Goal: Information Seeking & Learning: Learn about a topic

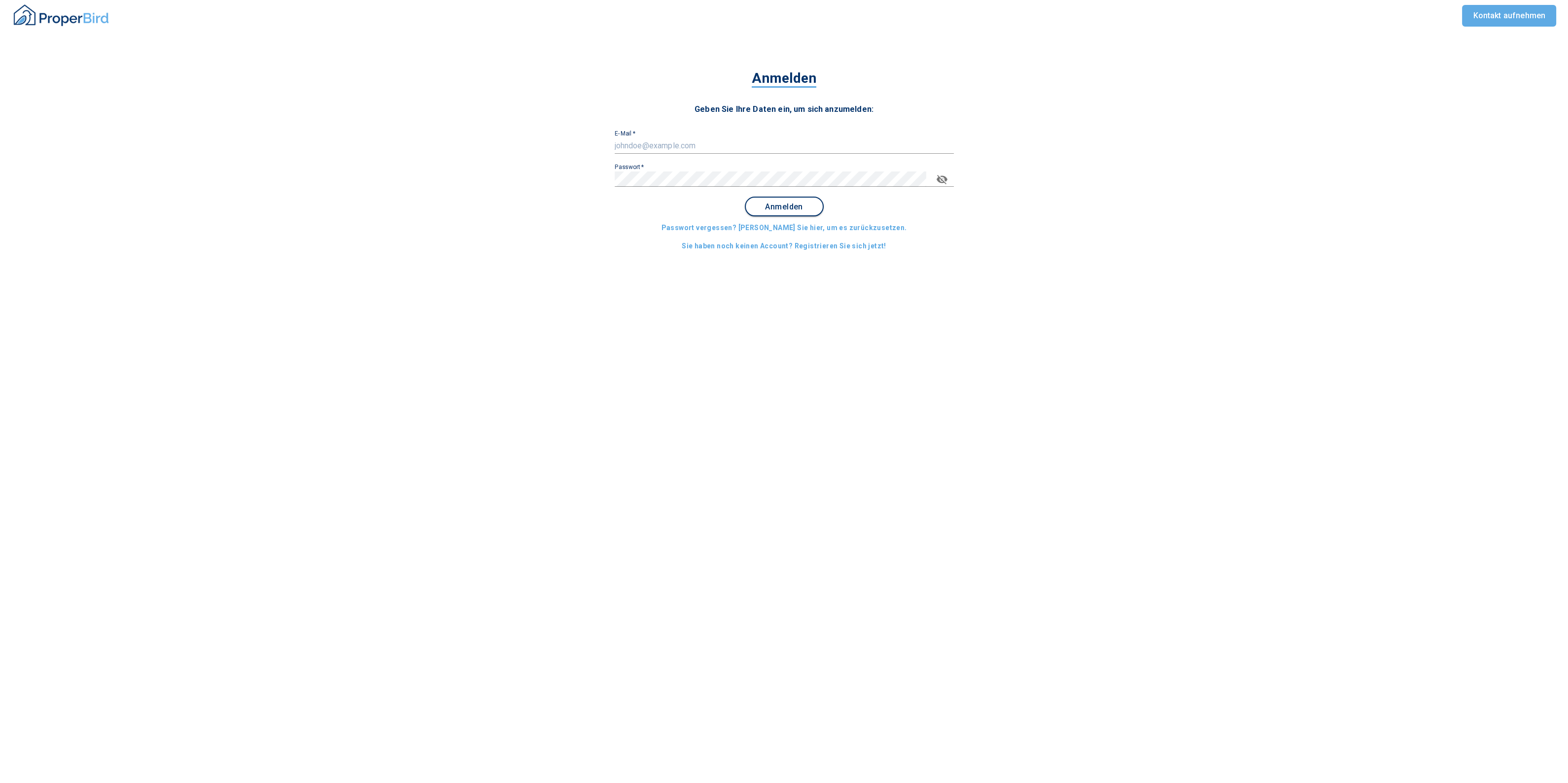
type input "[EMAIL_ADDRESS][DOMAIN_NAME]"
click at [771, 216] on button "Anmelden" at bounding box center [784, 206] width 79 height 20
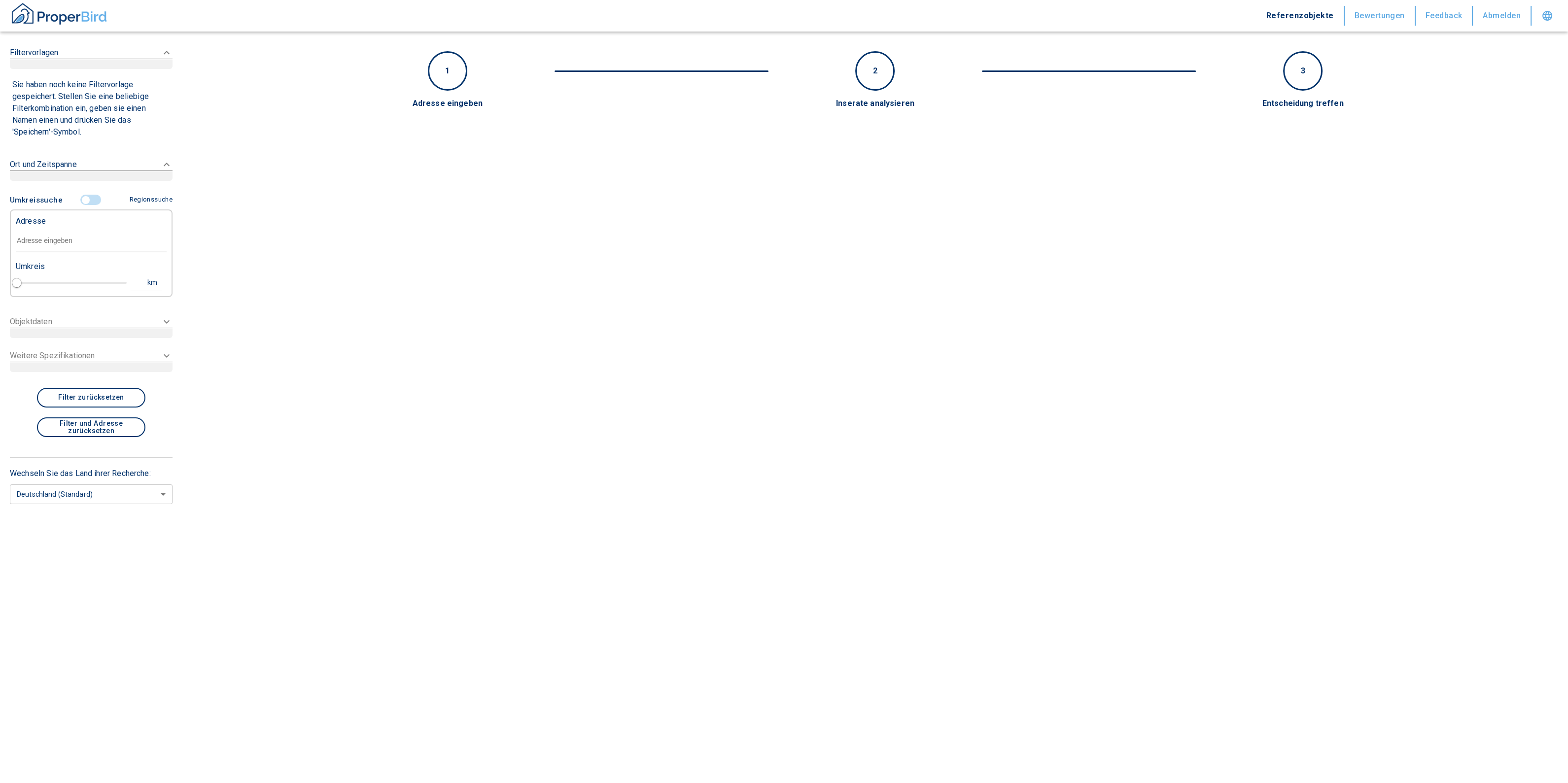
type input "2020"
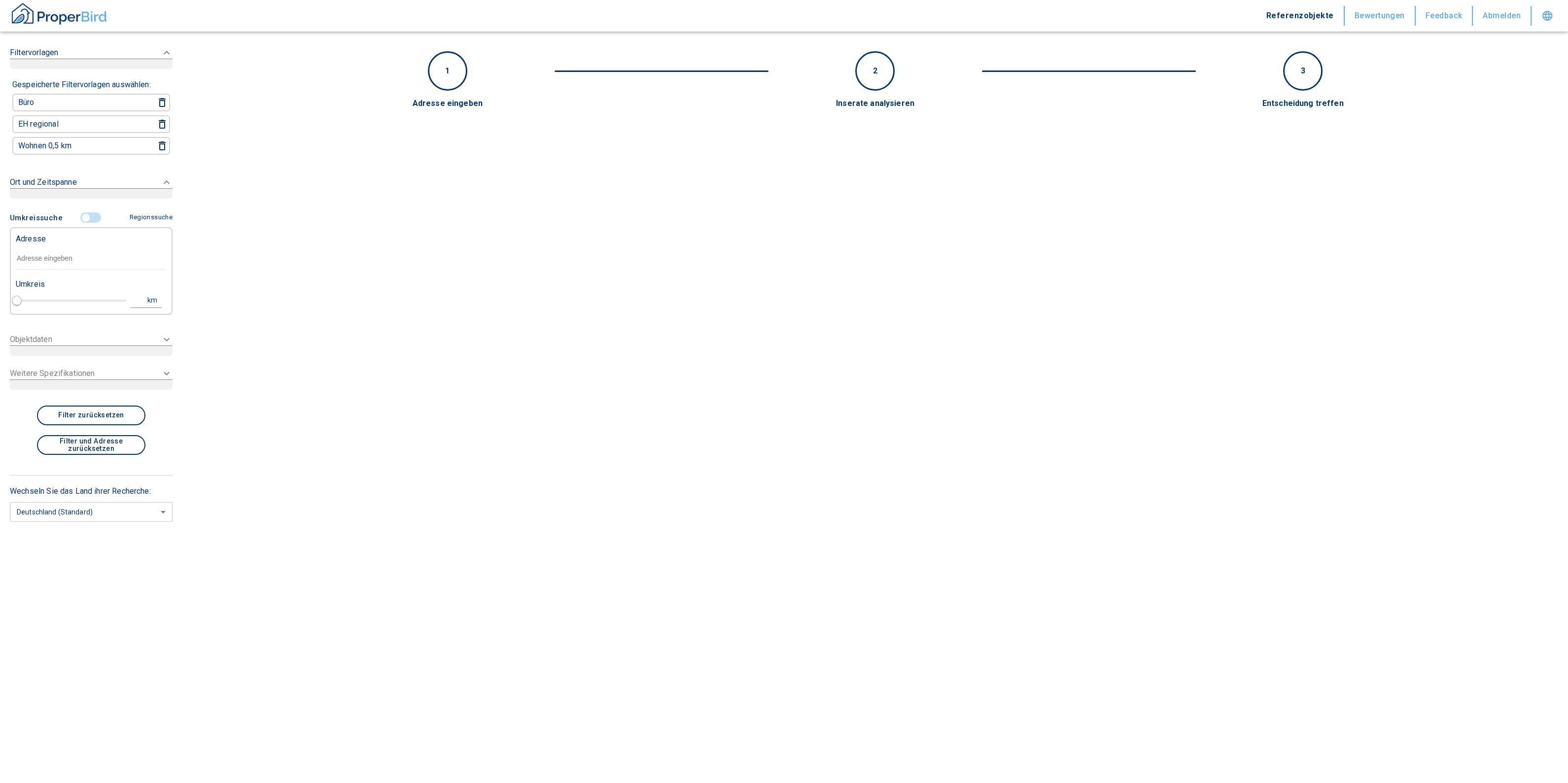
click at [66, 250] on input "text" at bounding box center [91, 258] width 151 height 23
paste input "[STREET_ADDRESS],"
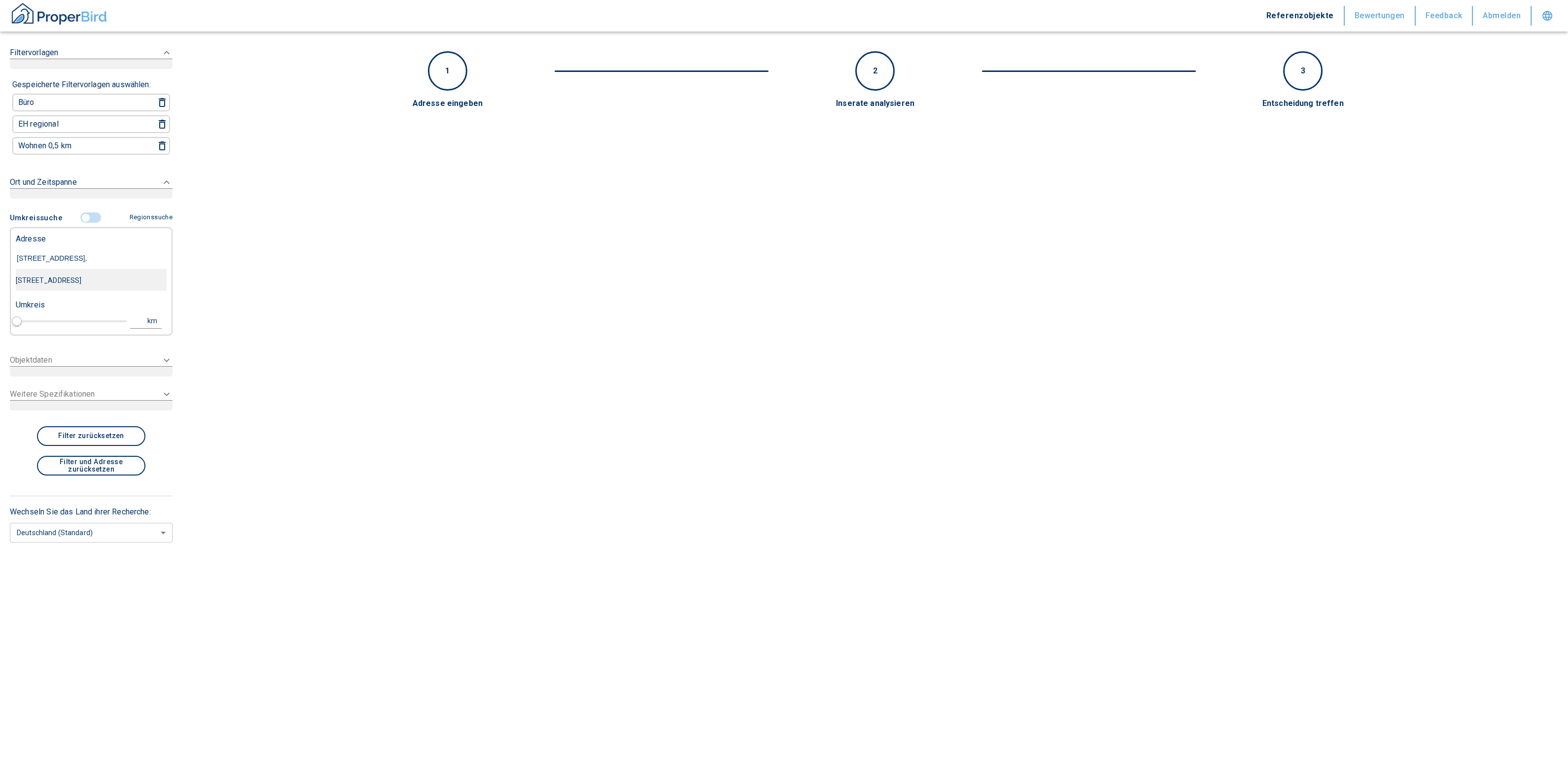
click at [61, 282] on div "[STREET_ADDRESS]" at bounding box center [91, 280] width 151 height 20
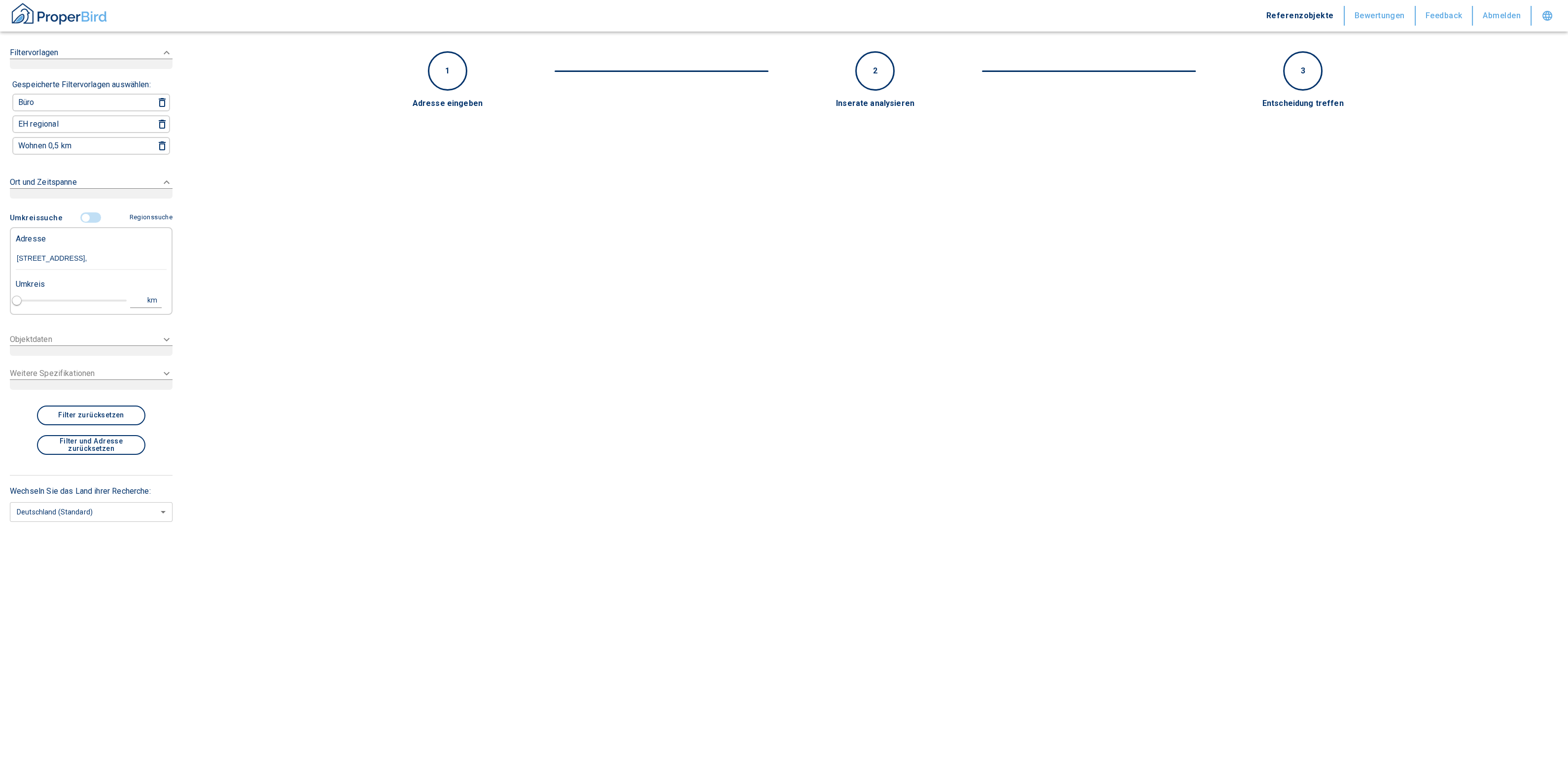
type input "[STREET_ADDRESS]"
type input "1"
type input "2020"
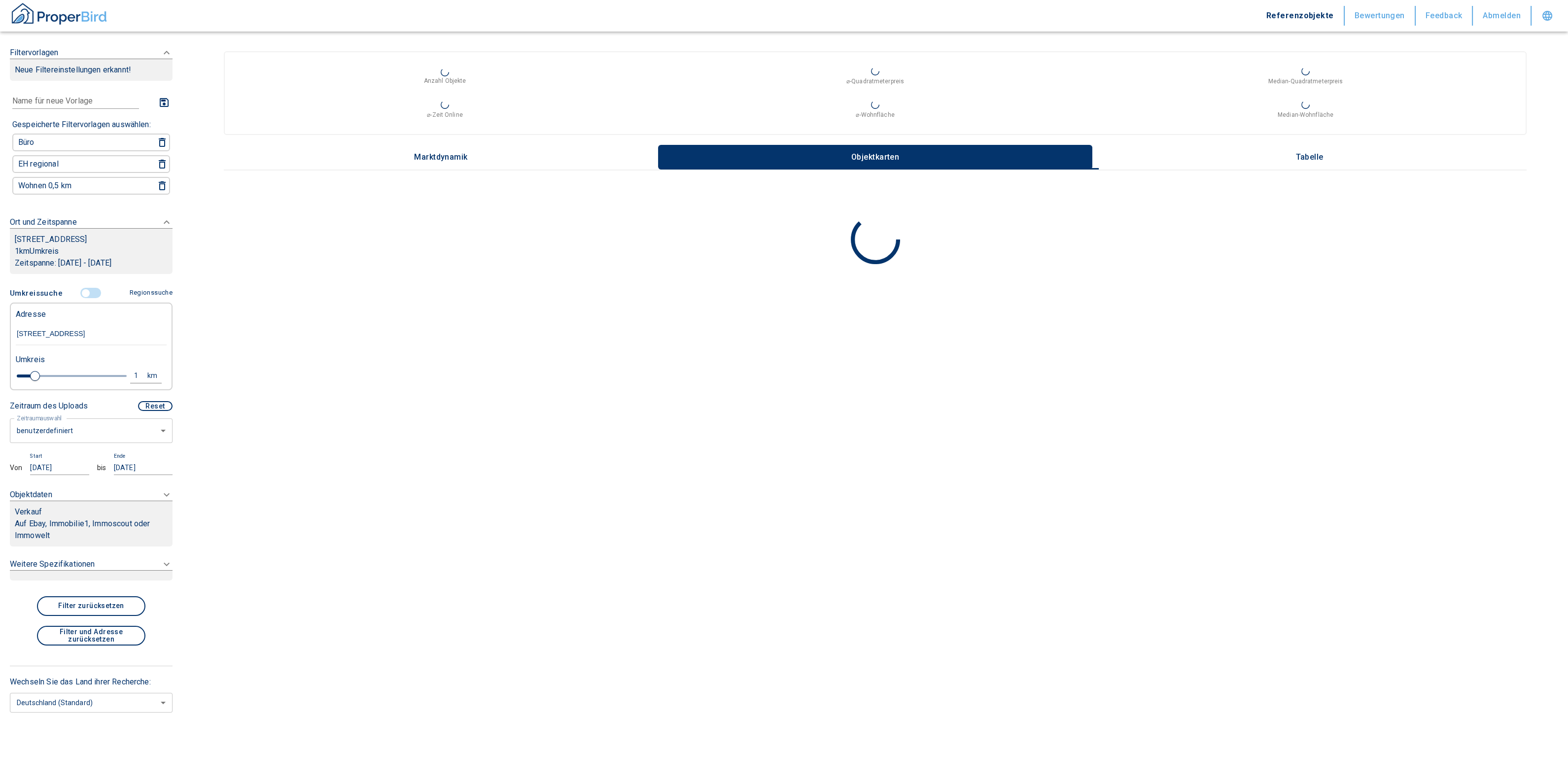
type input "[STREET_ADDRESS]"
click at [69, 447] on body "Referenzobjekte Bewertungen Feedback Abmelden Filtervorlagen Neue Filtereinstel…" at bounding box center [789, 391] width 1577 height 783
click at [58, 498] on li "letzte 6 Monate" at bounding box center [91, 501] width 163 height 17
type input "2020"
type input "6"
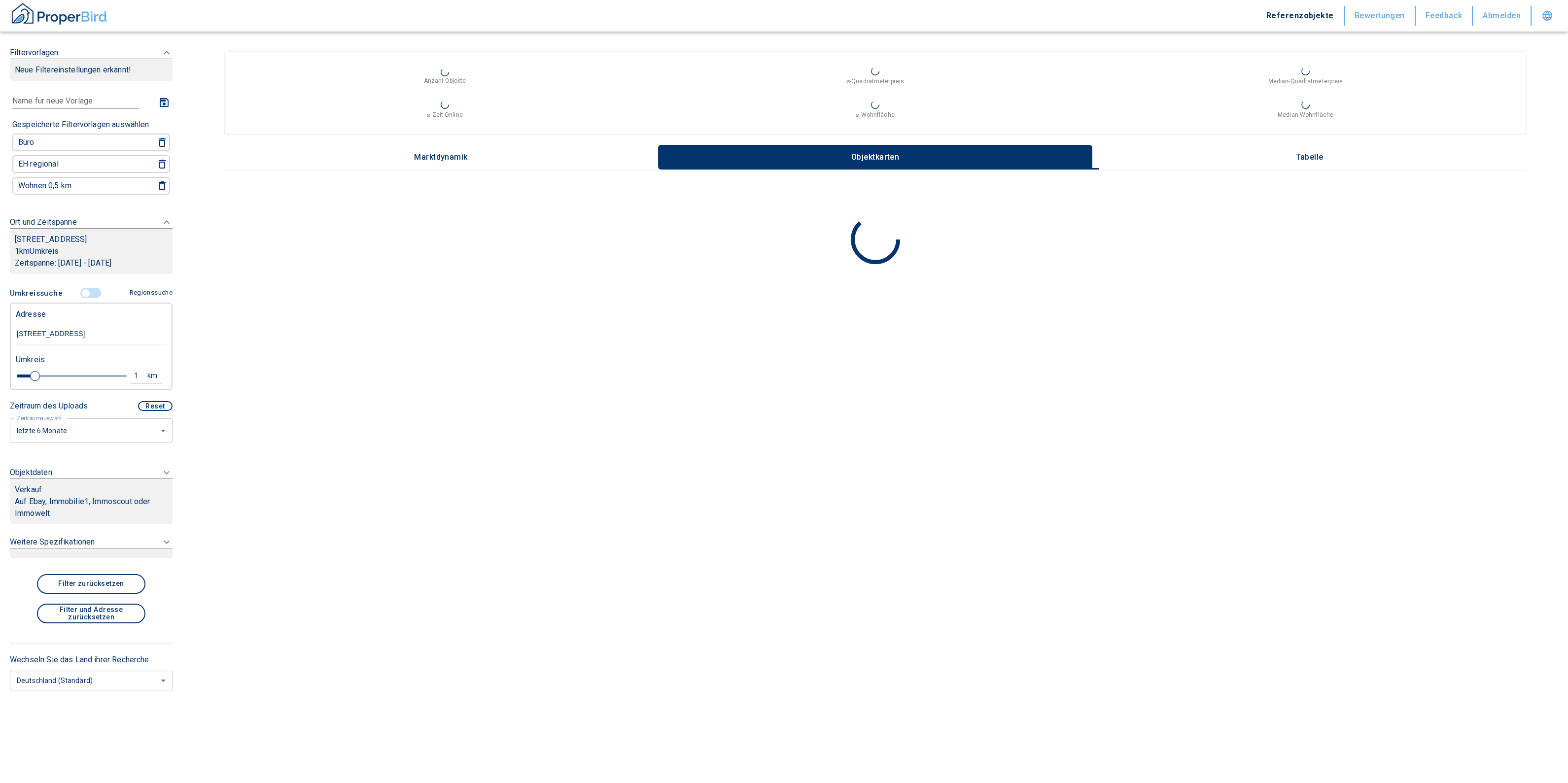
click at [68, 509] on p "Auf Ebay, Immobilie1, Immoscout oder Immowelt" at bounding box center [90, 508] width 152 height 24
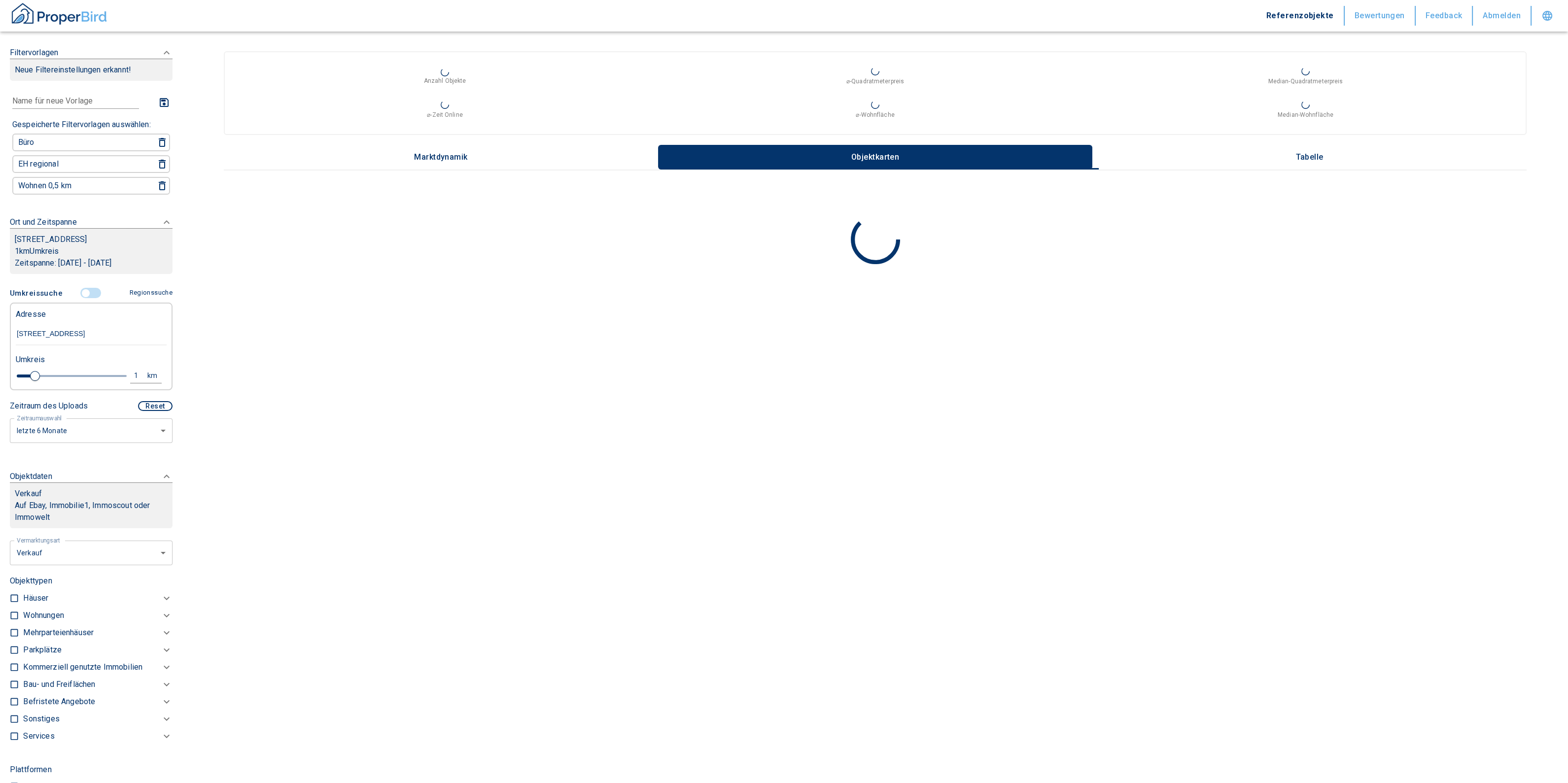
scroll to position [246, 0]
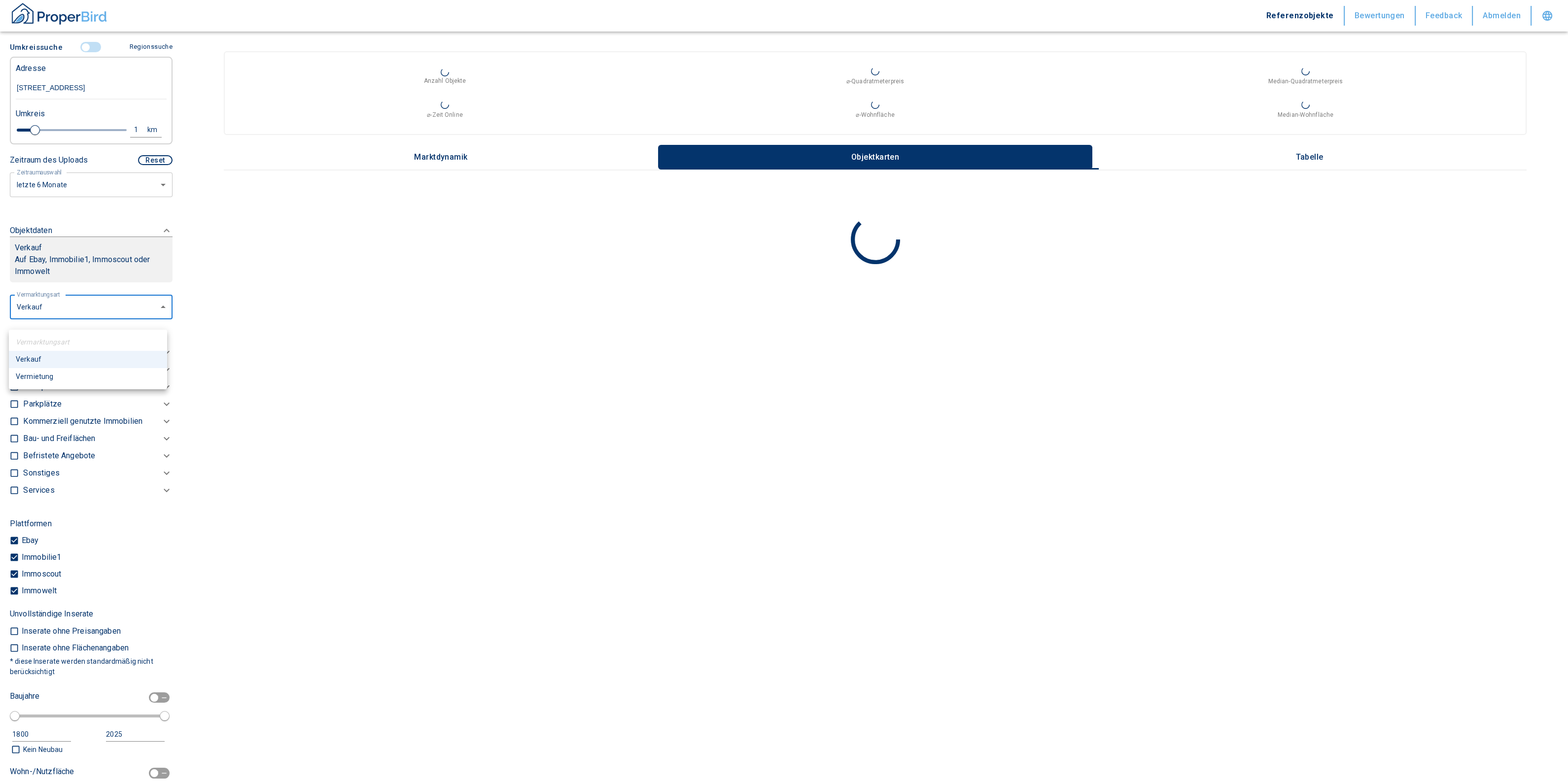
click at [48, 322] on body "Referenzobjekte Bewertungen Feedback Abmelden Filtervorlagen Neue Filtereinstel…" at bounding box center [784, 391] width 1568 height 783
click at [44, 381] on li "Vermietung" at bounding box center [88, 377] width 158 height 17
type input "rent"
type input "2020"
click at [20, 375] on div at bounding box center [17, 370] width 14 height 17
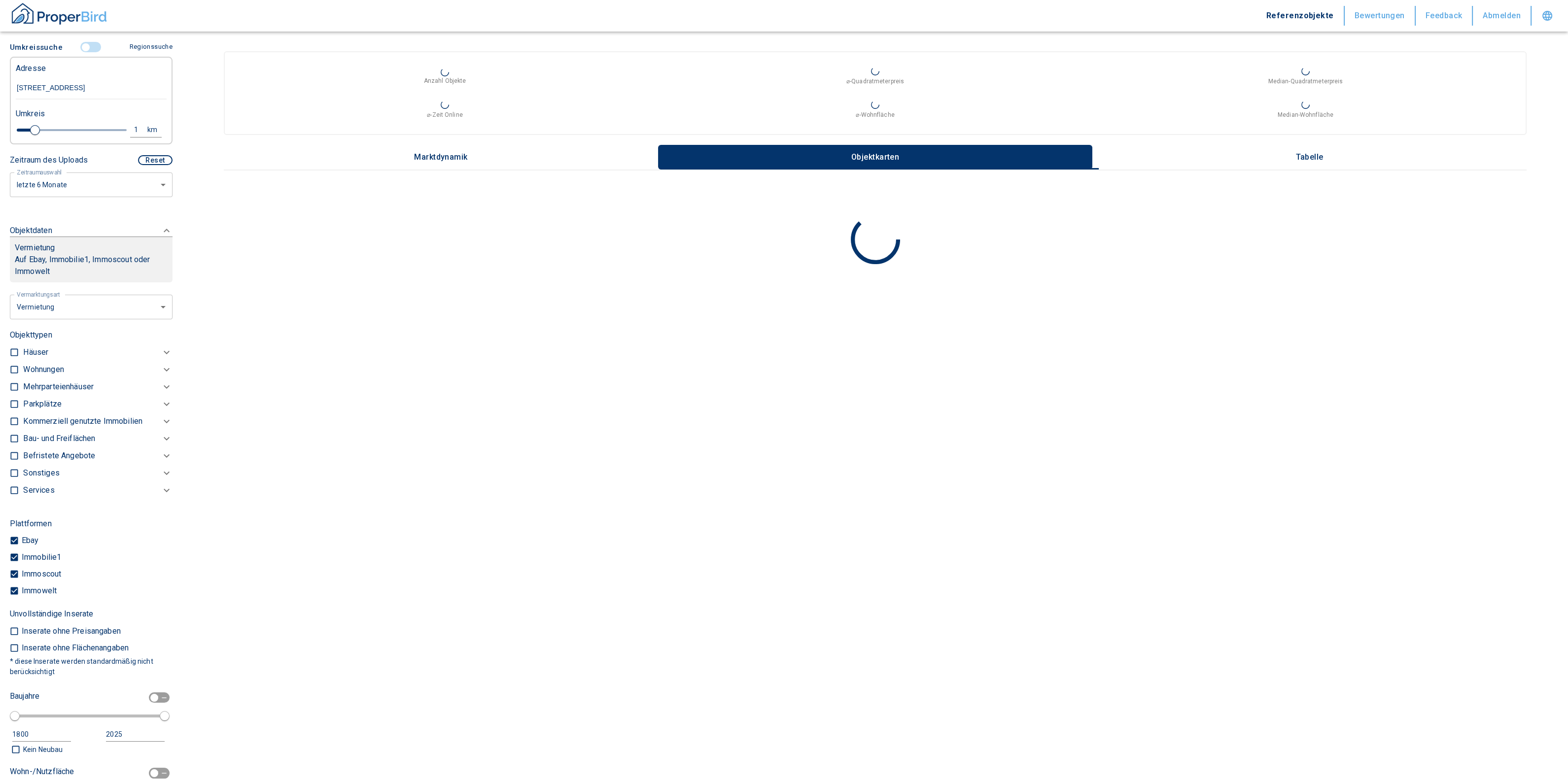
click at [17, 378] on div at bounding box center [17, 370] width 14 height 17
click at [12, 375] on input "checkbox" at bounding box center [14, 370] width 10 height 10
checkbox input "true"
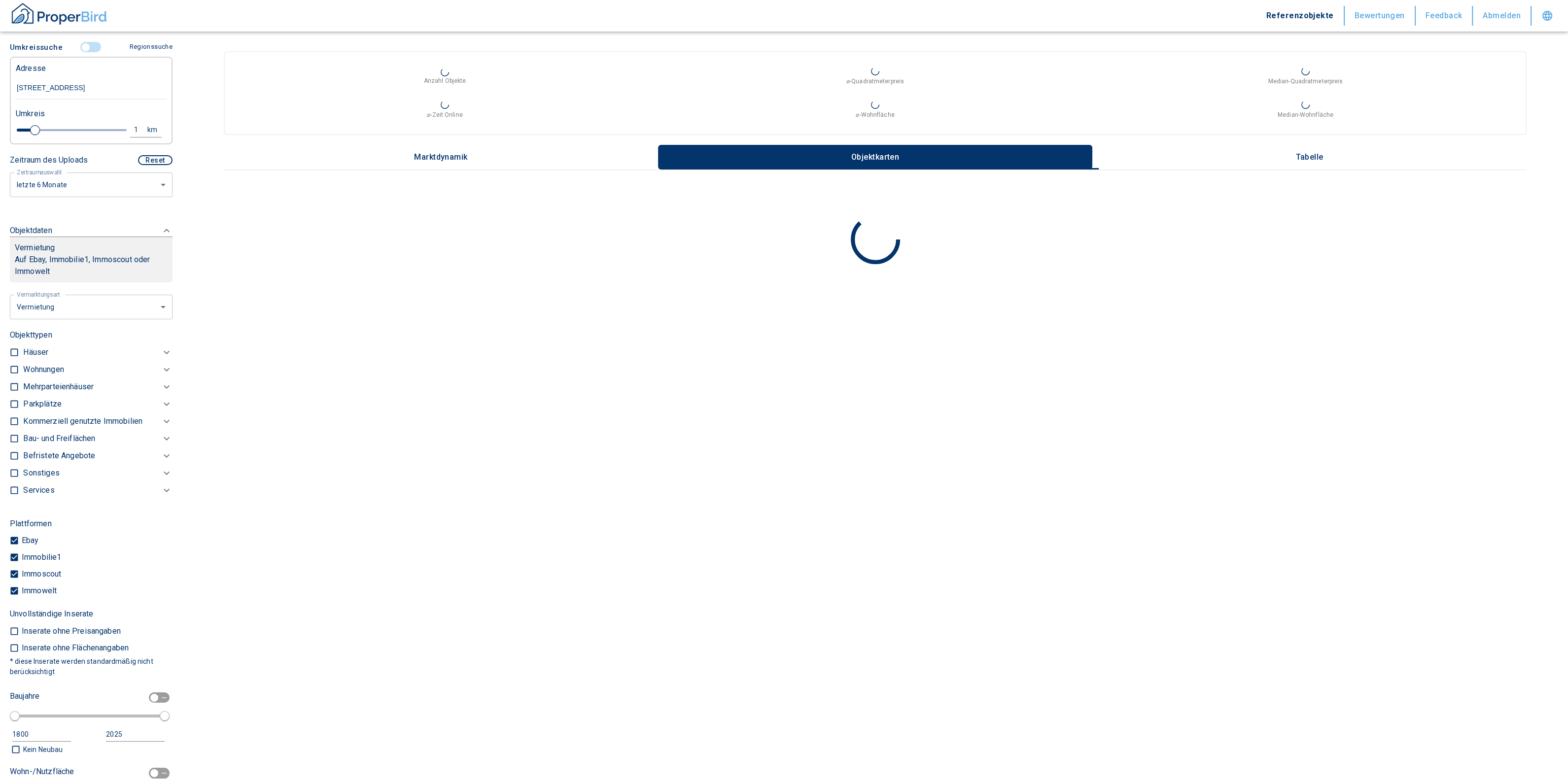
checkbox input "true"
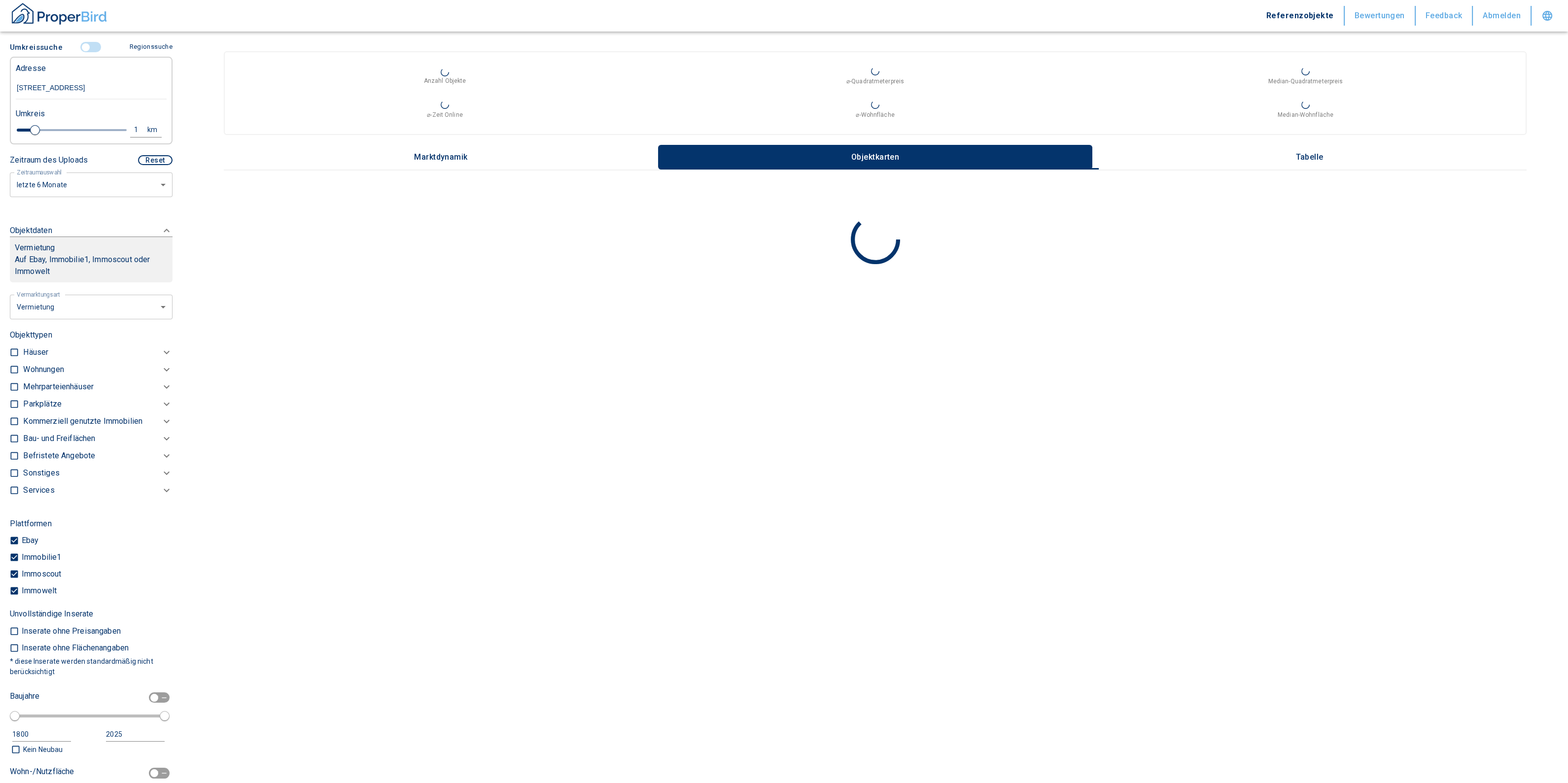
checkbox input "true"
type input "2020"
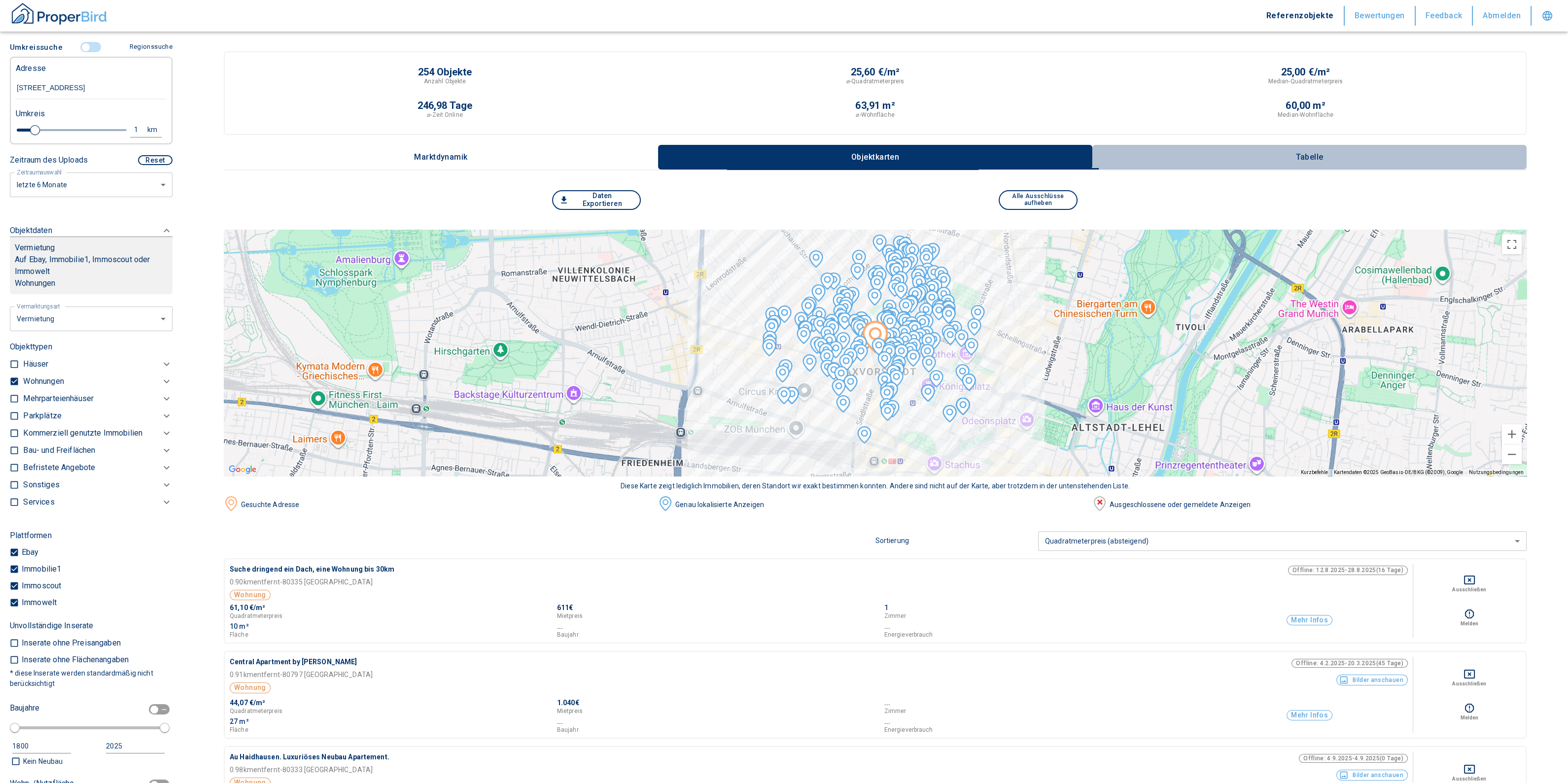
click at [1313, 154] on p "Tabelle" at bounding box center [1310, 157] width 49 height 9
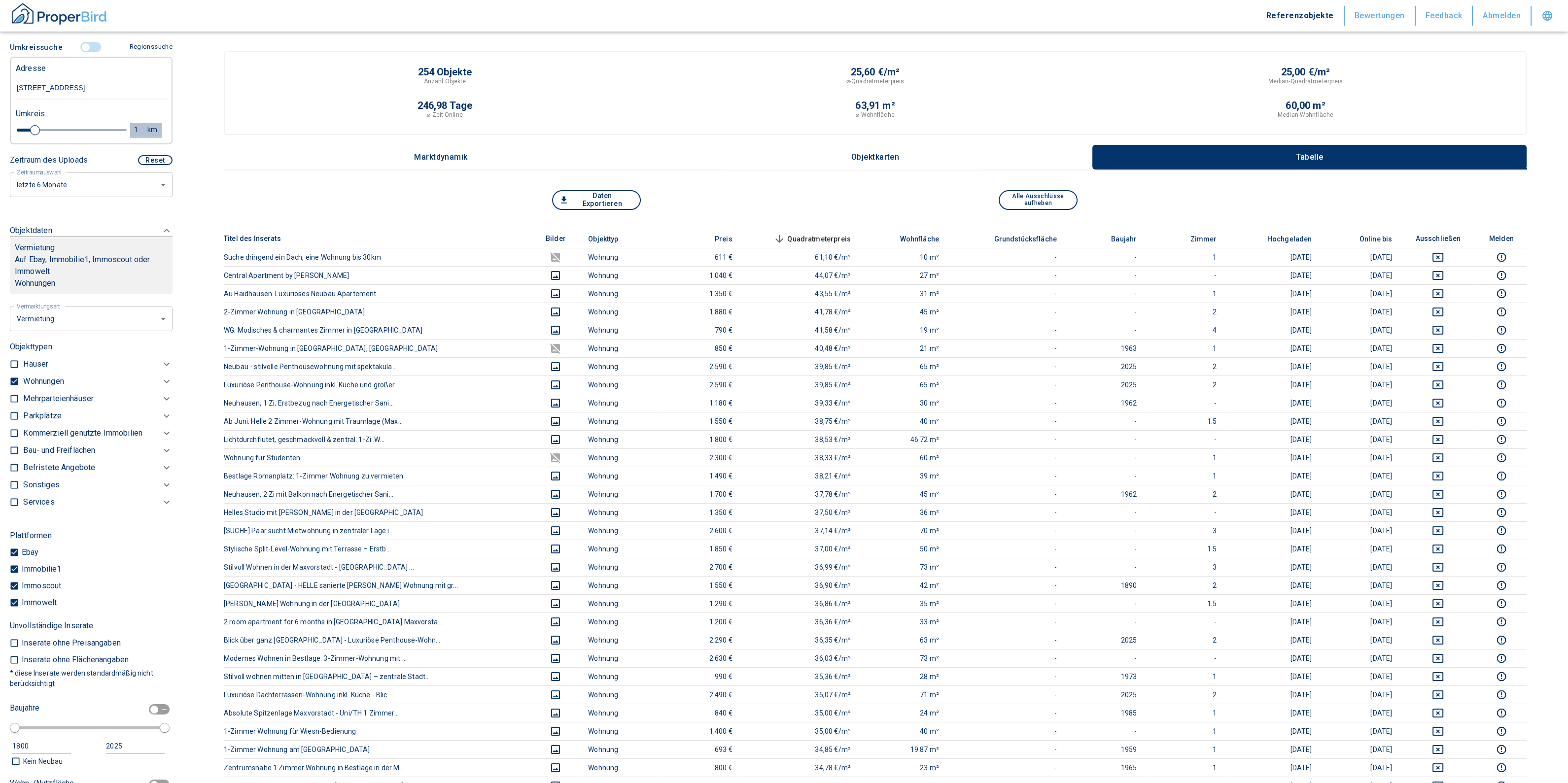
click at [133, 136] on div "1" at bounding box center [141, 130] width 18 height 12
drag, startPoint x: 71, startPoint y: 137, endPoint x: 2, endPoint y: 139, distance: 69.0
click at [2, 139] on div "Filtervorlagen Neue Filtereinstellungen erkannt! Name für neue Vorlage x Gespei…" at bounding box center [91, 391] width 182 height 783
drag, startPoint x: 120, startPoint y: 134, endPoint x: 69, endPoint y: 133, distance: 51.0
click at [70, 132] on div "1 km Neue Suchen" at bounding box center [83, 130] width 151 height 24
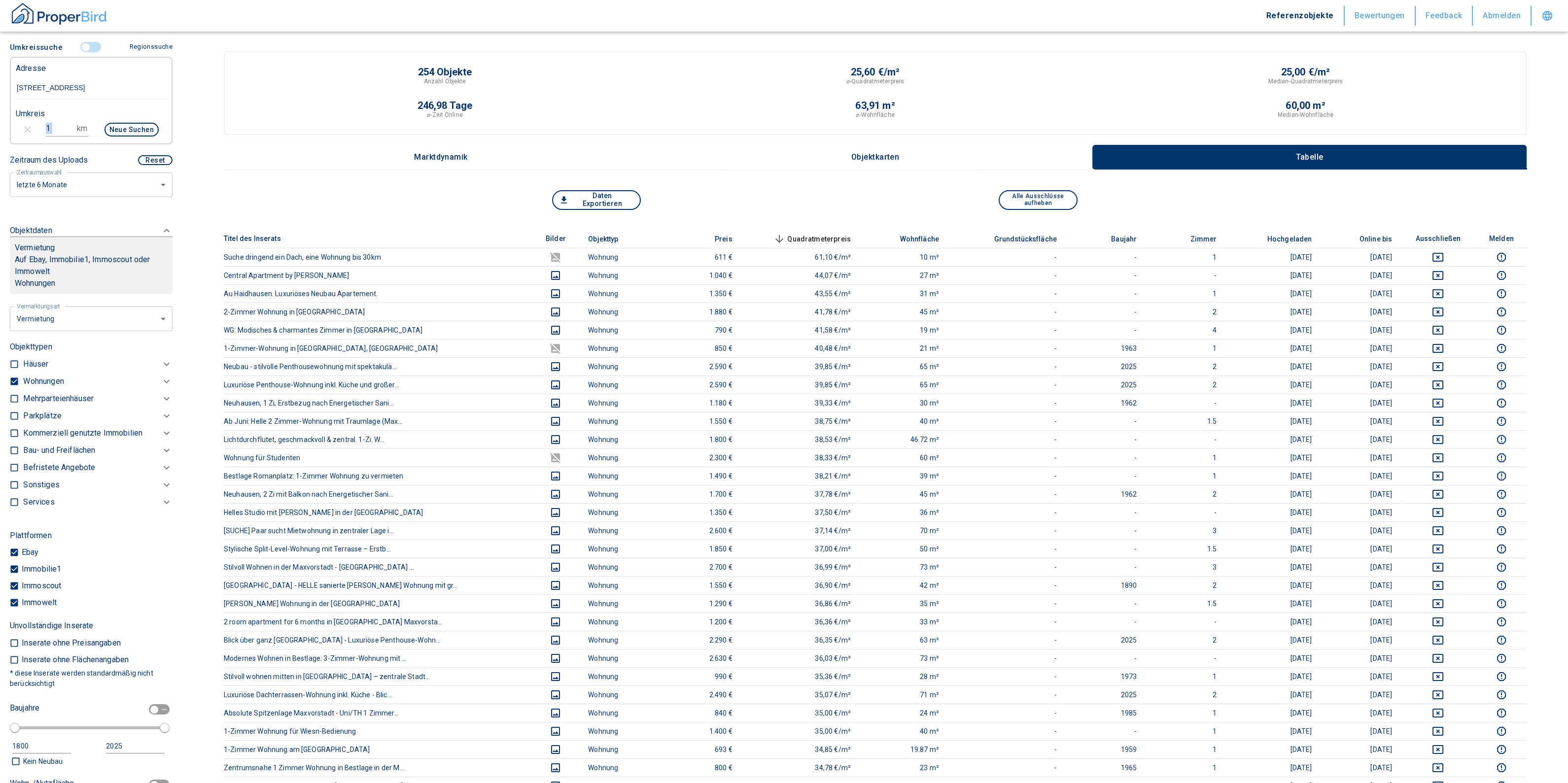
click at [66, 135] on input "1" at bounding box center [60, 129] width 27 height 16
type input "0,5"
click at [118, 136] on button "Neue Suchen" at bounding box center [132, 130] width 55 height 14
type input "2020"
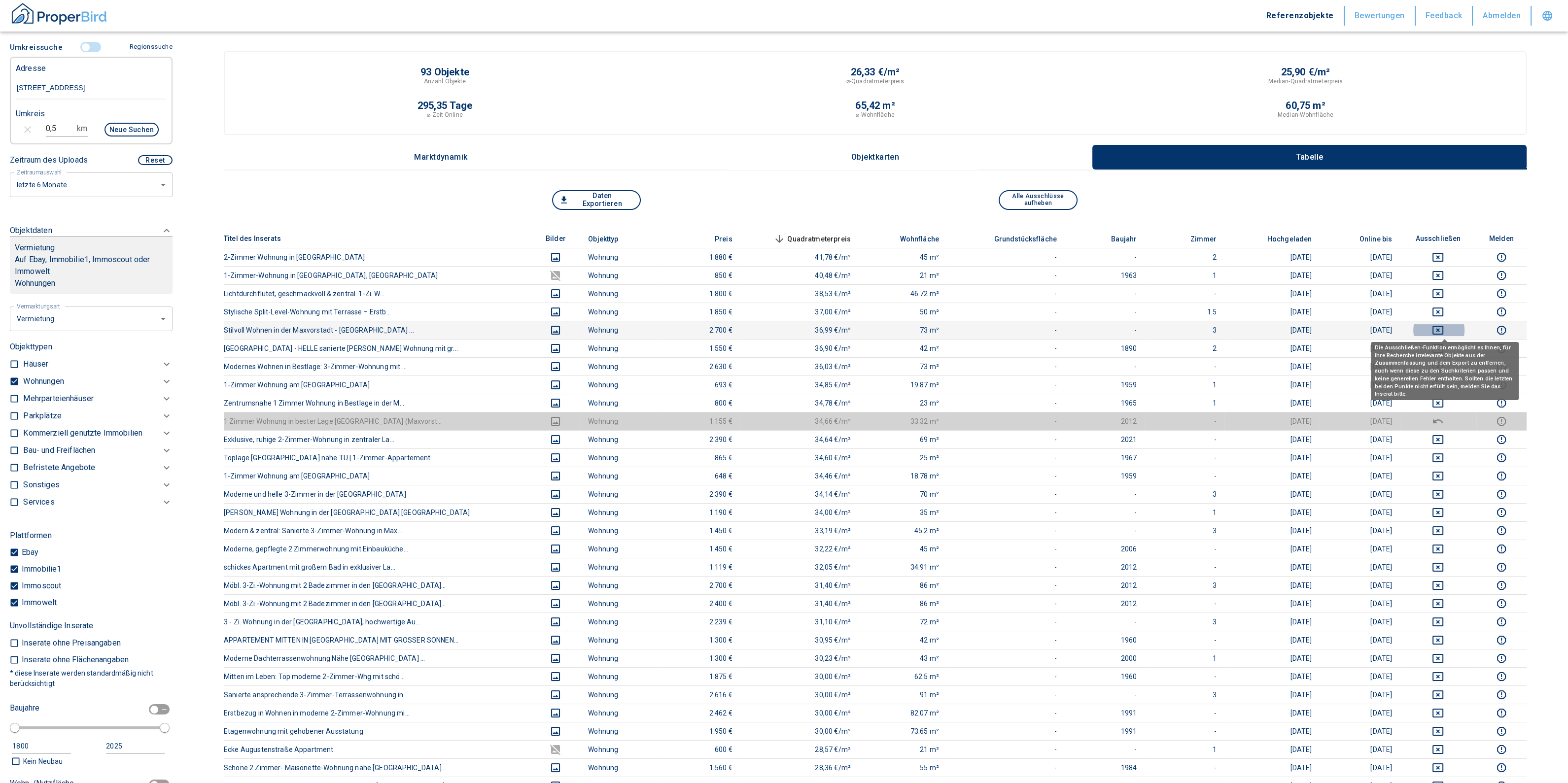
click at [1444, 328] on icon "deselect this listing" at bounding box center [1438, 331] width 12 height 12
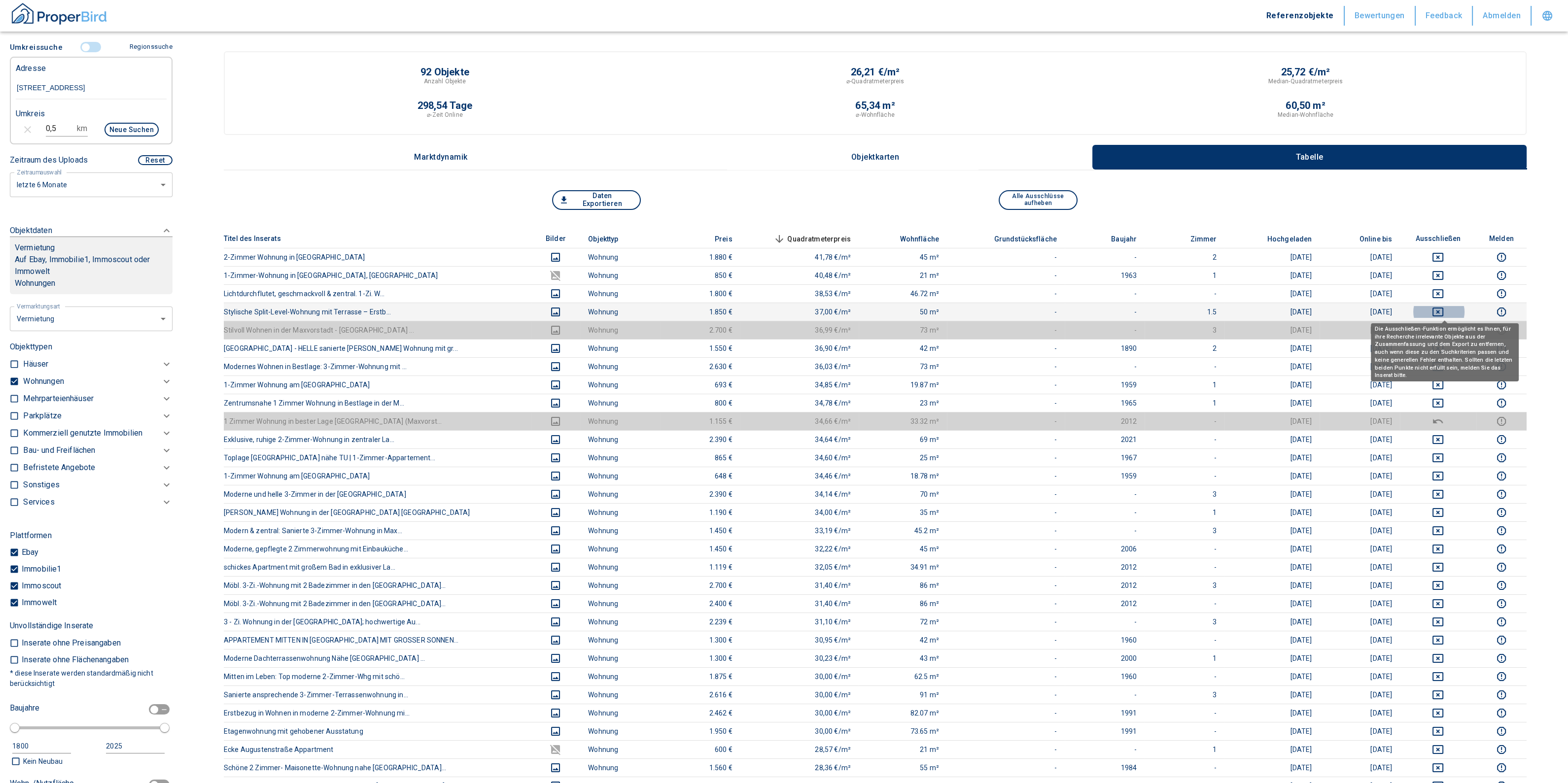
click at [1442, 309] on icon "deselect this listing" at bounding box center [1438, 312] width 12 height 12
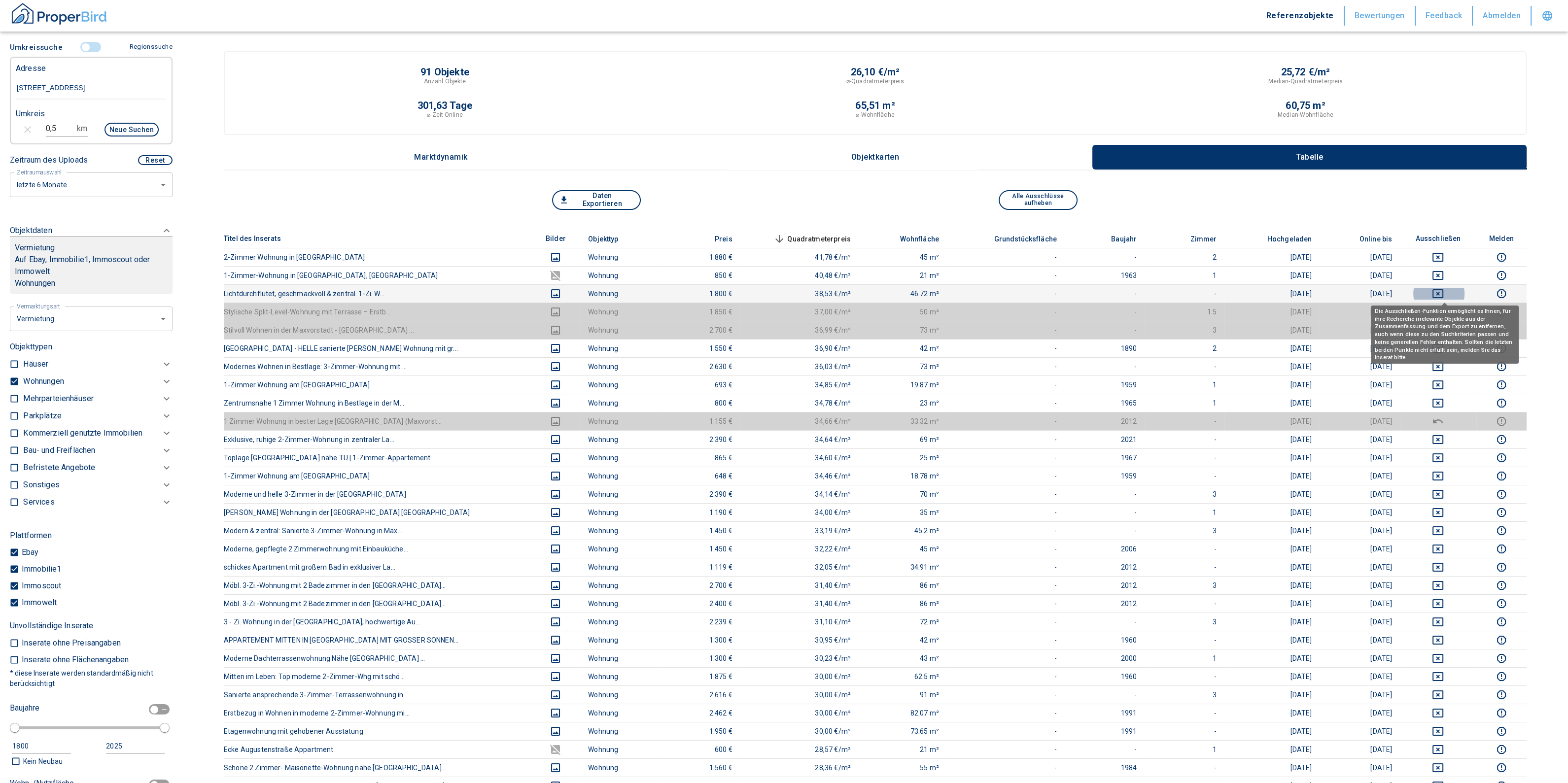
click at [1443, 292] on icon "deselect this listing" at bounding box center [1438, 294] width 12 height 12
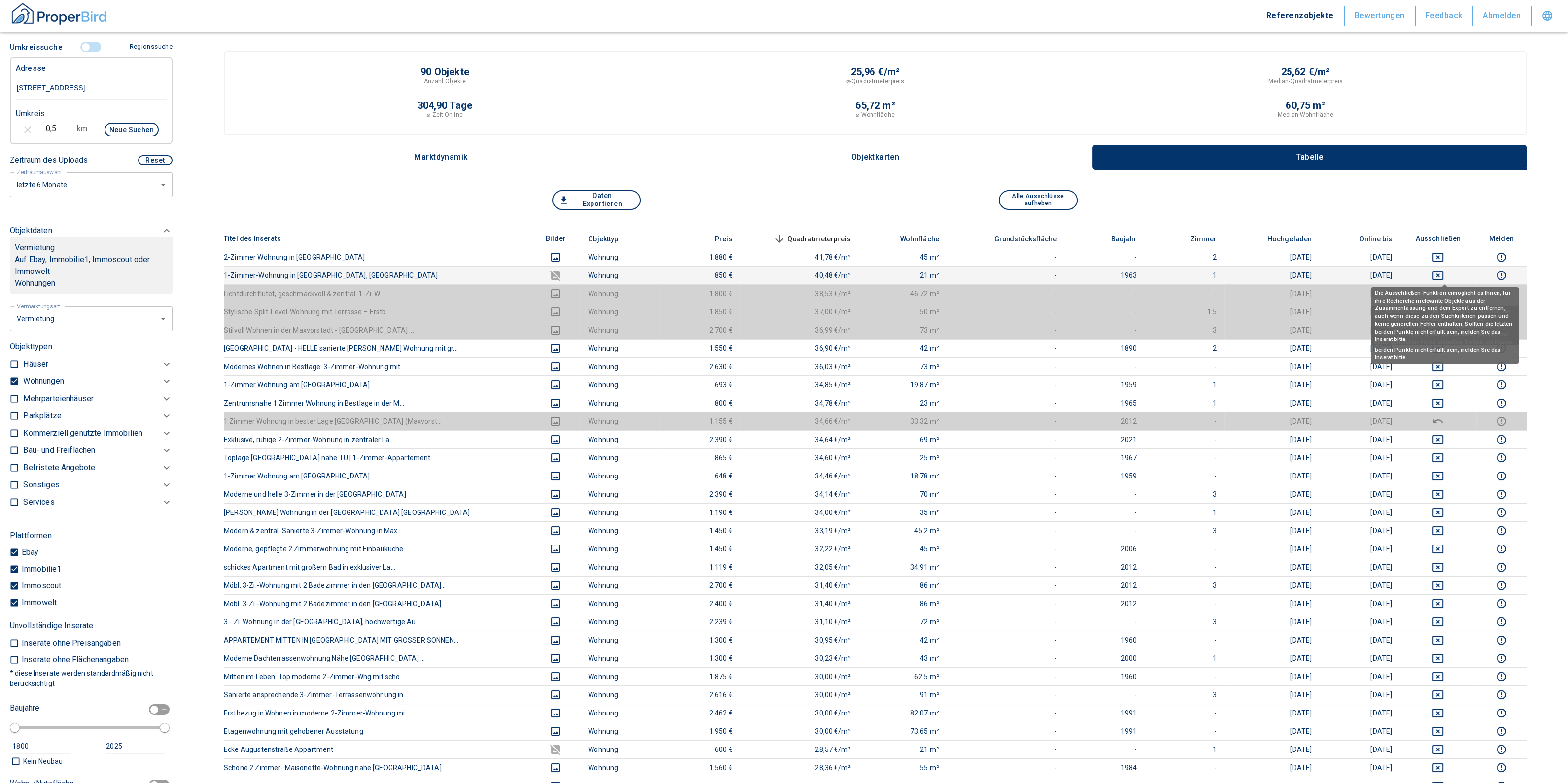
click at [1444, 275] on icon "deselect this listing" at bounding box center [1438, 276] width 12 height 12
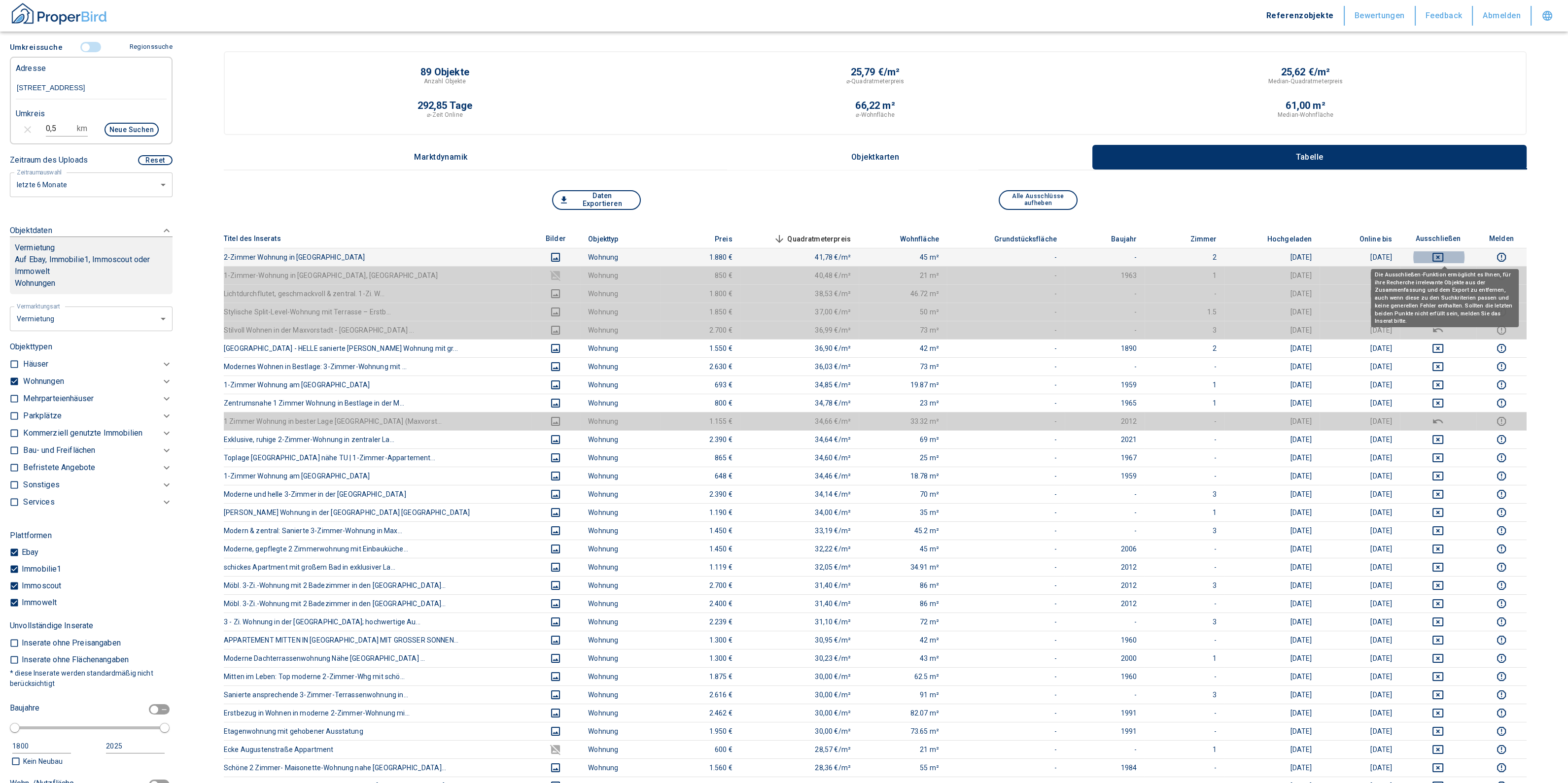
click at [1444, 255] on icon "deselect this listing" at bounding box center [1438, 257] width 12 height 12
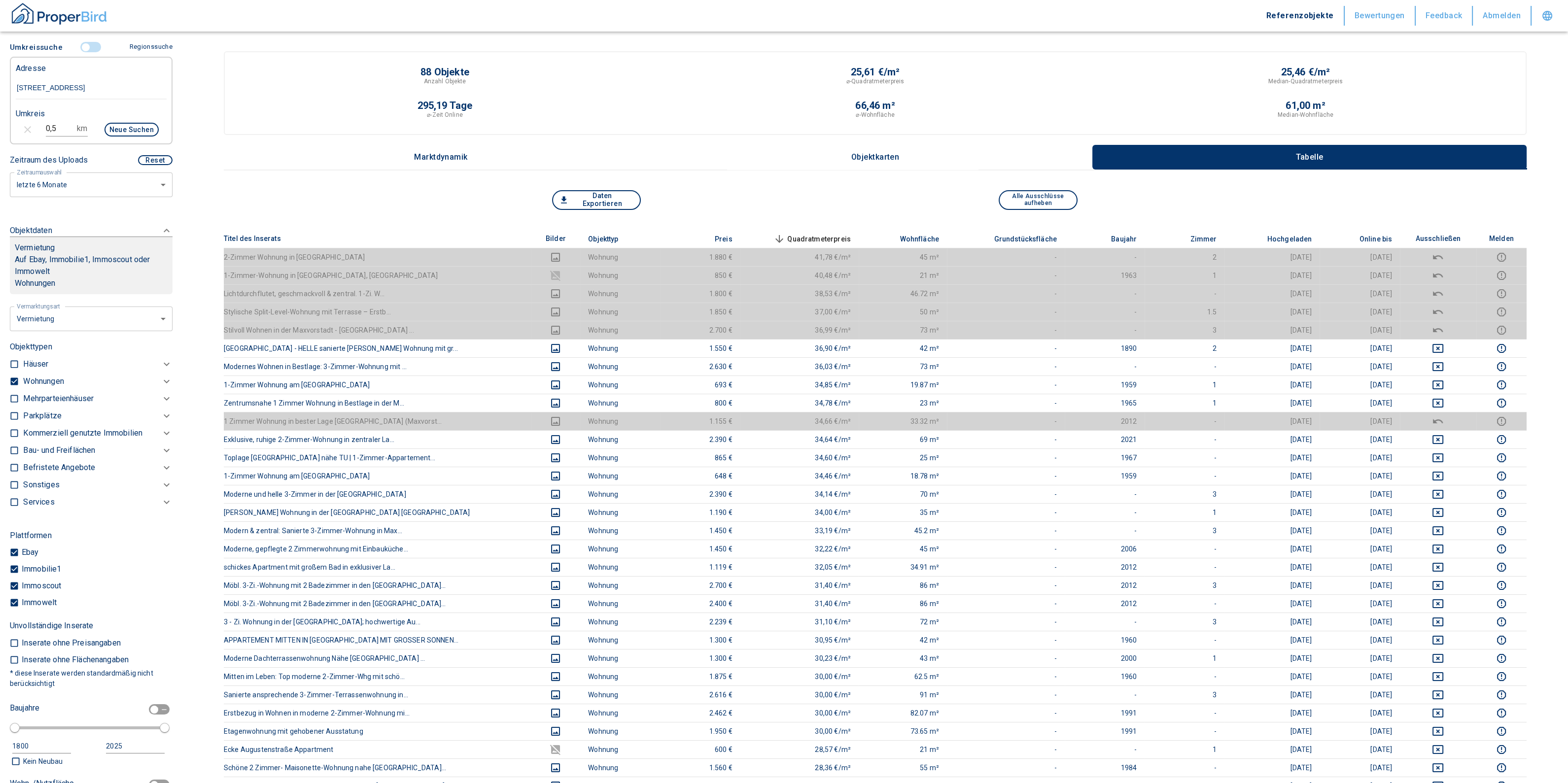
click at [815, 237] on span "Quadratmeterpreis sorted descending" at bounding box center [811, 239] width 79 height 12
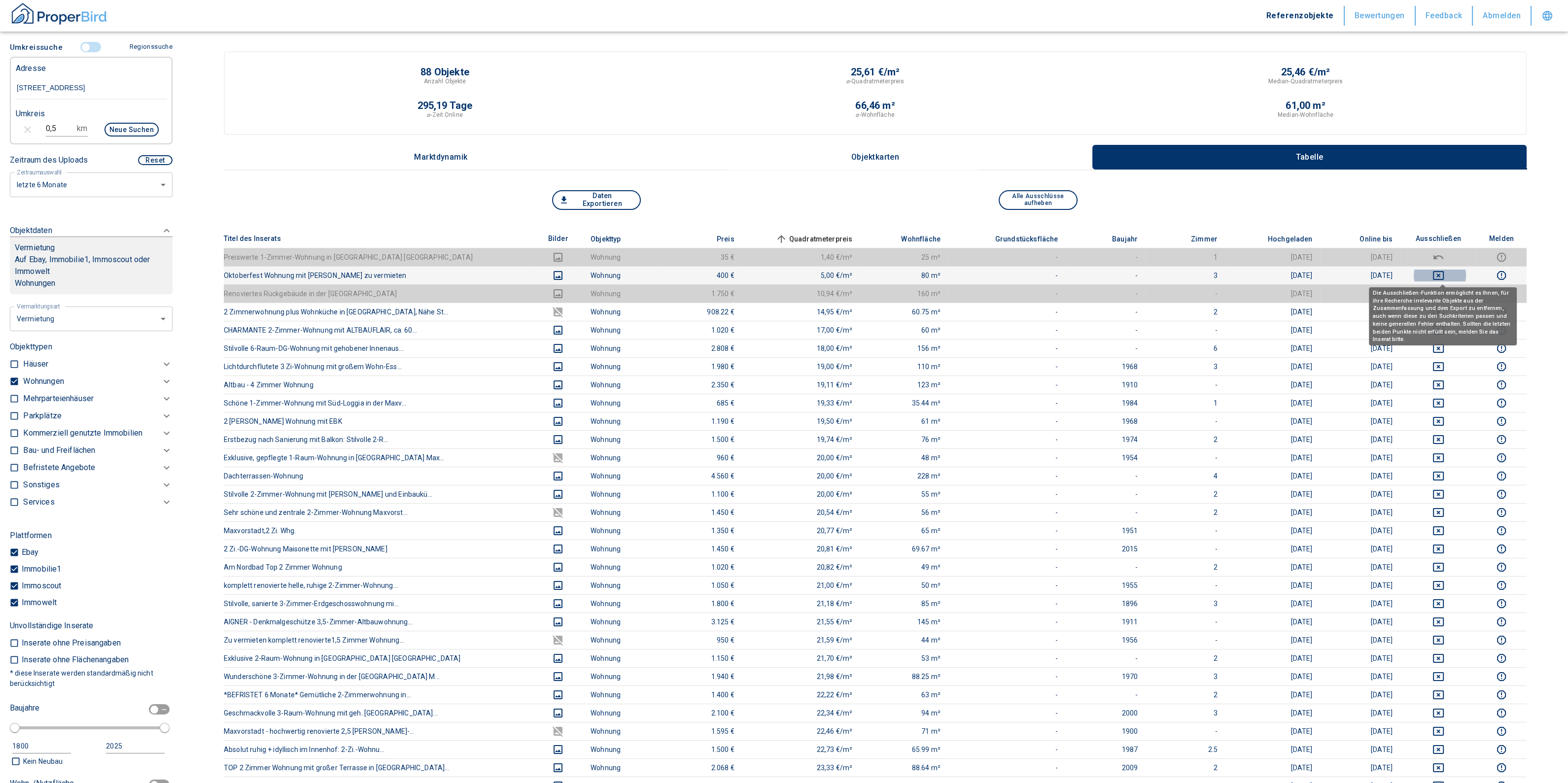
click at [1443, 271] on icon "deselect this listing" at bounding box center [1438, 275] width 11 height 9
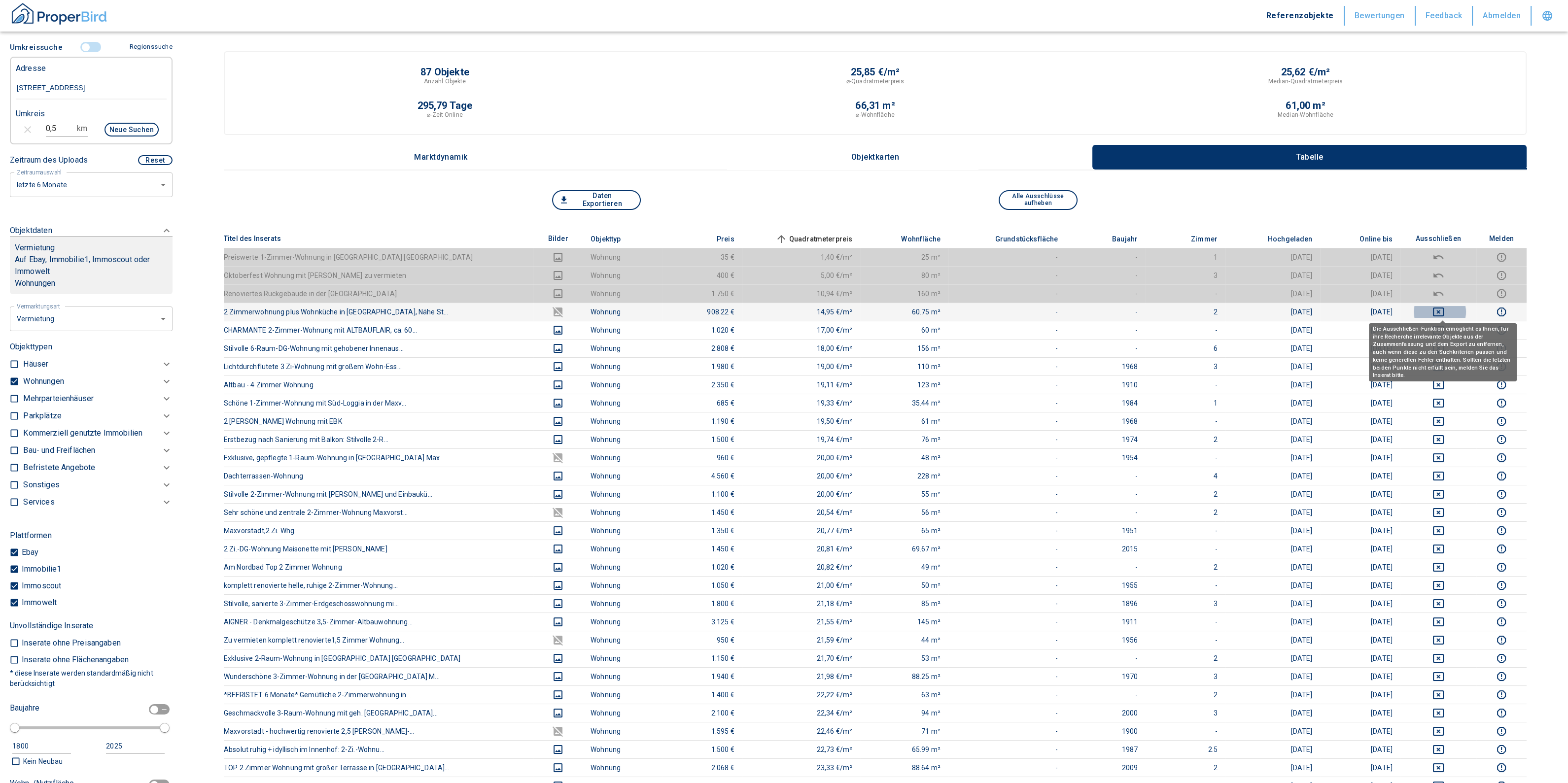
click at [1444, 312] on icon "deselect this listing" at bounding box center [1439, 312] width 12 height 12
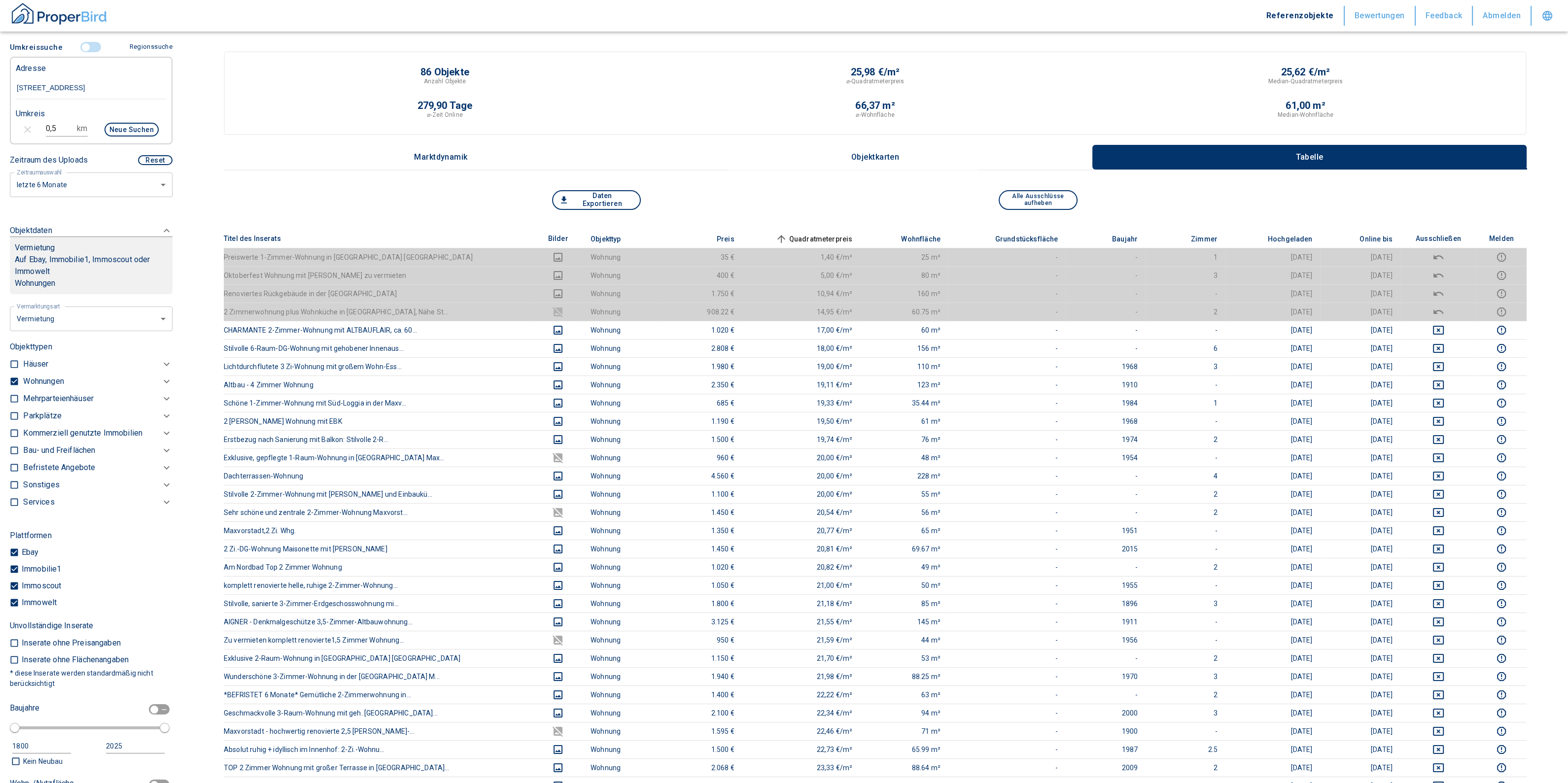
click at [793, 233] on span "Quadratmeterpreis sorted ascending" at bounding box center [813, 239] width 79 height 12
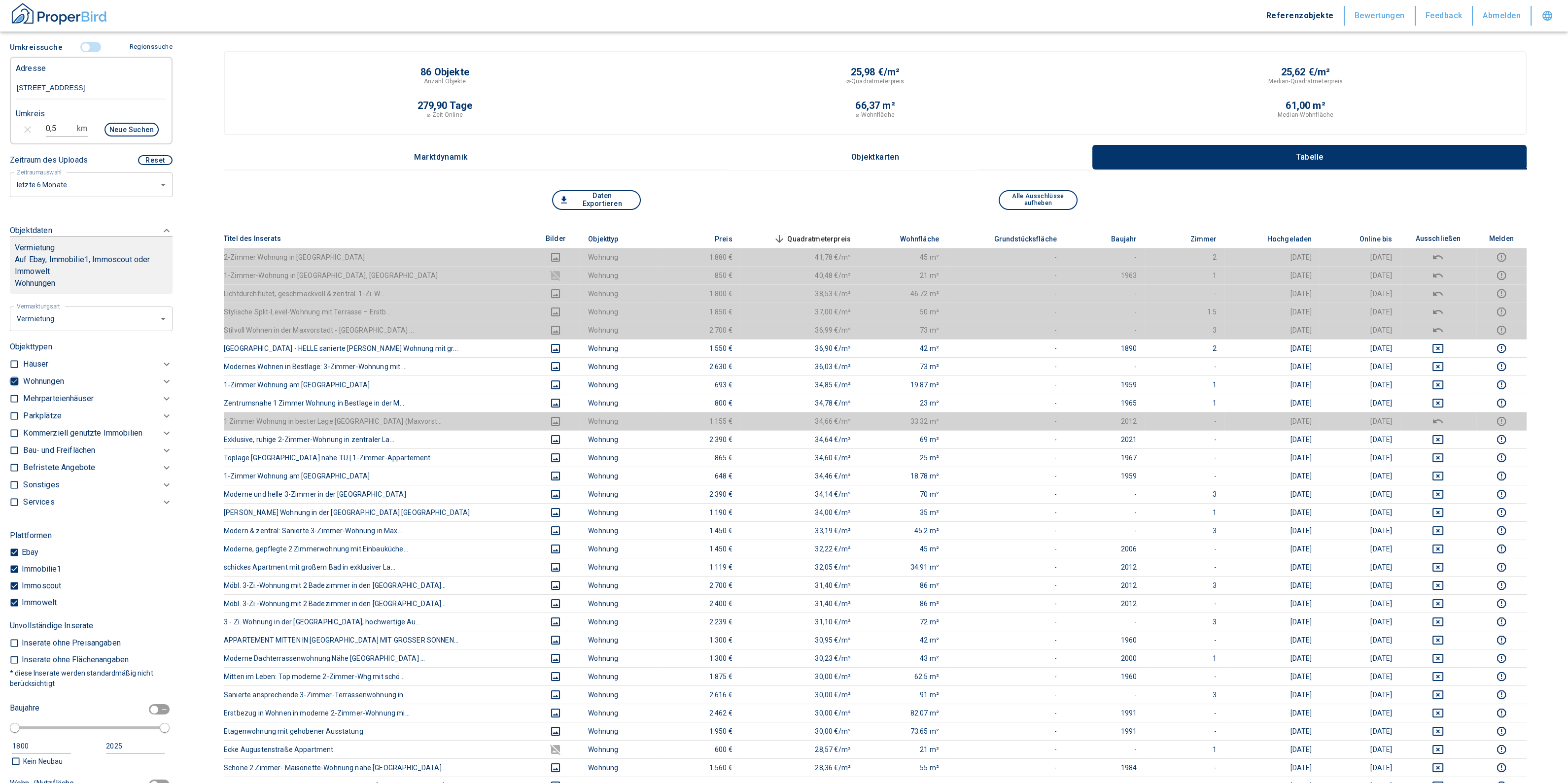
drag, startPoint x: 14, startPoint y: 388, endPoint x: 87, endPoint y: 421, distance: 80.1
click at [14, 387] on input "checkbox" at bounding box center [14, 382] width 10 height 10
checkbox input "false"
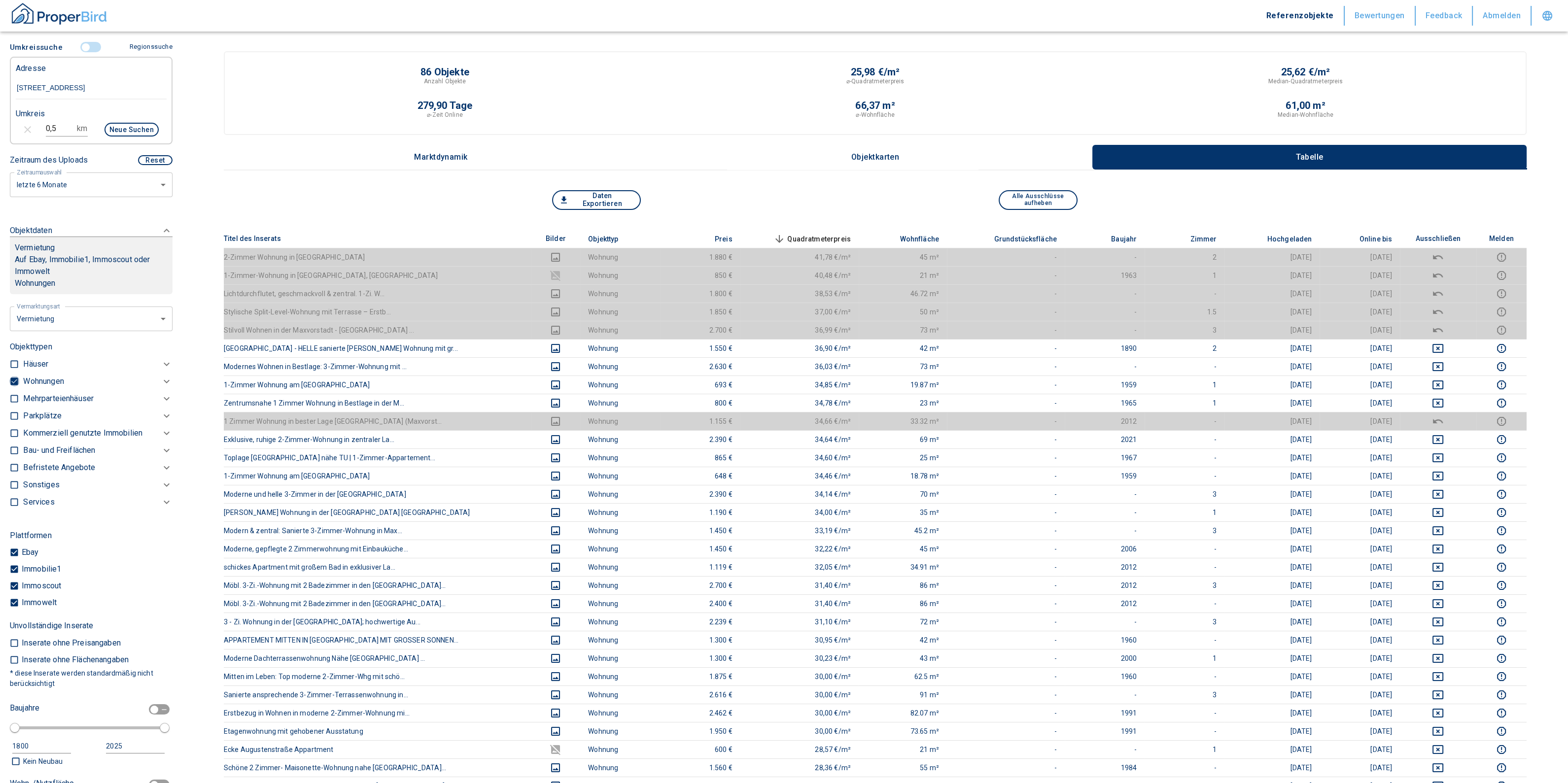
checkbox input "false"
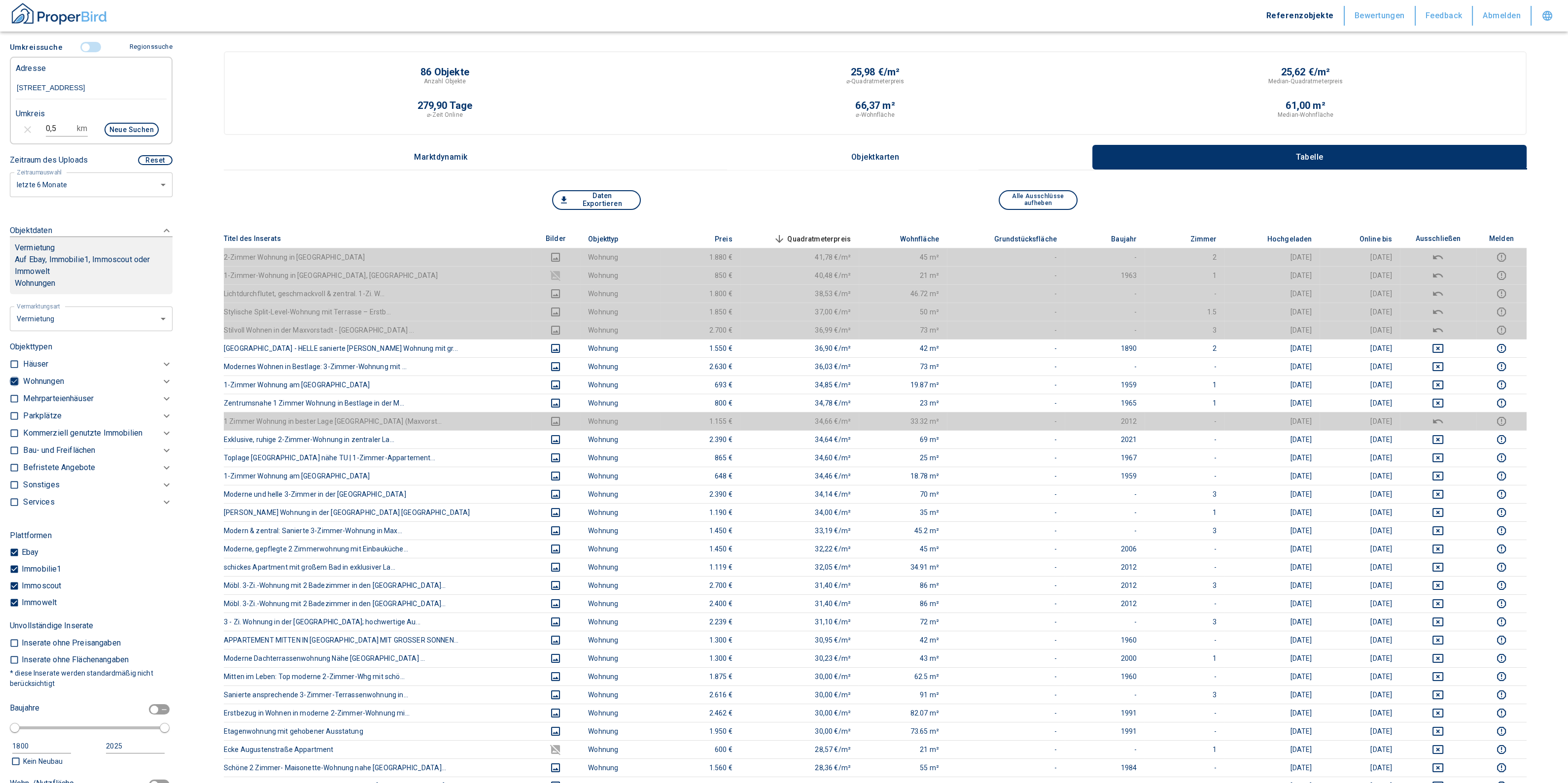
checkbox input "false"
type input "2020"
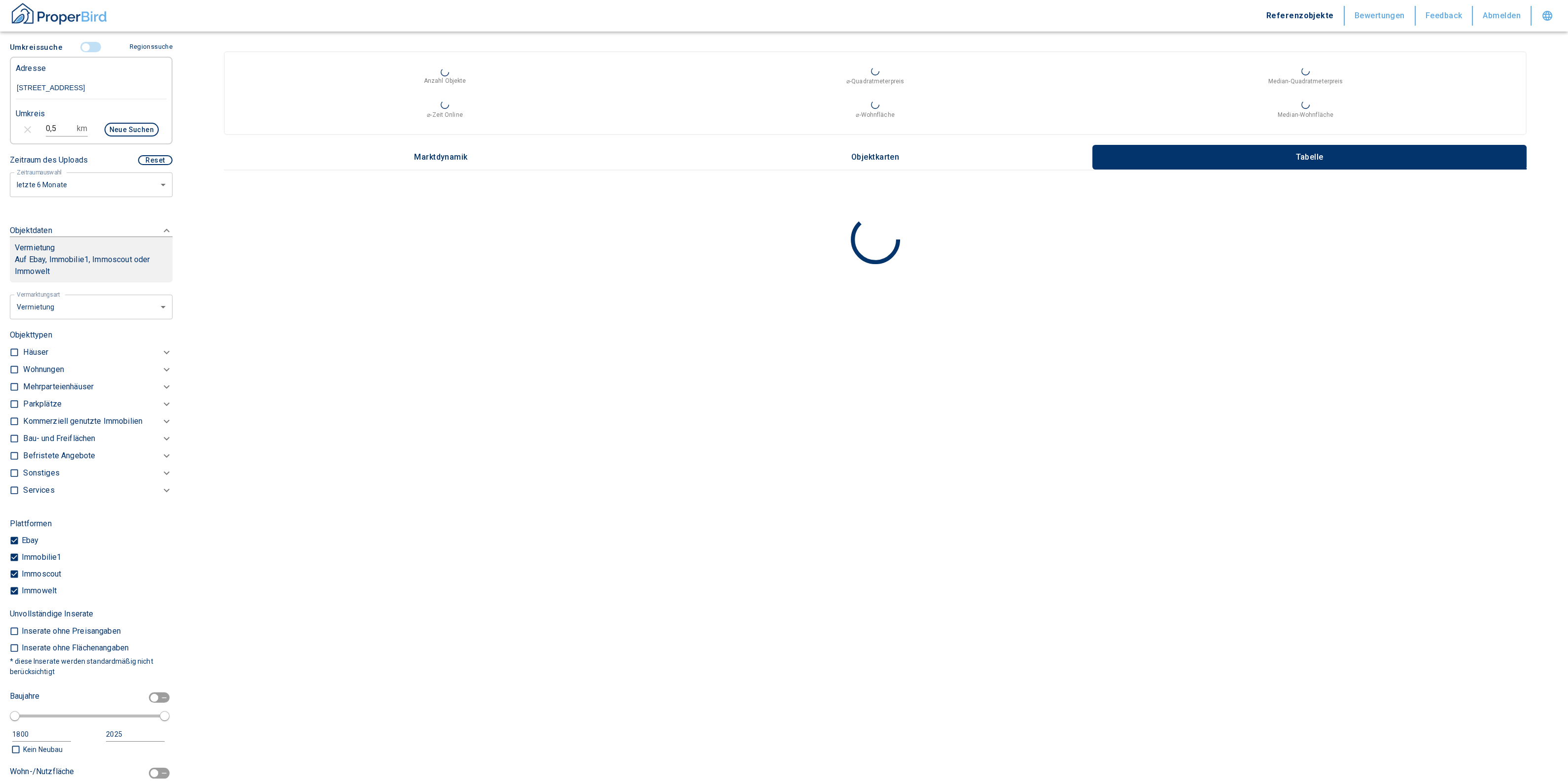
click at [76, 428] on p "Kommerziell genutzte Immobilien" at bounding box center [83, 422] width 119 height 12
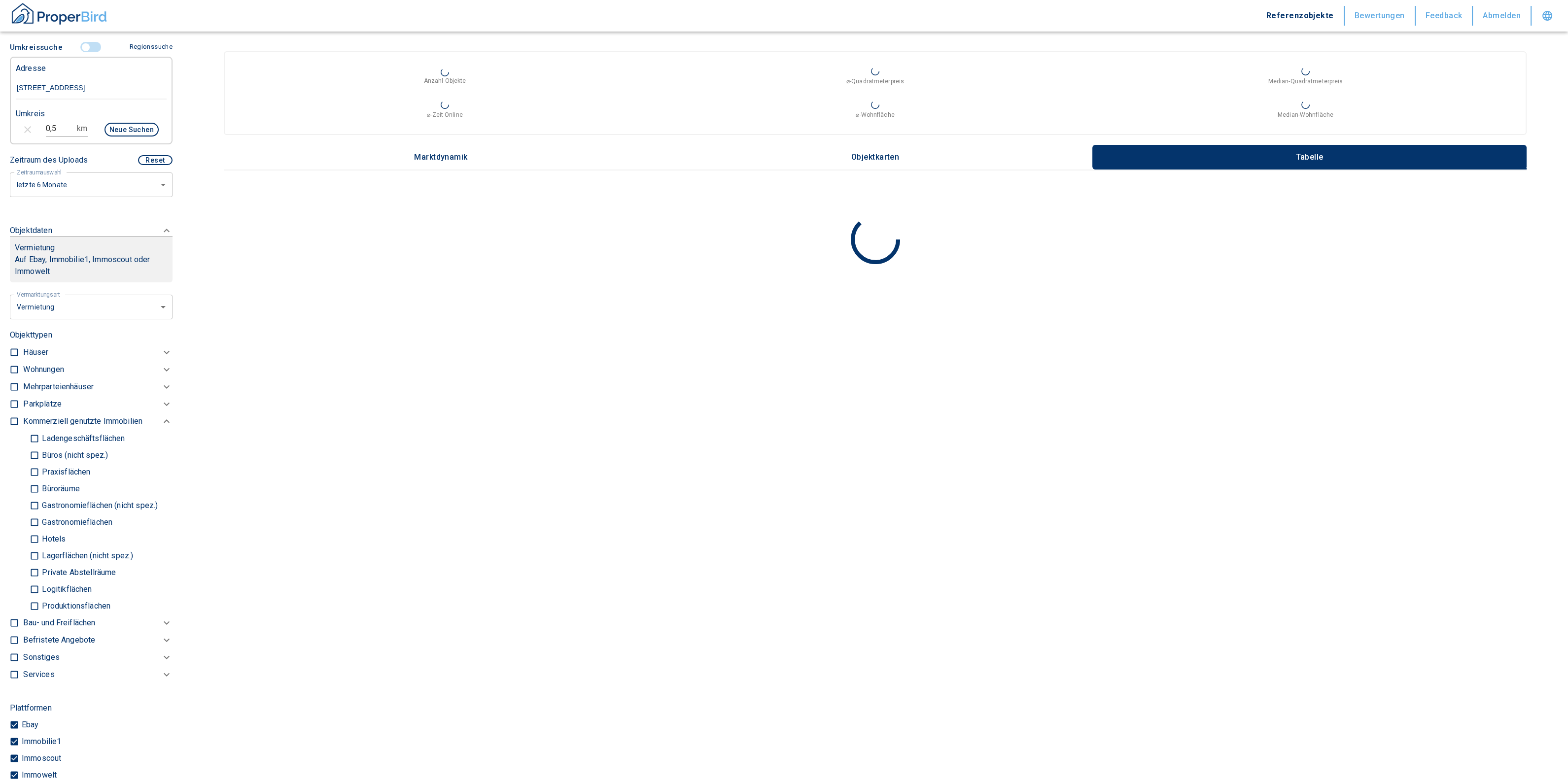
click at [43, 476] on p "Praxisflächen" at bounding box center [65, 472] width 51 height 8
click at [39, 479] on input "Praxisflächen" at bounding box center [35, 472] width 10 height 17
checkbox input "true"
type input "2020"
click at [35, 475] on input "Büros (nicht spez.)" at bounding box center [35, 467] width 10 height 17
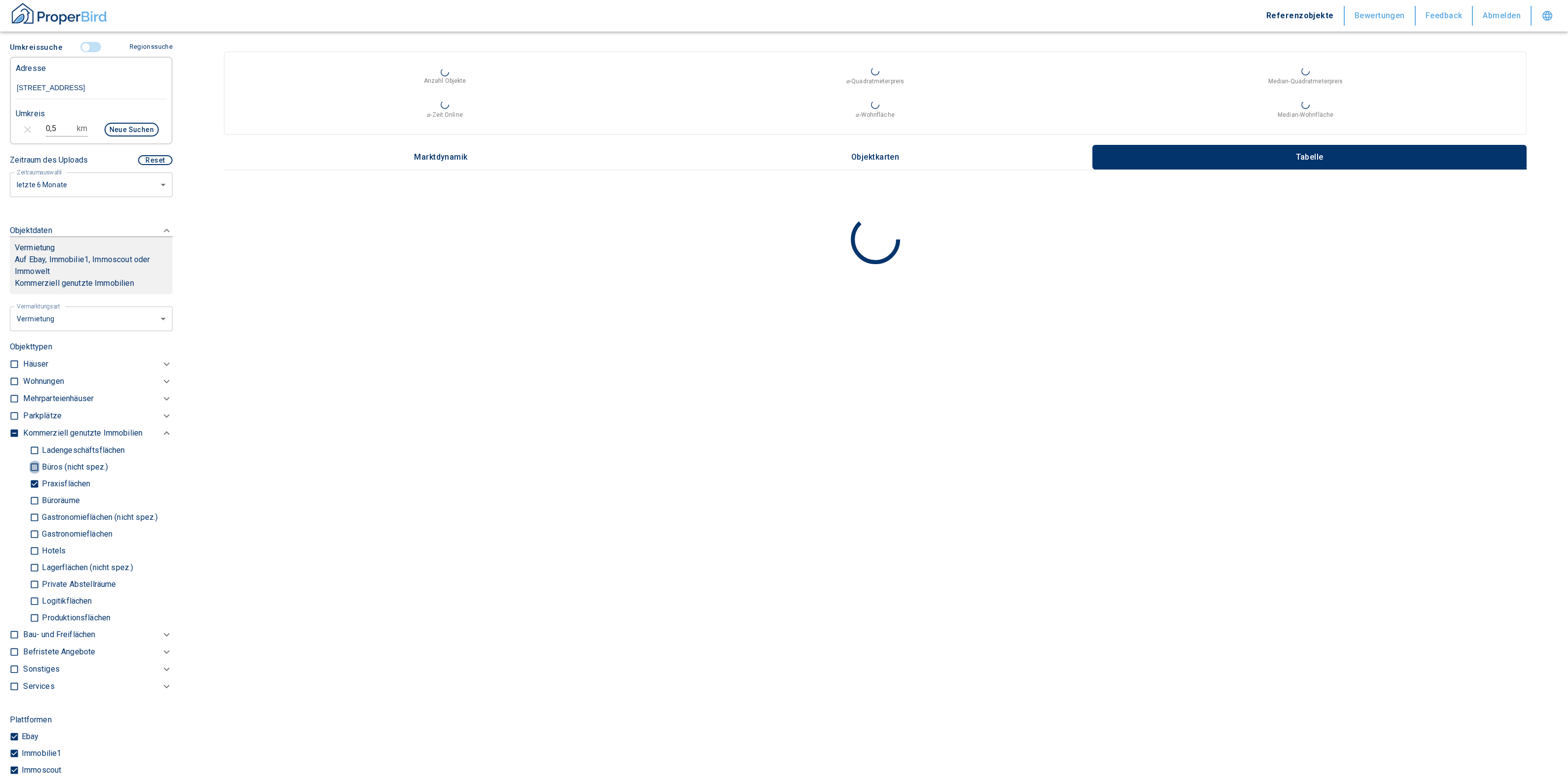
checkbox input "true"
type input "2020"
click at [31, 510] on input "Büroräume" at bounding box center [35, 501] width 10 height 17
checkbox input "true"
type input "2020"
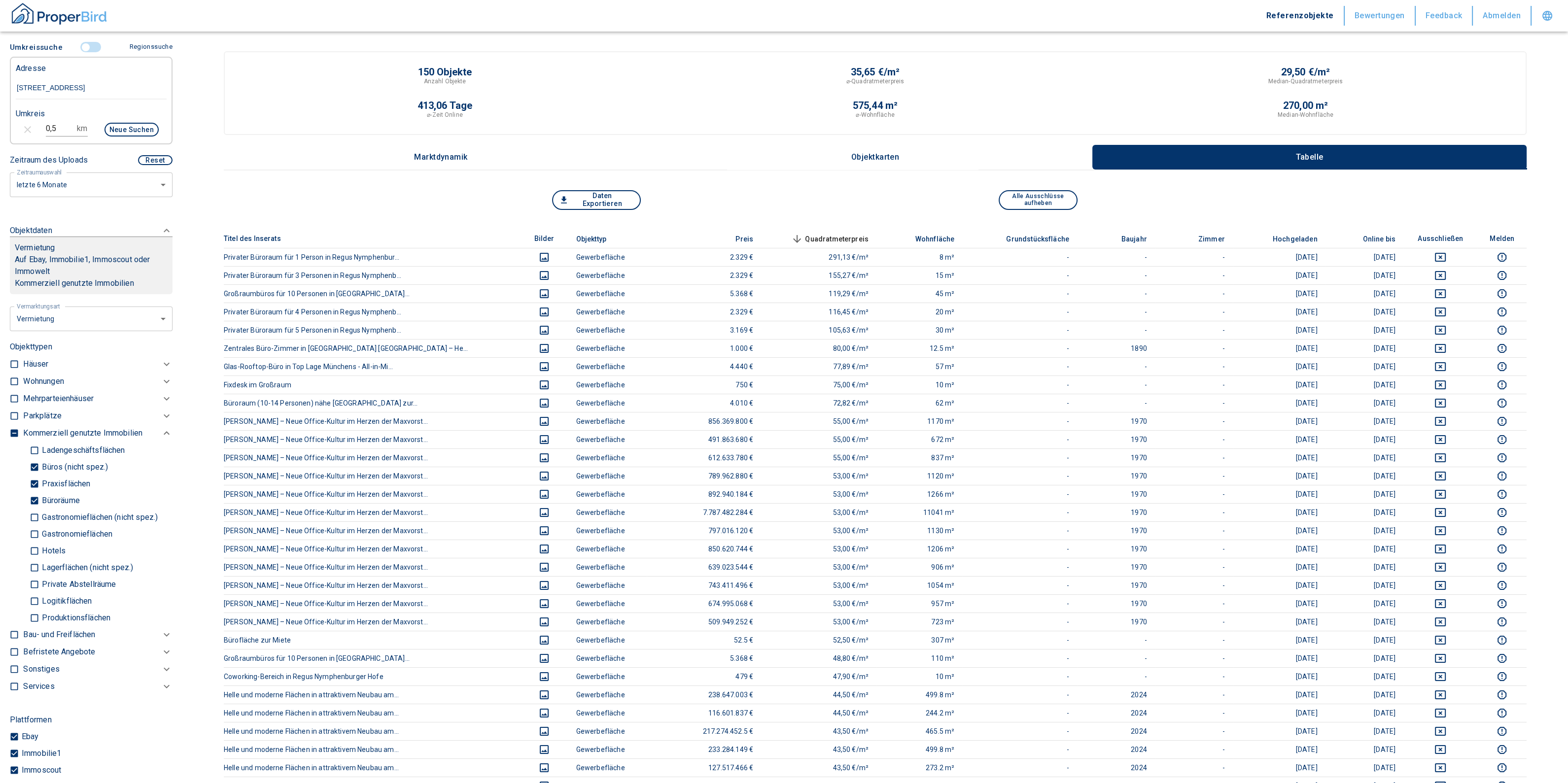
scroll to position [740, 0]
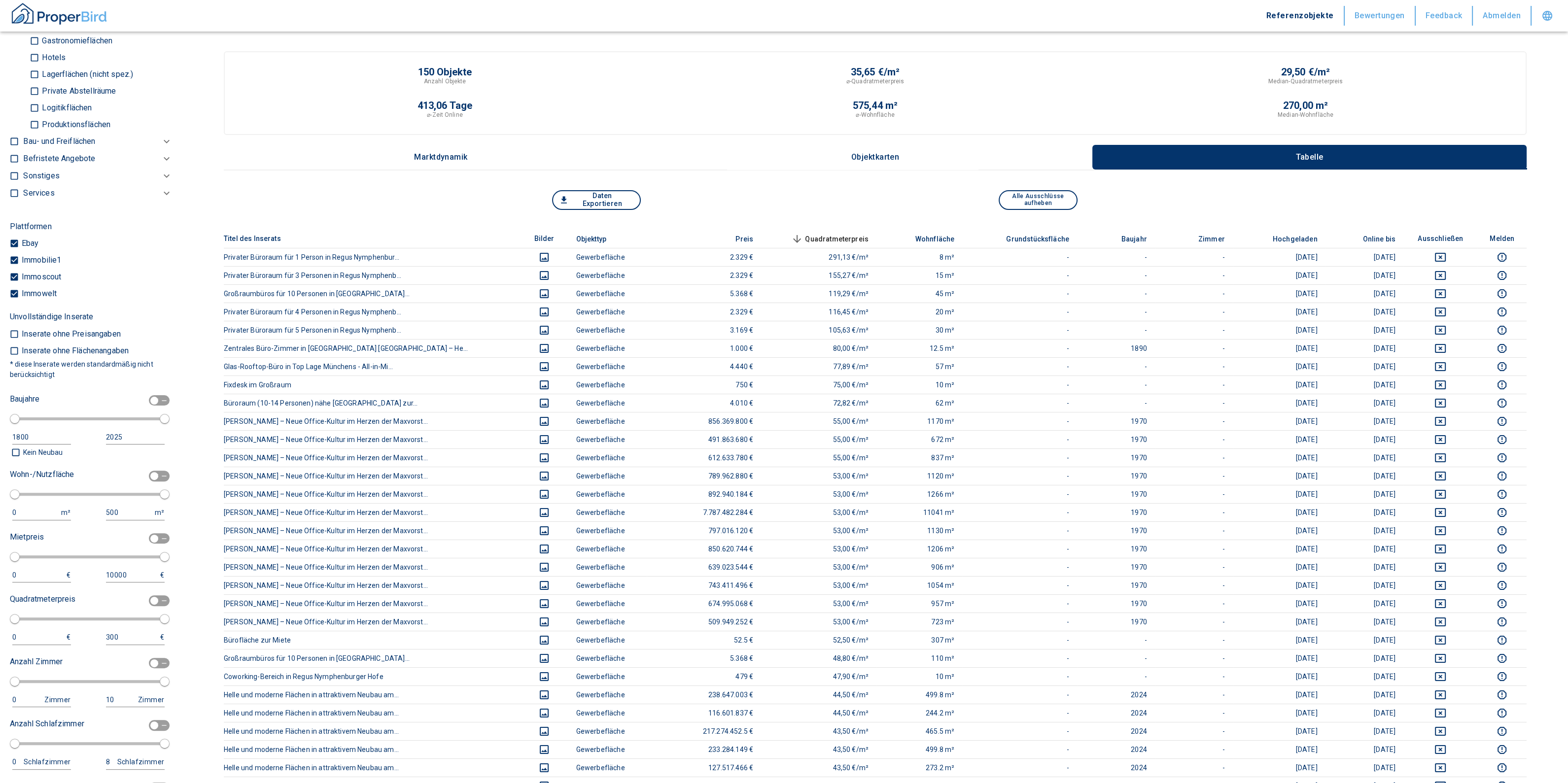
click at [146, 481] on input "checkbox" at bounding box center [154, 476] width 30 height 11
checkbox input "true"
type input "2020"
type input "50"
type input "150"
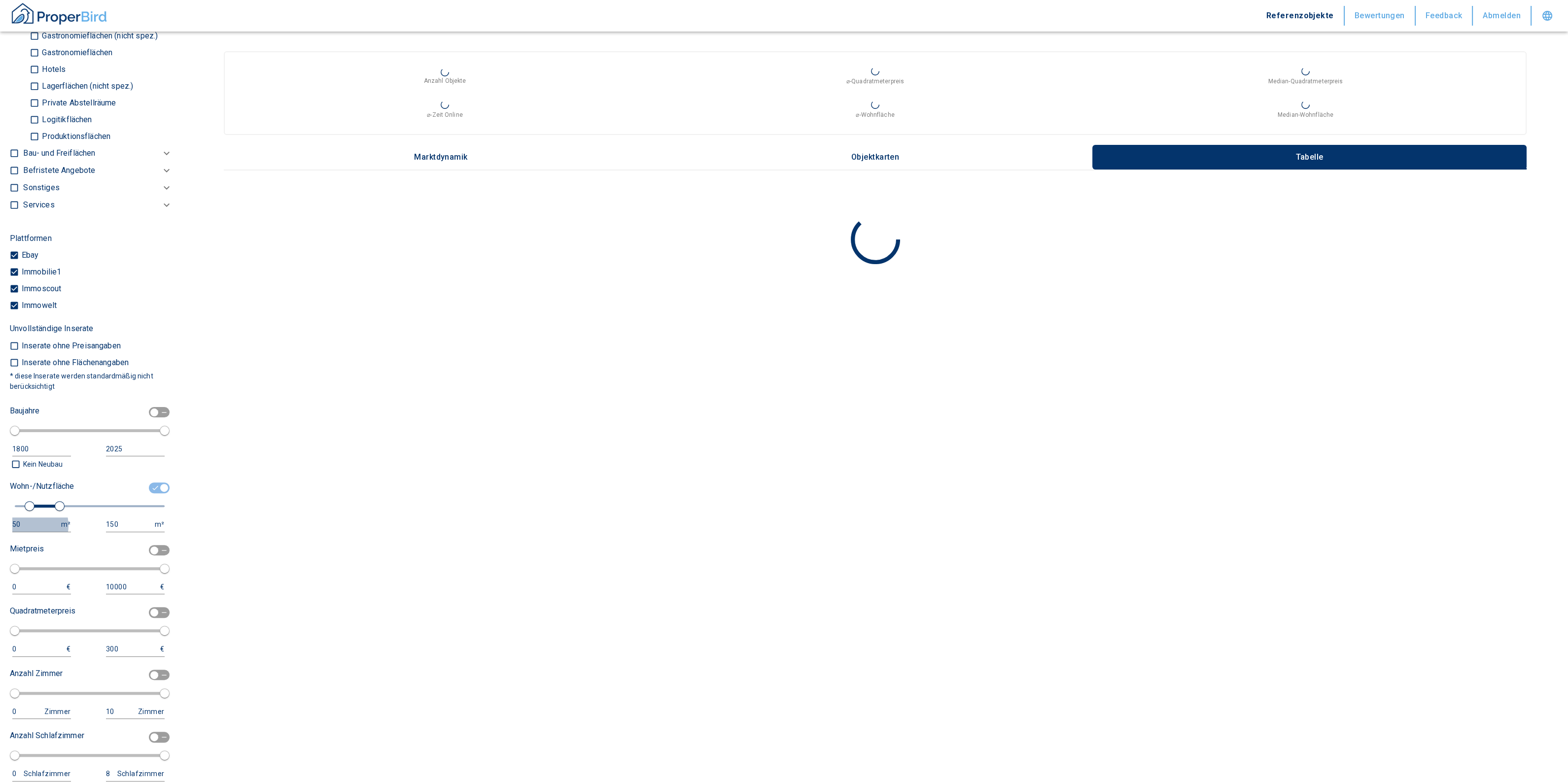
click at [25, 531] on div "50" at bounding box center [32, 525] width 39 height 12
click at [26, 532] on input "50" at bounding box center [34, 525] width 45 height 14
click at [7, 537] on div "Filtervorlagen Neue Filtereinstellungen erkannt! Name für neue Vorlage x Gespei…" at bounding box center [91, 391] width 182 height 783
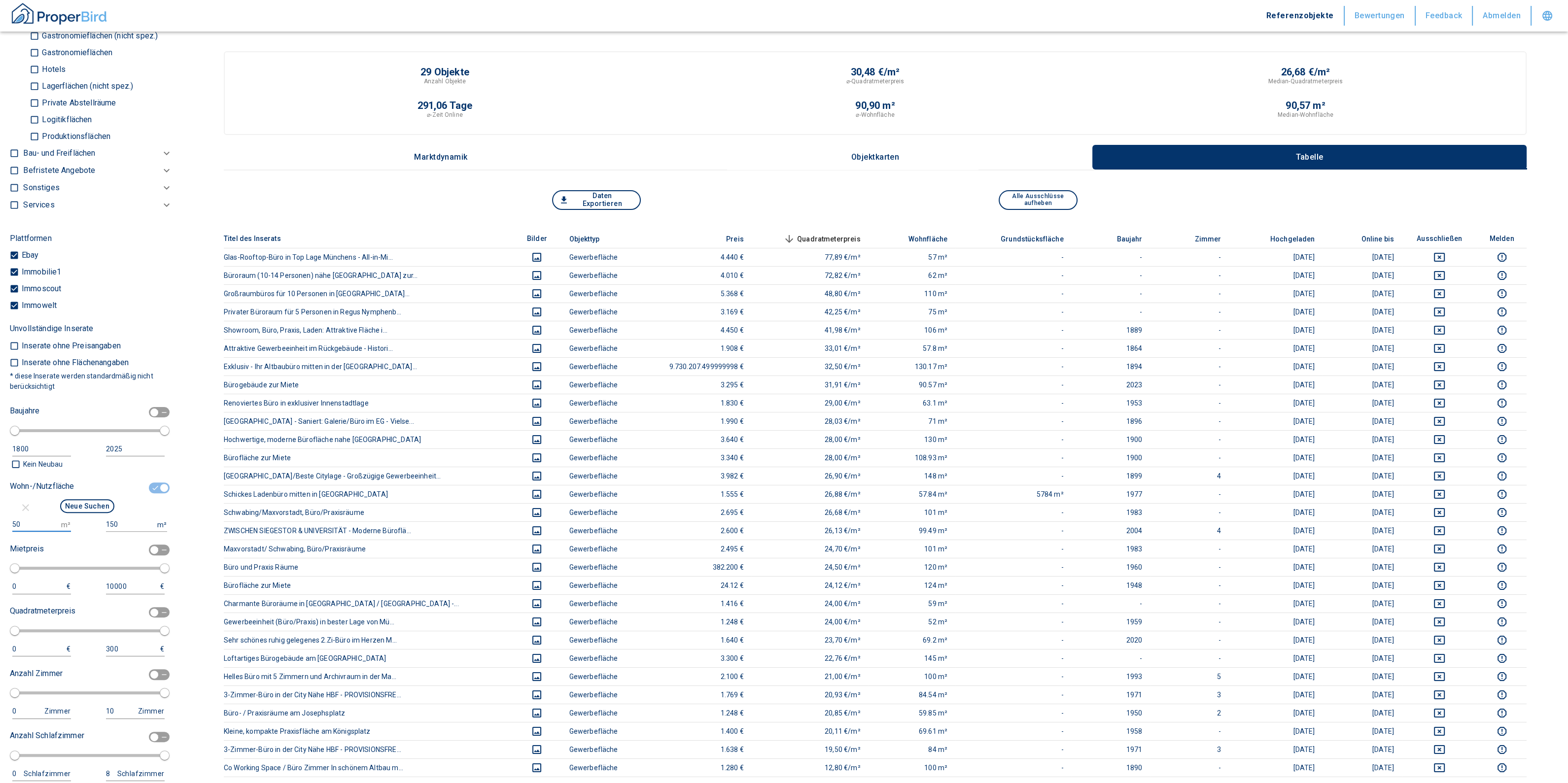
drag, startPoint x: 30, startPoint y: 533, endPoint x: -16, endPoint y: 345, distance: 193.5
click at [0, 345] on html "Referenzobjekte Bewertungen Feedback Abmelden Filtervorlagen Neue Filtereinstel…" at bounding box center [784, 558] width 1568 height 1117
type input "75"
click at [130, 532] on input "150" at bounding box center [129, 525] width 48 height 14
type input "1500000"
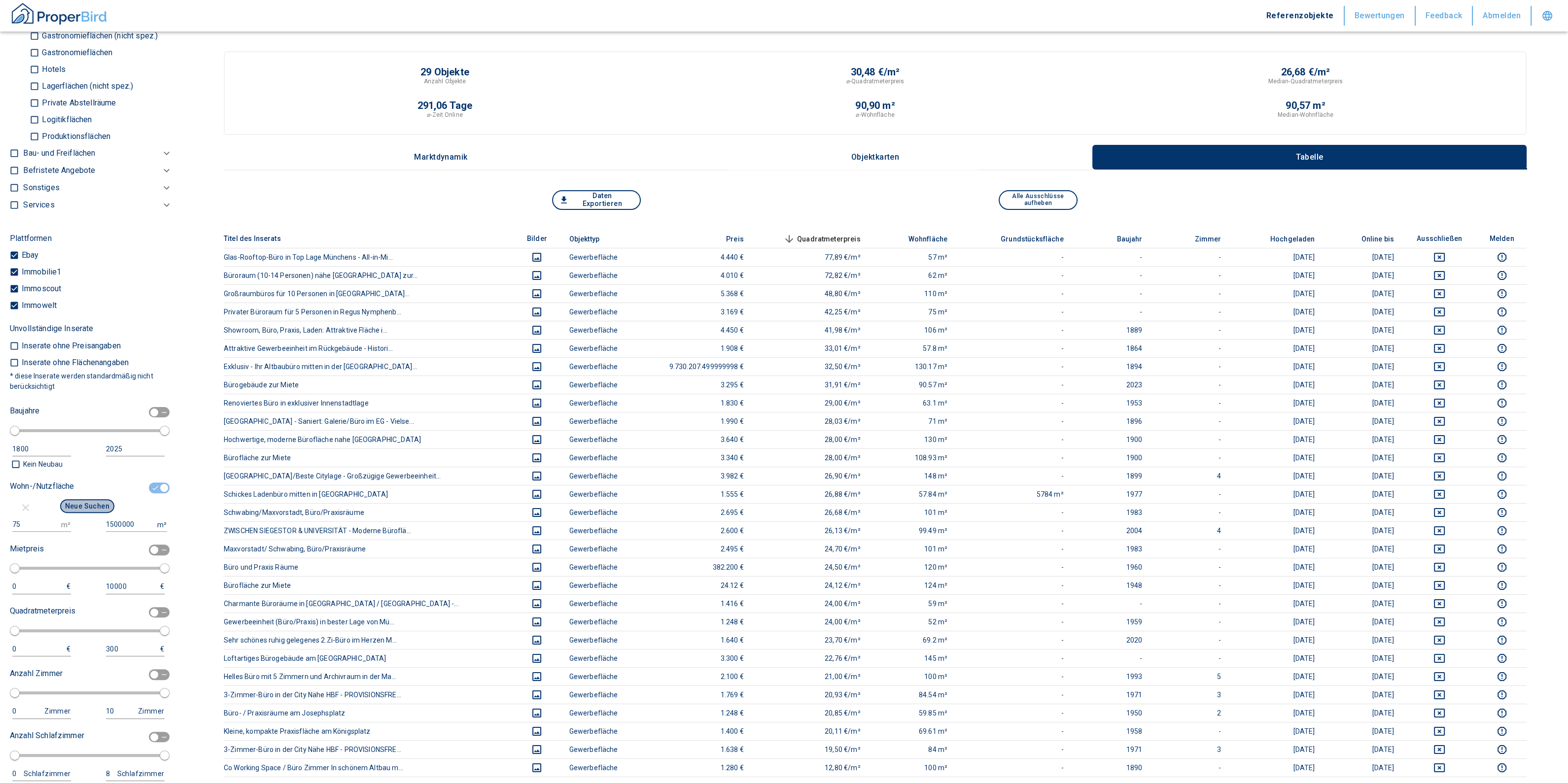
click at [89, 513] on button "Neue Suchen" at bounding box center [88, 506] width 55 height 14
type input "2020"
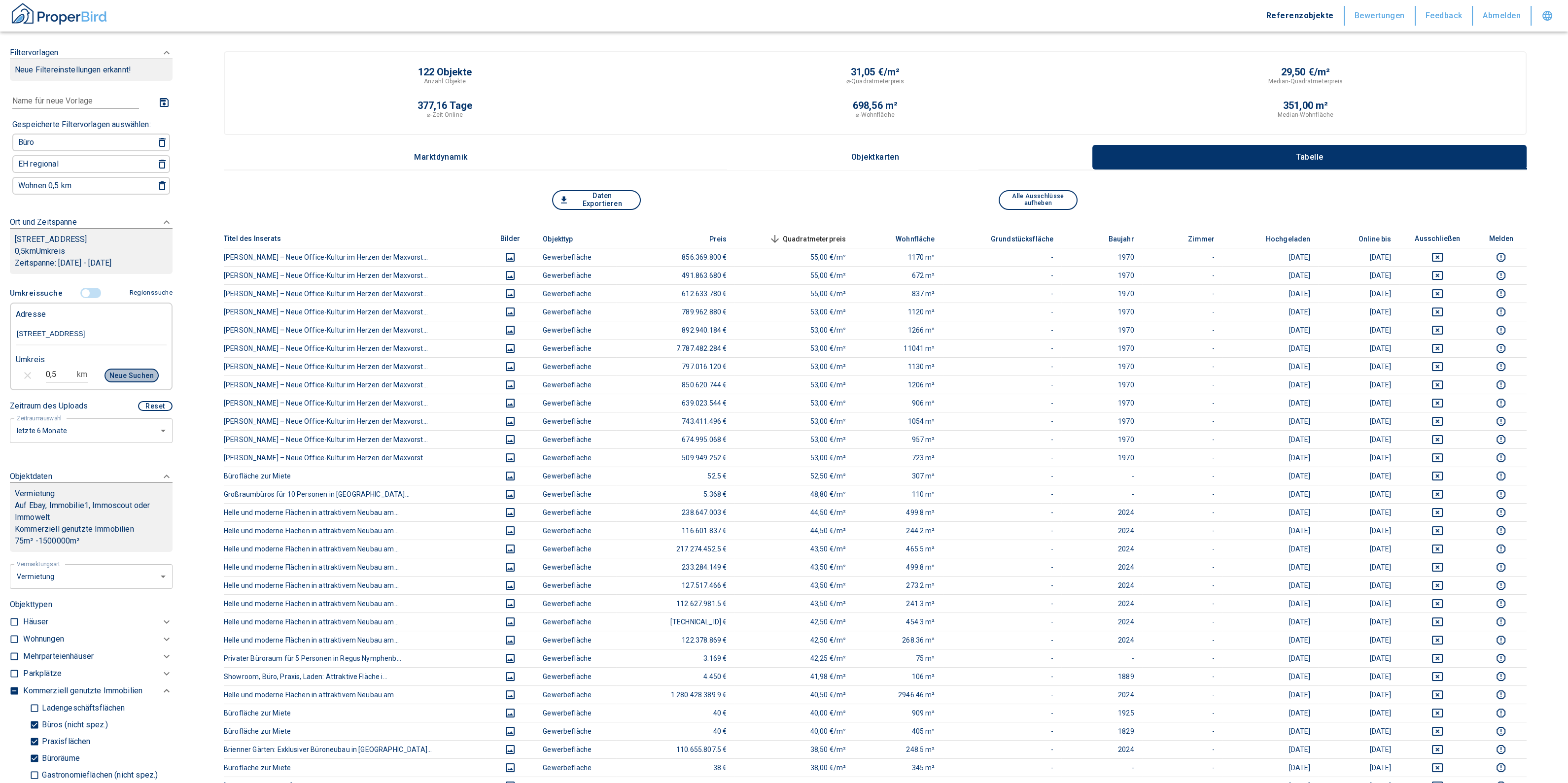
click at [115, 383] on button "Neue Suchen" at bounding box center [132, 376] width 55 height 14
click at [798, 230] on th "Quadratmeterpreis sorted descending" at bounding box center [794, 239] width 119 height 19
click at [804, 245] on th "Quadratmeterpreis sorted descending" at bounding box center [794, 239] width 119 height 19
click at [804, 240] on span "Quadratmeterpreis sorted descending" at bounding box center [806, 239] width 79 height 12
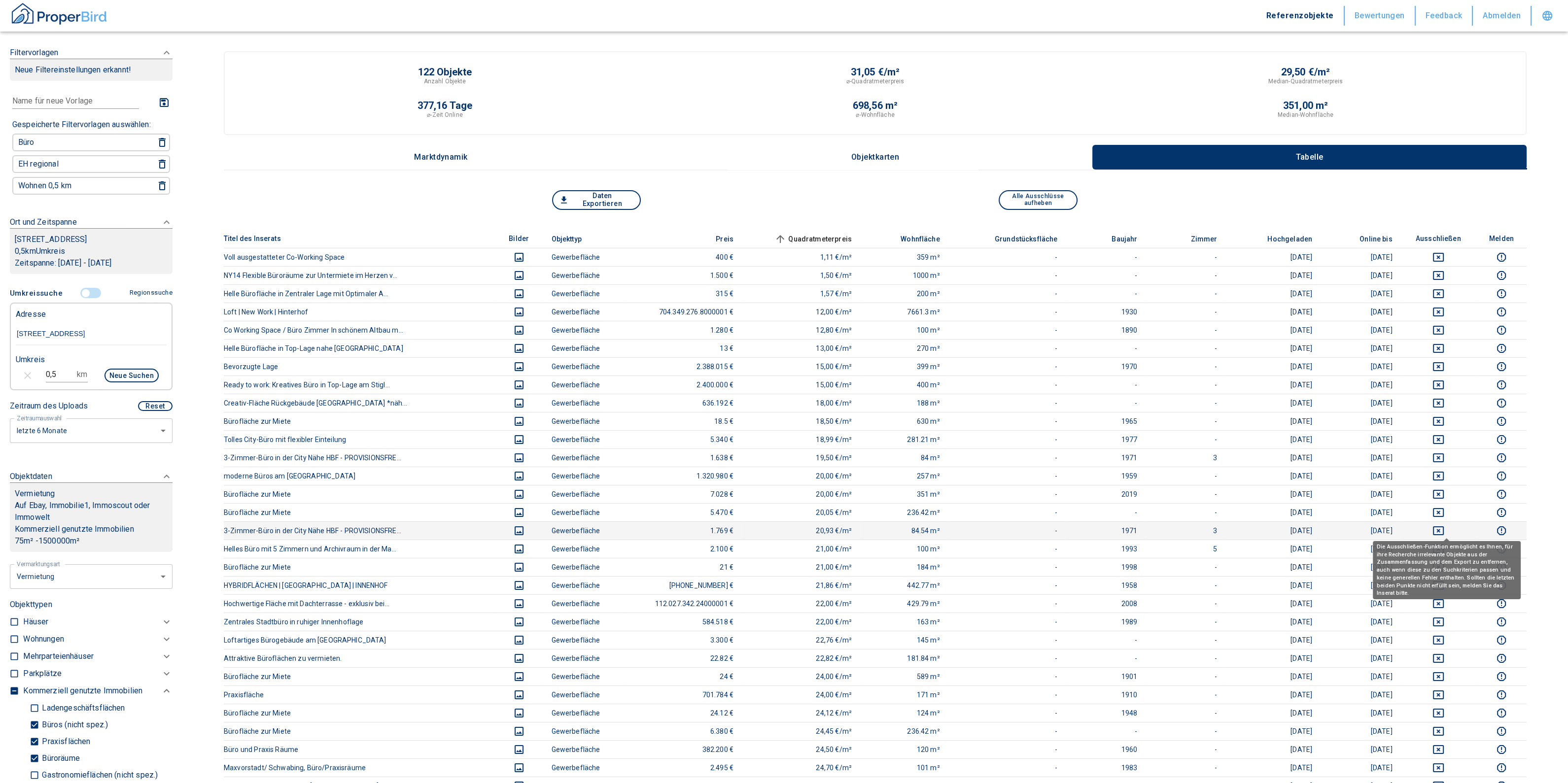
click at [1453, 527] on button "deselect this listing" at bounding box center [1438, 531] width 60 height 12
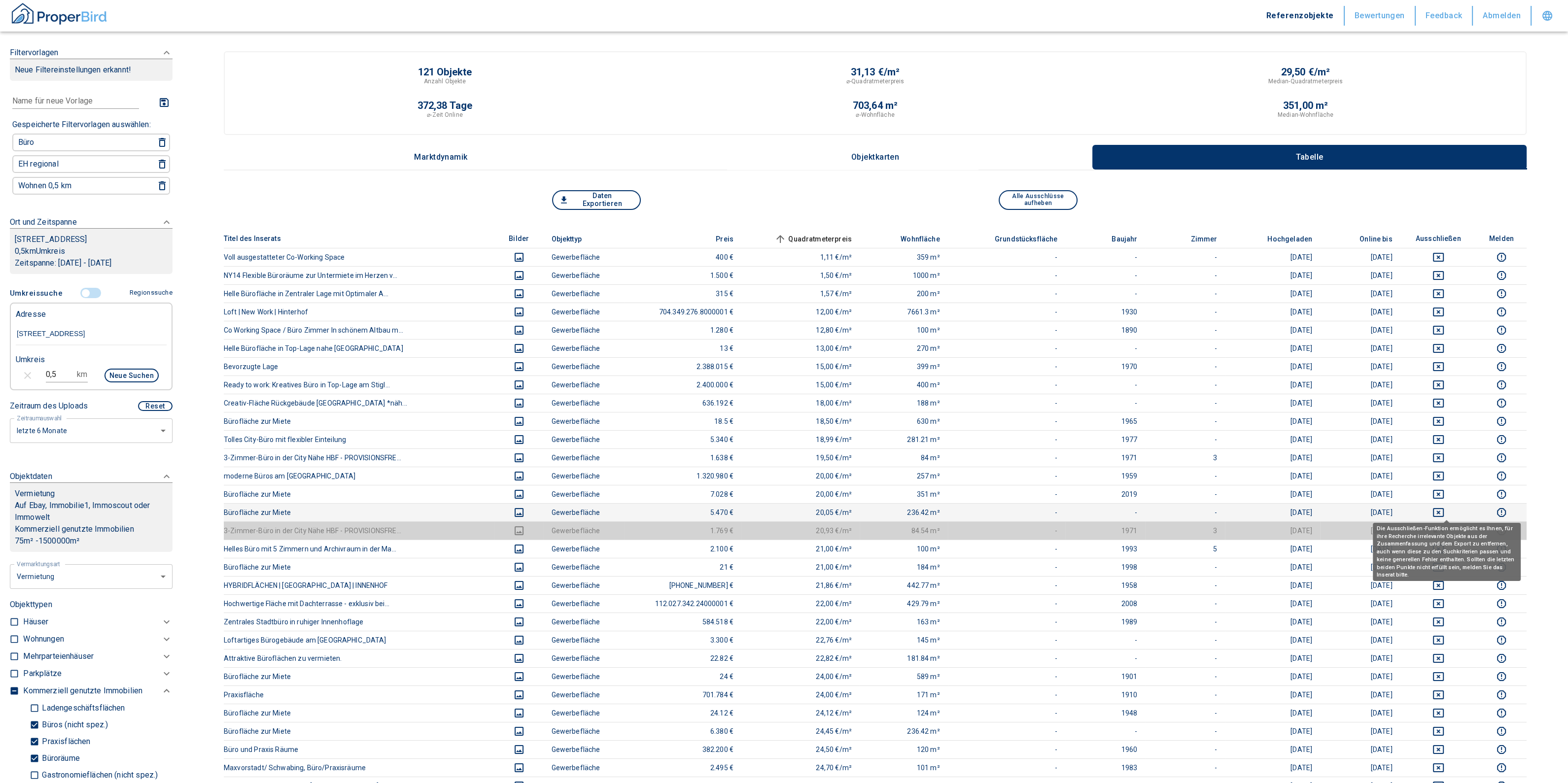
click at [1444, 513] on icon "deselect this listing" at bounding box center [1439, 513] width 12 height 12
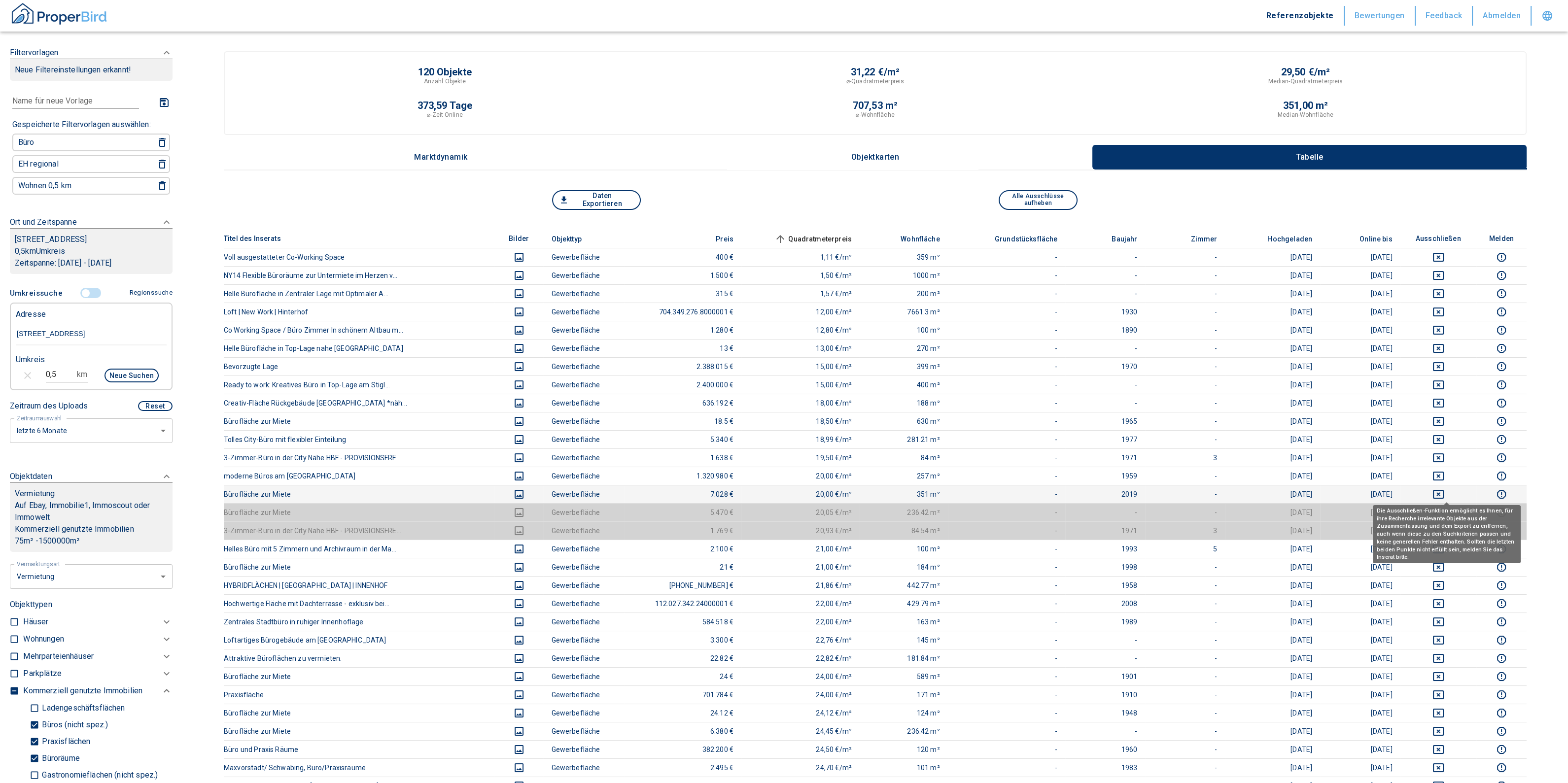
click at [1444, 492] on icon "deselect this listing" at bounding box center [1439, 494] width 12 height 12
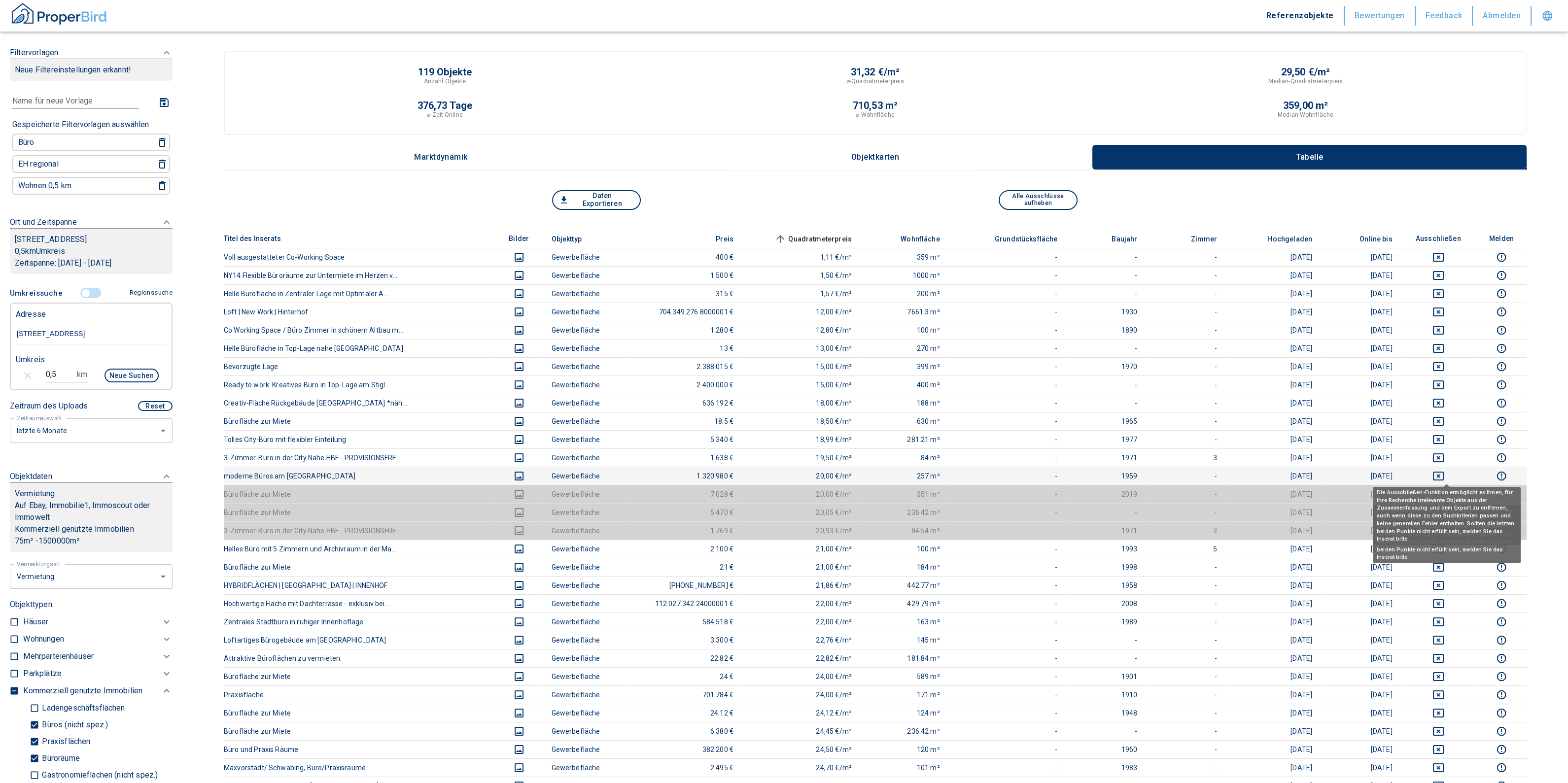
click at [1444, 475] on icon "deselect this listing" at bounding box center [1439, 476] width 12 height 12
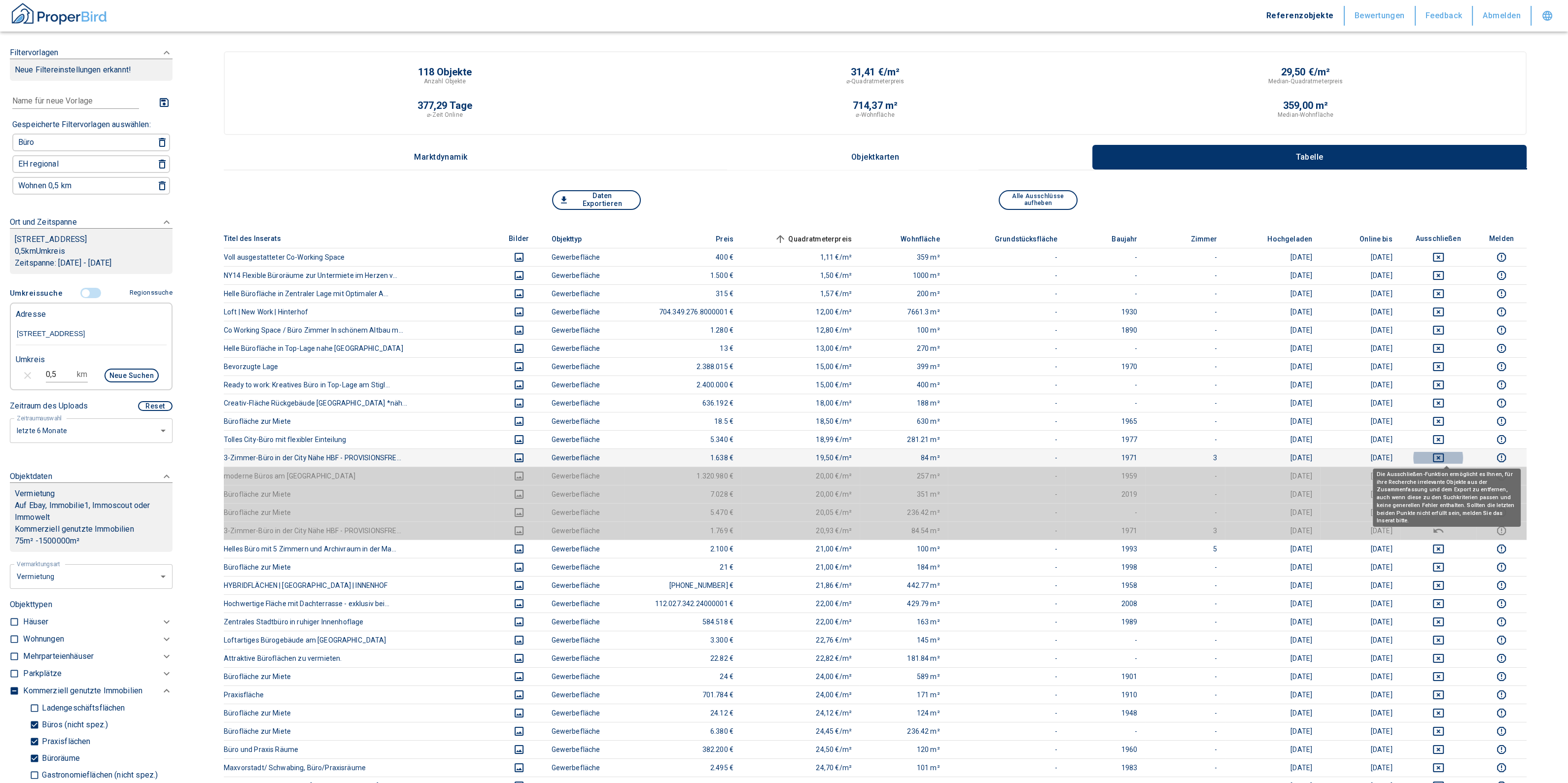
drag, startPoint x: 1444, startPoint y: 456, endPoint x: 1446, endPoint y: 438, distance: 18.1
click at [1444, 455] on icon "deselect this listing" at bounding box center [1439, 458] width 12 height 12
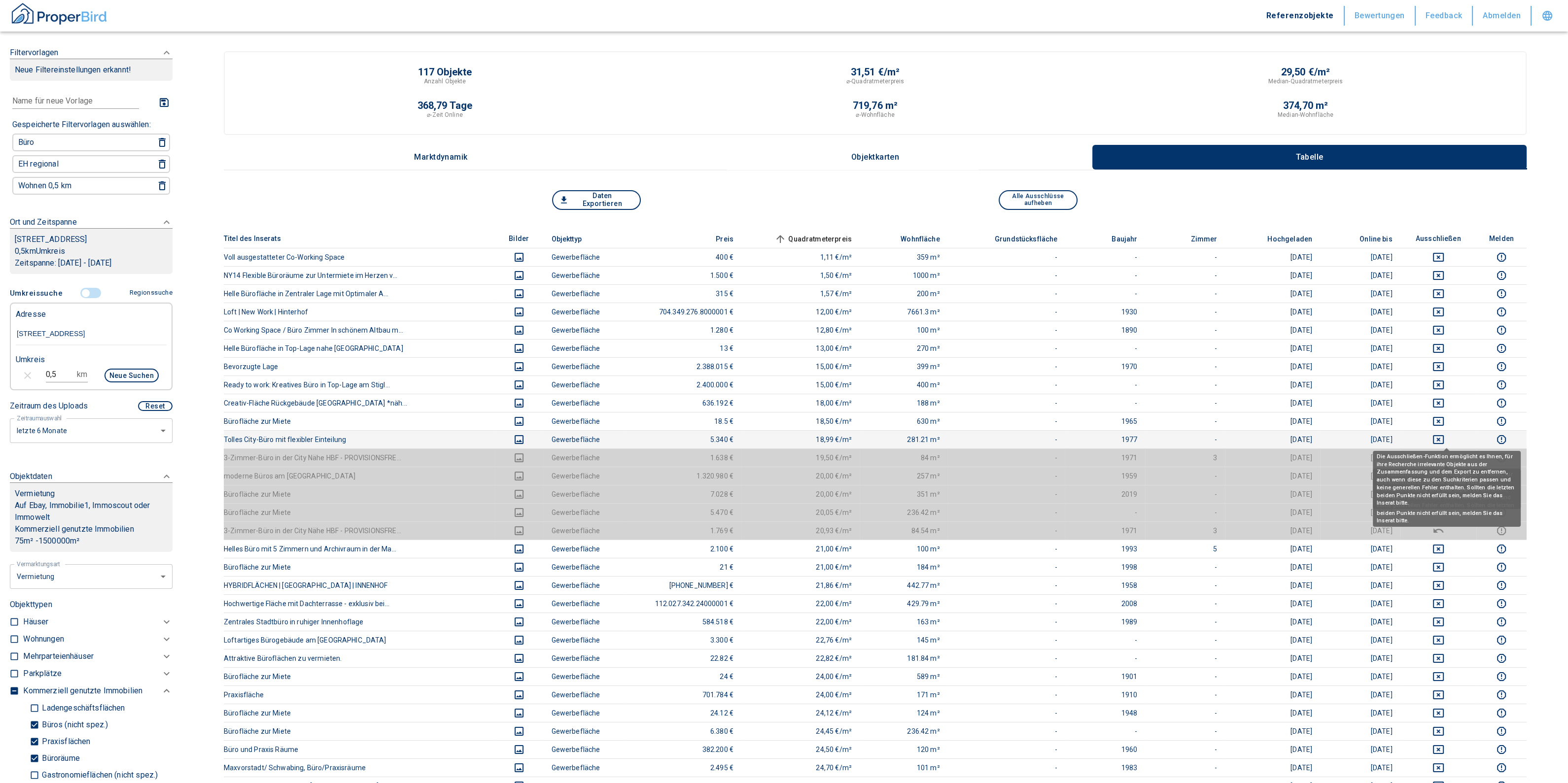
click at [1444, 437] on icon "deselect this listing" at bounding box center [1438, 440] width 11 height 9
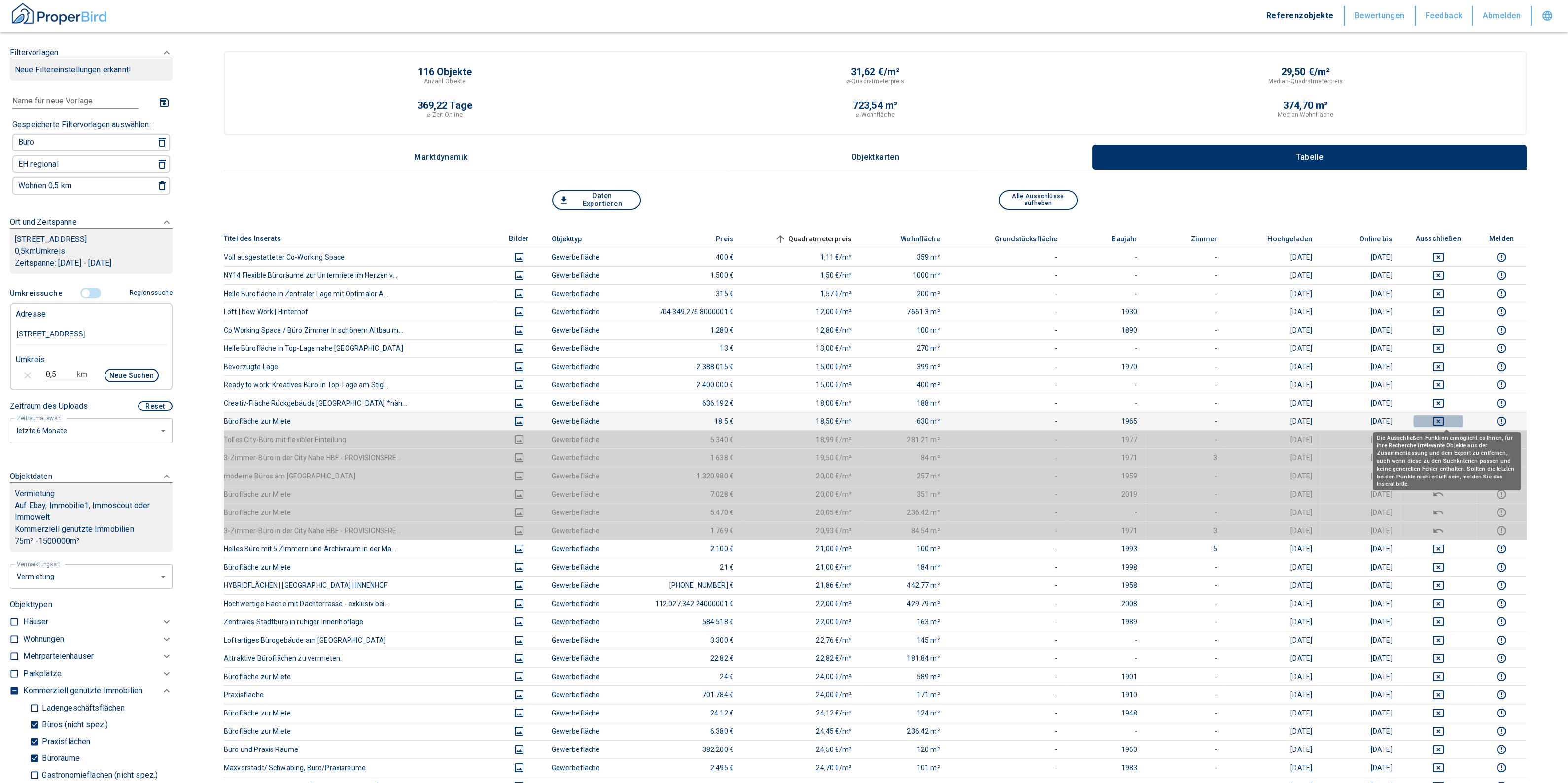
click at [1444, 421] on icon "deselect this listing" at bounding box center [1438, 422] width 11 height 9
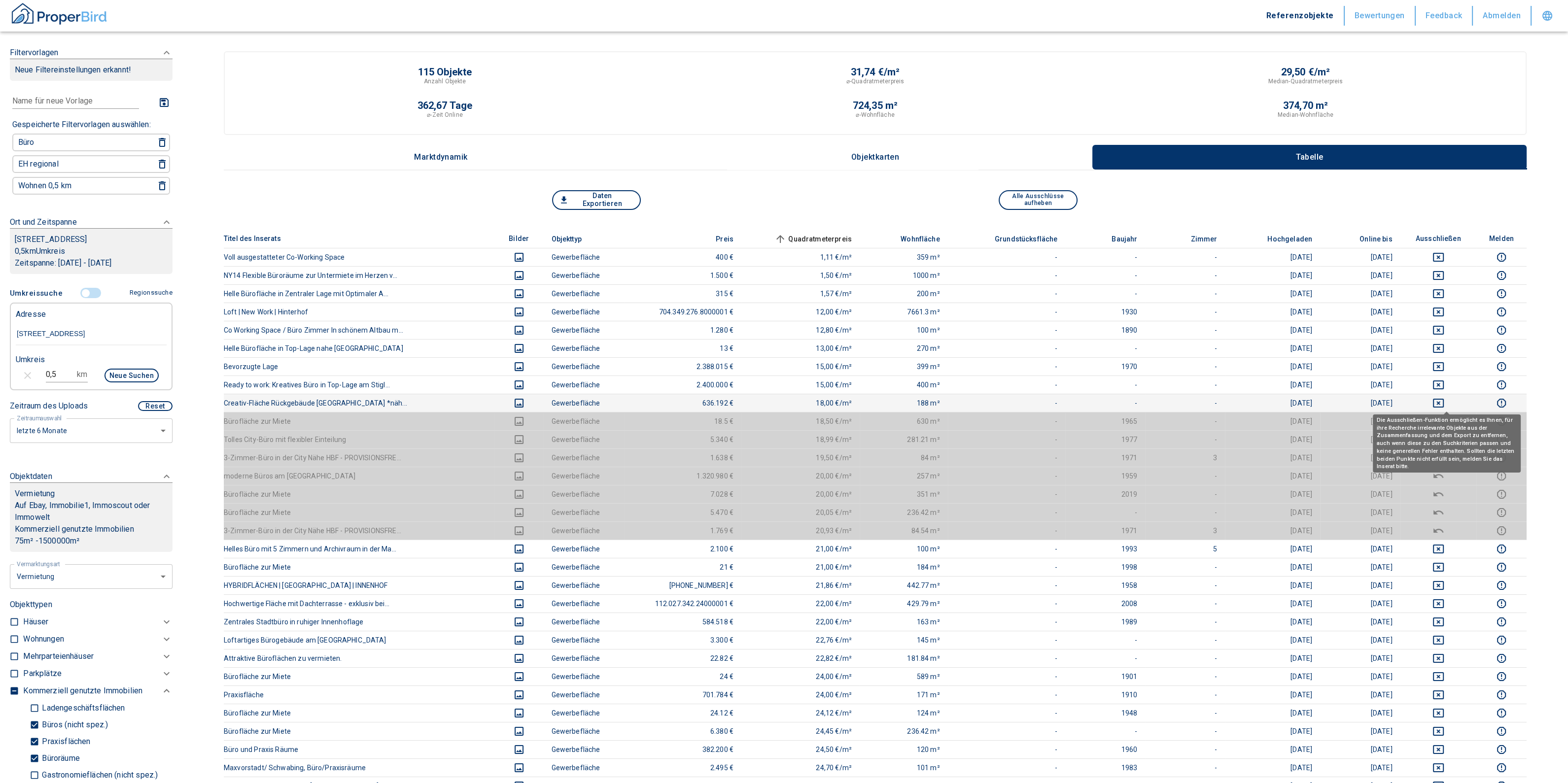
drag, startPoint x: 1443, startPoint y: 400, endPoint x: 1444, endPoint y: 384, distance: 16.0
click at [1443, 400] on icon "deselect this listing" at bounding box center [1439, 403] width 12 height 12
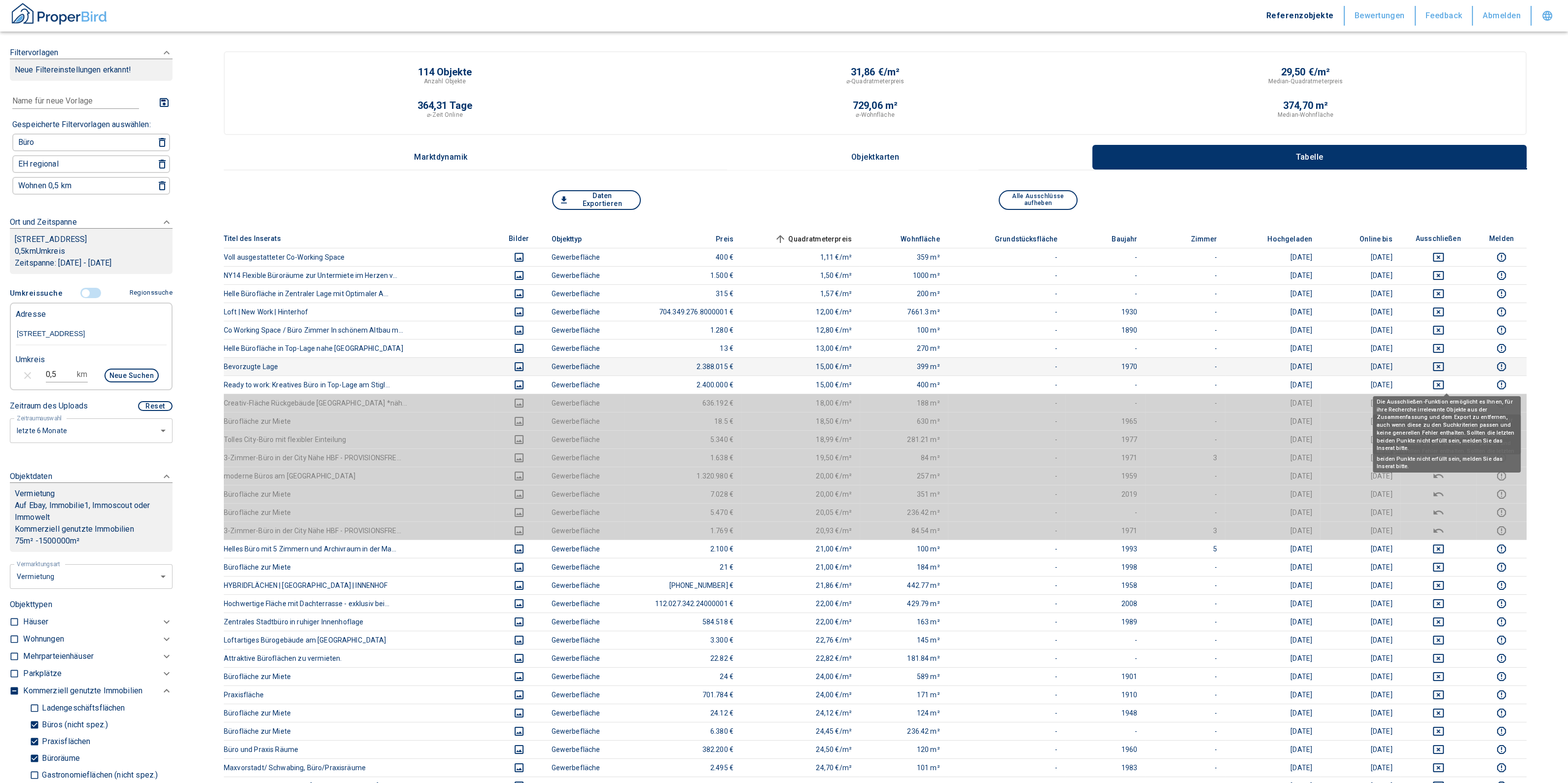
drag, startPoint x: 1445, startPoint y: 379, endPoint x: 1446, endPoint y: 371, distance: 8.1
click at [1444, 379] on icon "deselect this listing" at bounding box center [1439, 385] width 12 height 12
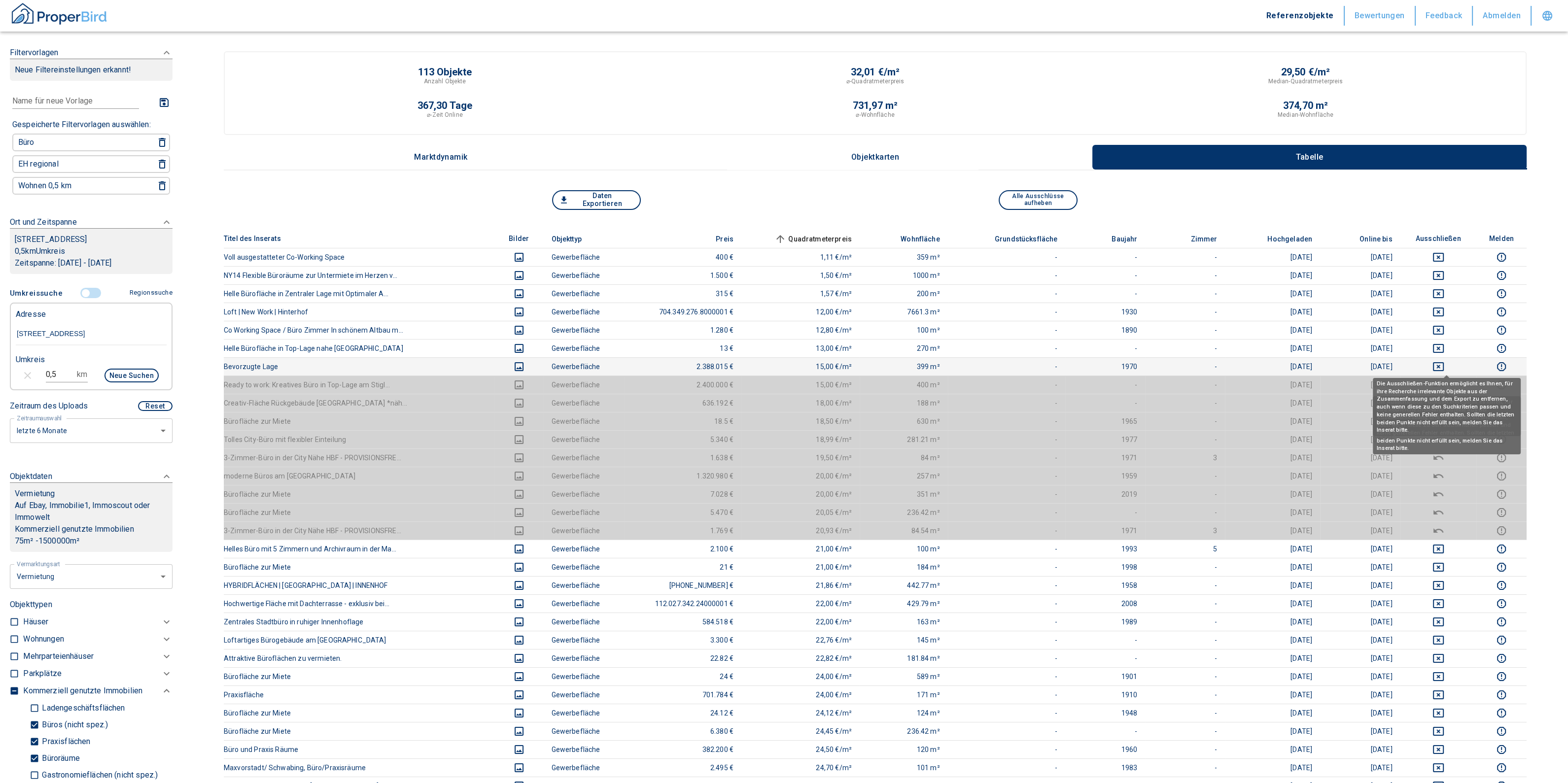
drag, startPoint x: 1447, startPoint y: 366, endPoint x: 1446, endPoint y: 358, distance: 8.1
click at [1444, 365] on icon "deselect this listing" at bounding box center [1438, 366] width 11 height 9
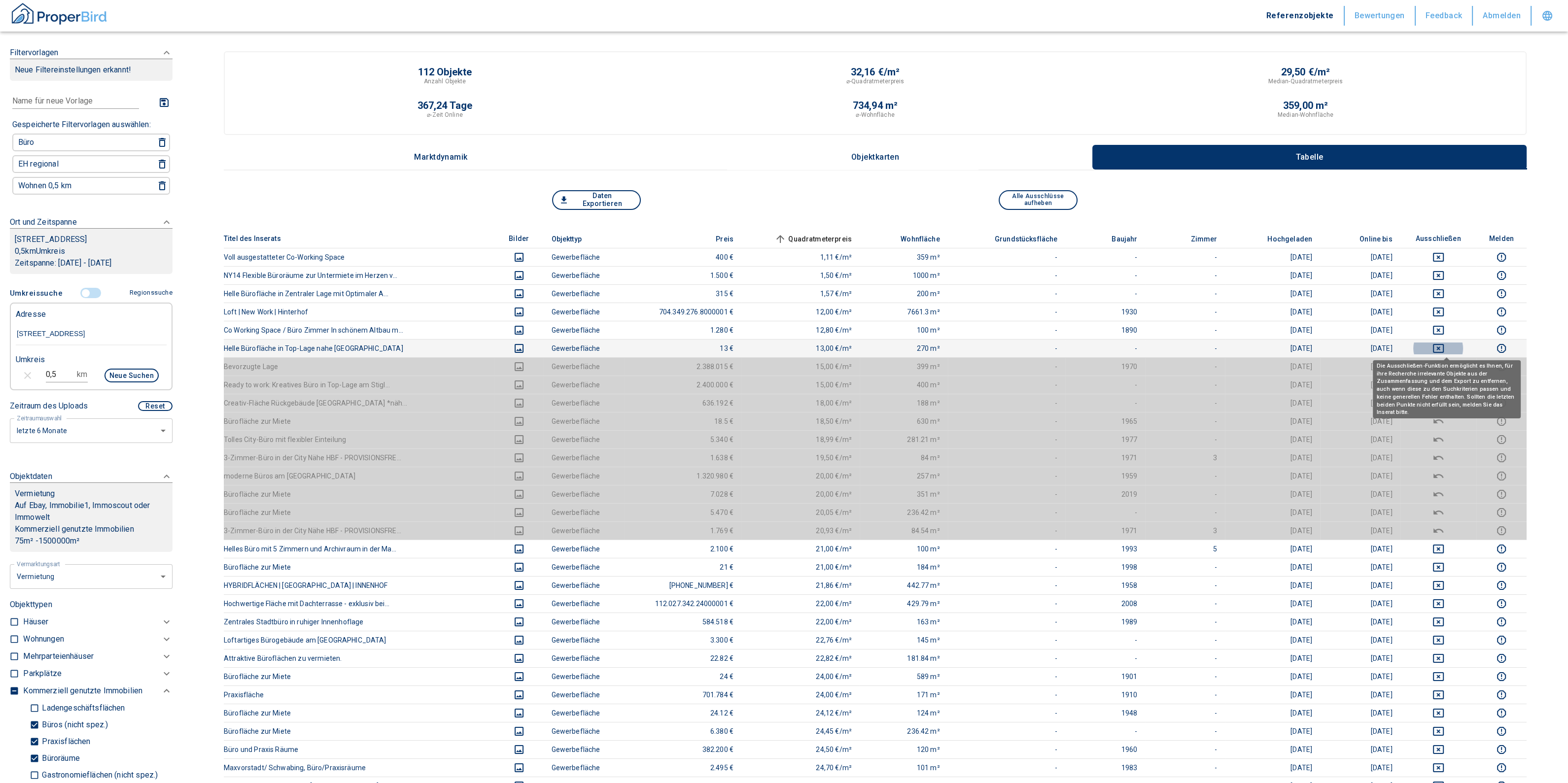
click at [1444, 348] on icon "deselect this listing" at bounding box center [1439, 348] width 12 height 12
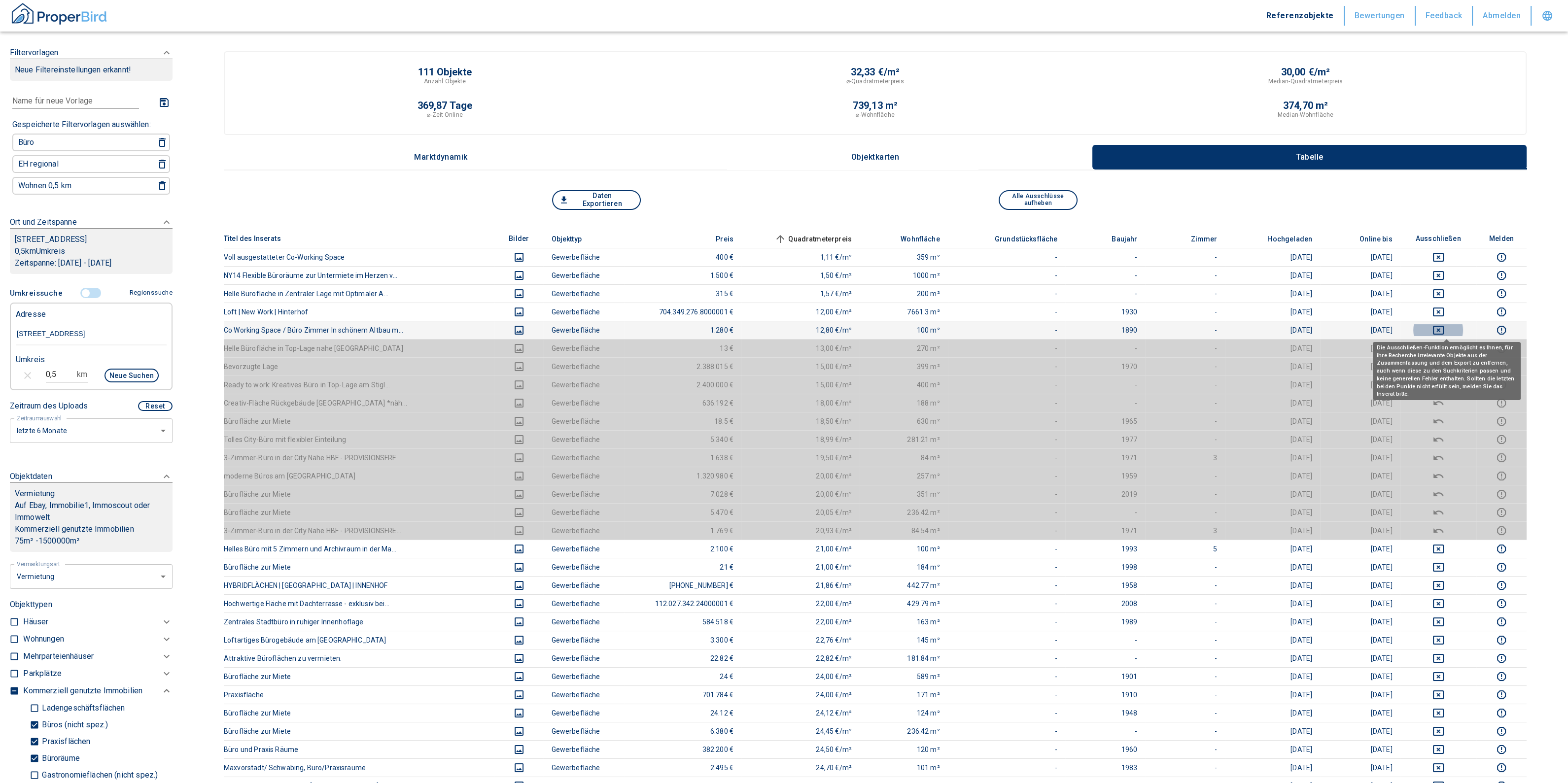
click at [1444, 328] on icon "deselect this listing" at bounding box center [1438, 330] width 11 height 9
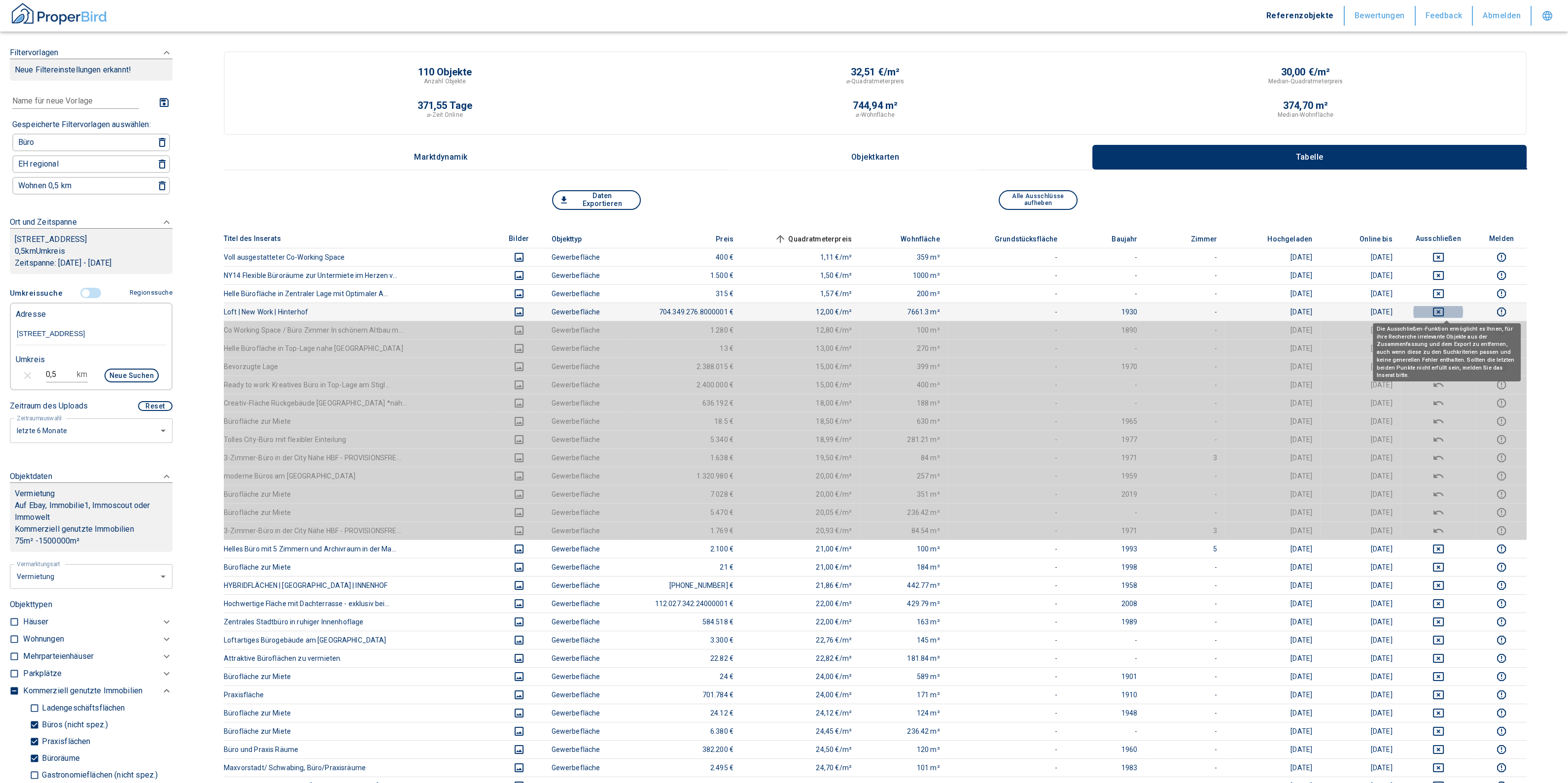
click at [1444, 311] on icon "deselect this listing" at bounding box center [1439, 312] width 12 height 12
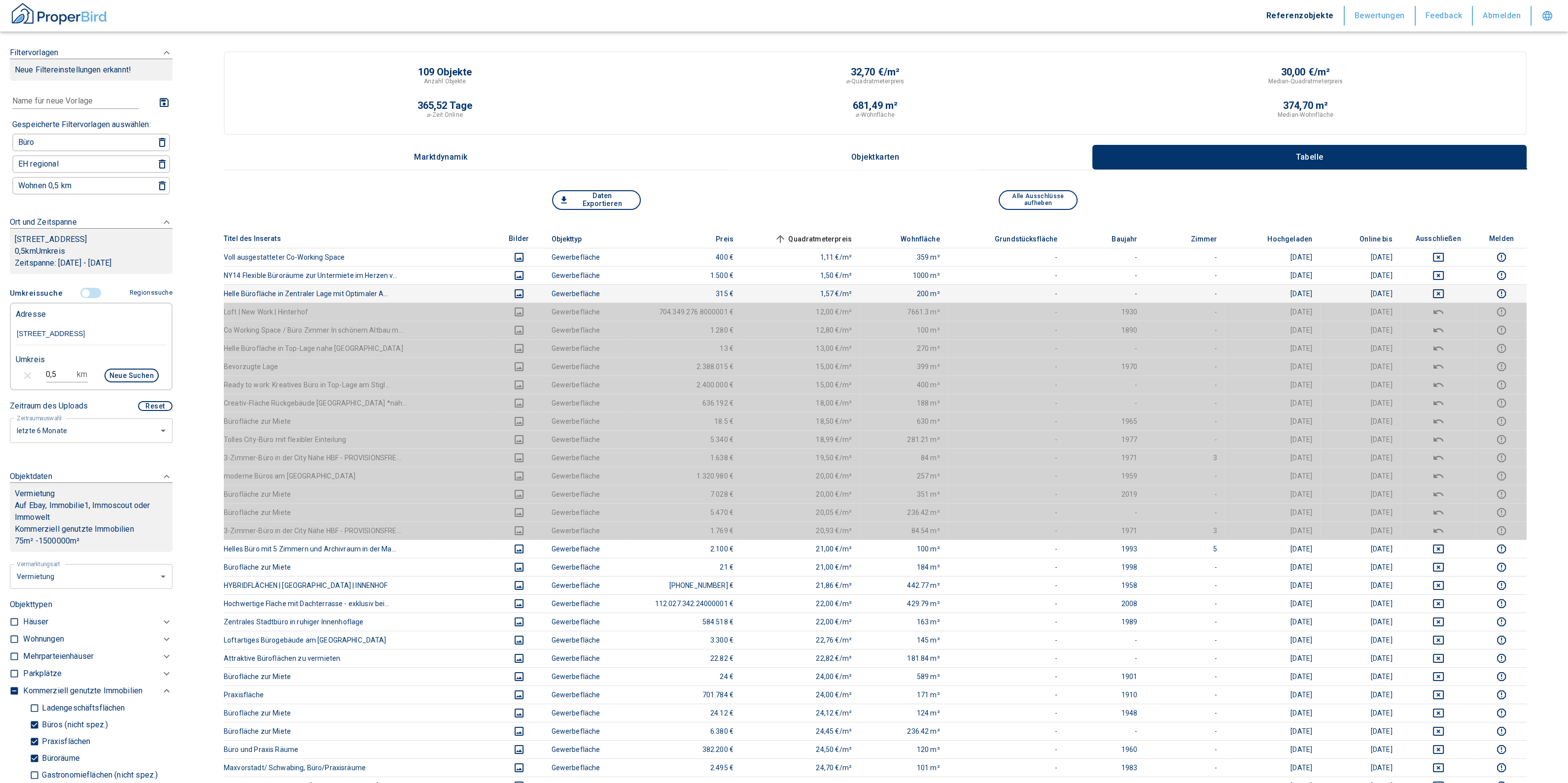
click at [1444, 299] on td at bounding box center [1438, 293] width 76 height 18
click at [1444, 291] on icon "deselect this listing" at bounding box center [1439, 294] width 12 height 12
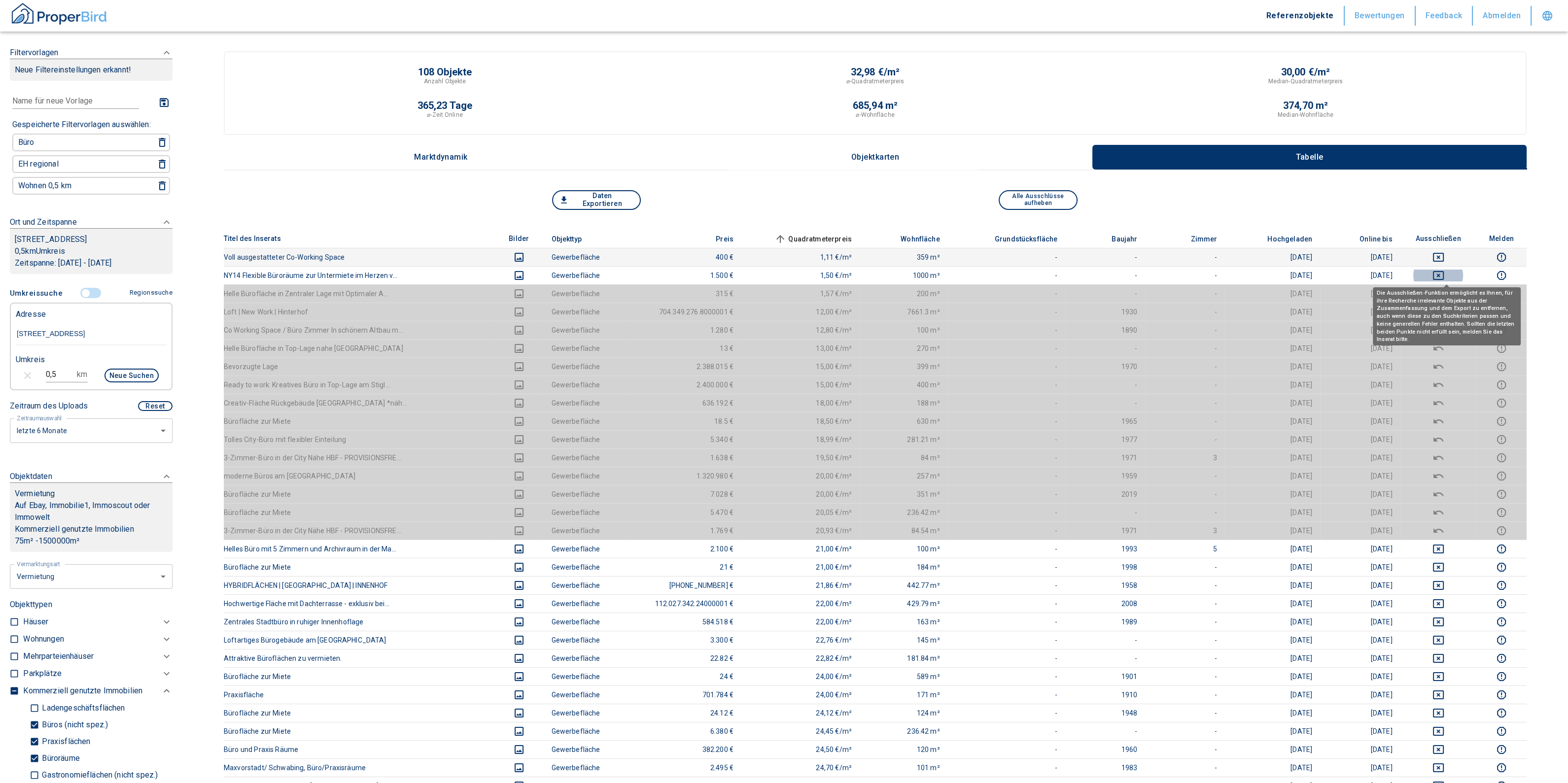
drag, startPoint x: 1442, startPoint y: 274, endPoint x: 1437, endPoint y: 252, distance: 22.6
click at [1442, 273] on icon "deselect this listing" at bounding box center [1438, 275] width 11 height 9
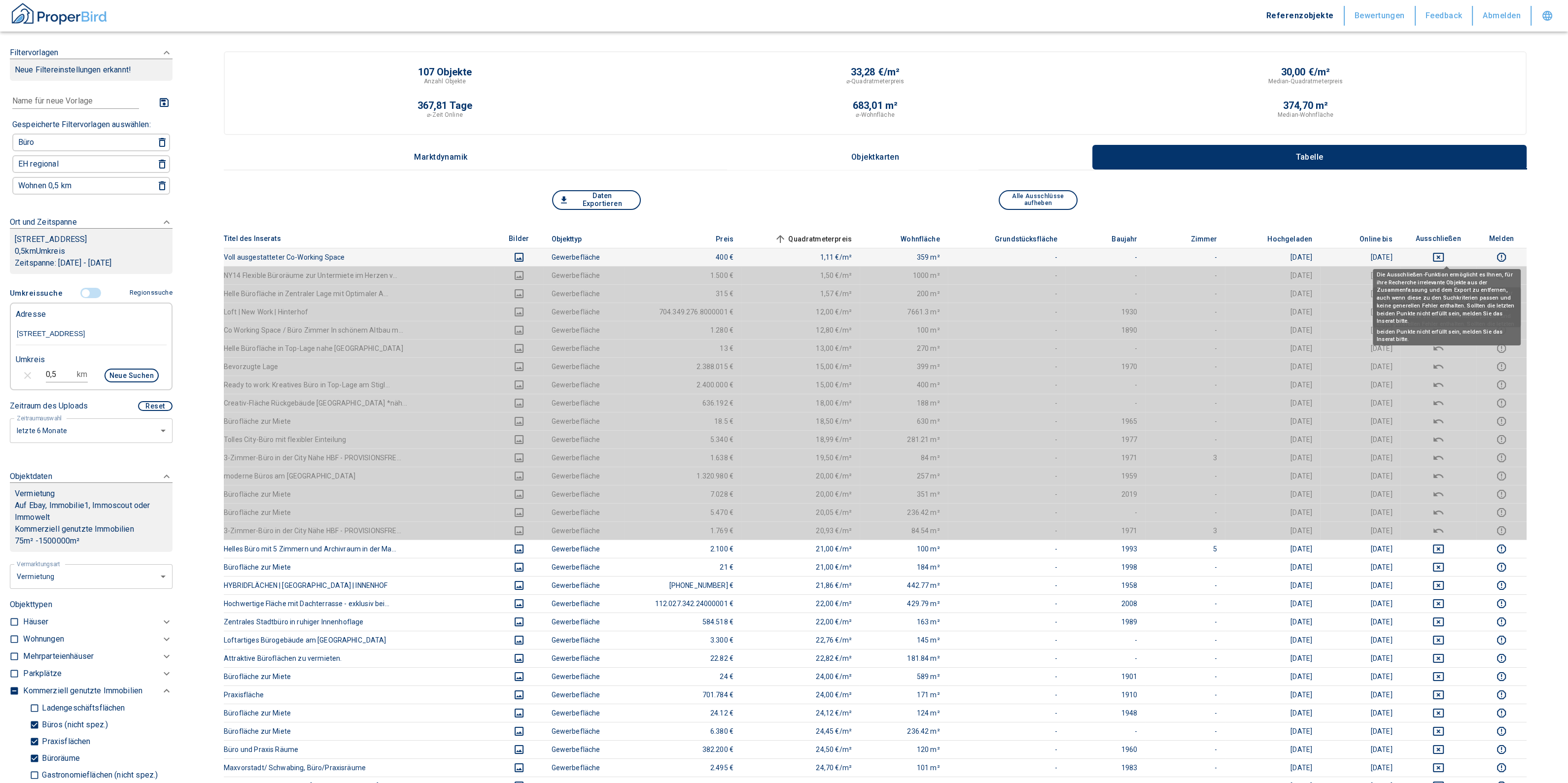
click at [1444, 253] on icon "deselect this listing" at bounding box center [1439, 257] width 12 height 12
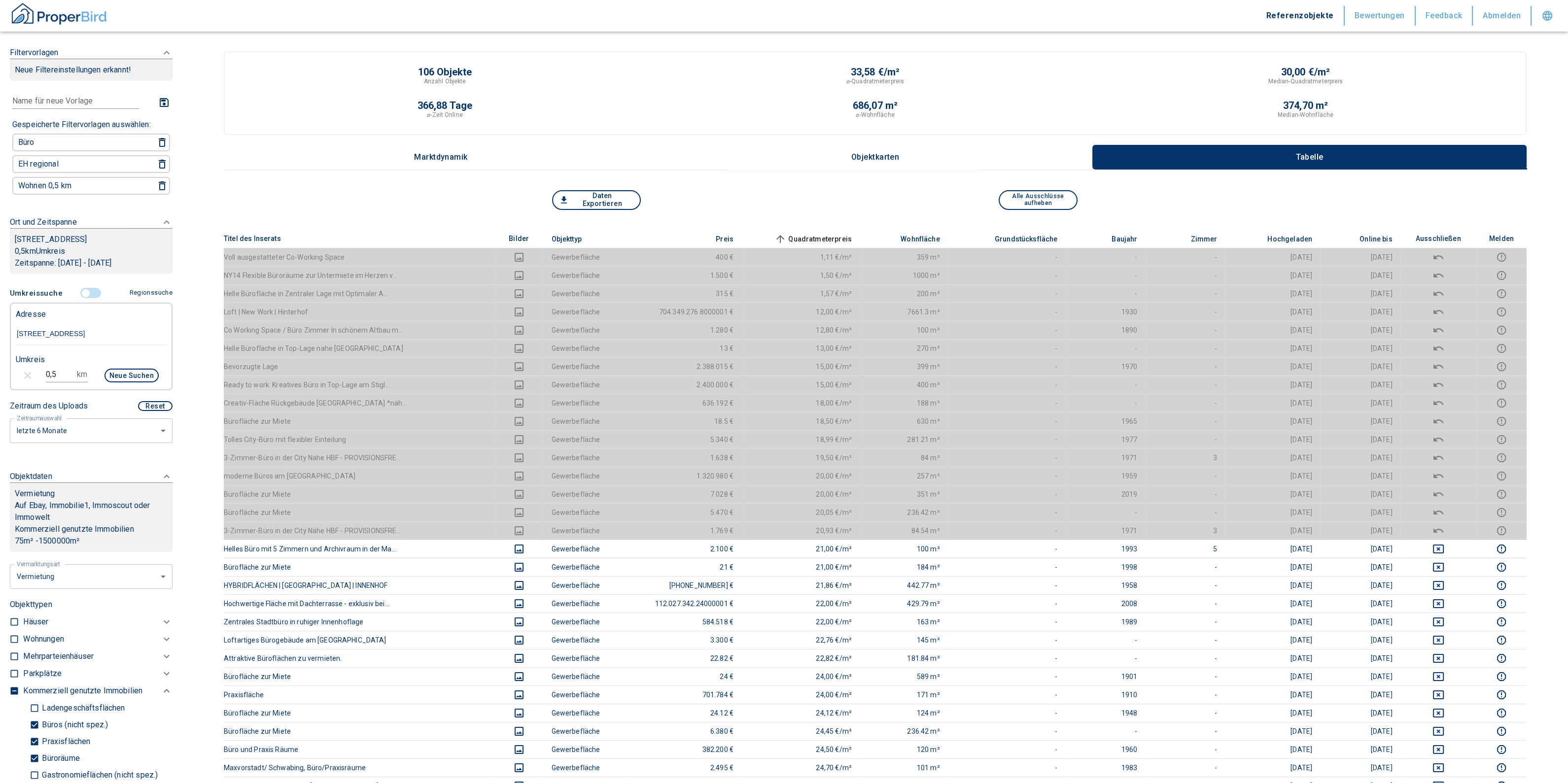
click at [83, 727] on label "Büros (nicht spez.)" at bounding box center [97, 725] width 135 height 17
click at [39, 727] on input "Büros (nicht spez.)" at bounding box center [35, 725] width 10 height 17
checkbox input "false"
type input "2020"
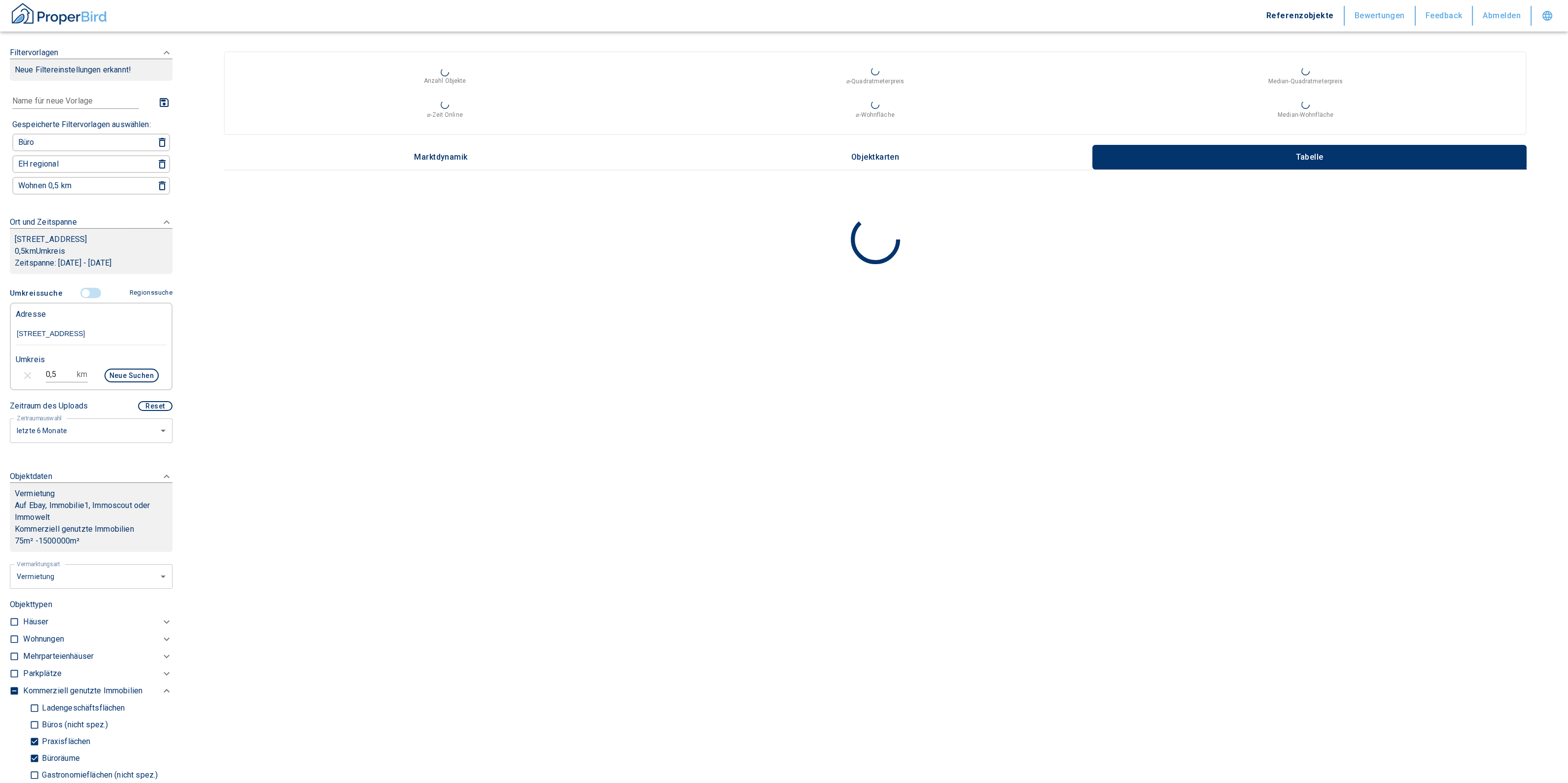
click at [41, 746] on p "Praxisflächen" at bounding box center [65, 741] width 51 height 8
click at [39, 751] on input "Praxisflächen" at bounding box center [35, 741] width 10 height 17
checkbox input "false"
type input "2020"
click at [35, 766] on input "Büroräume" at bounding box center [35, 758] width 10 height 17
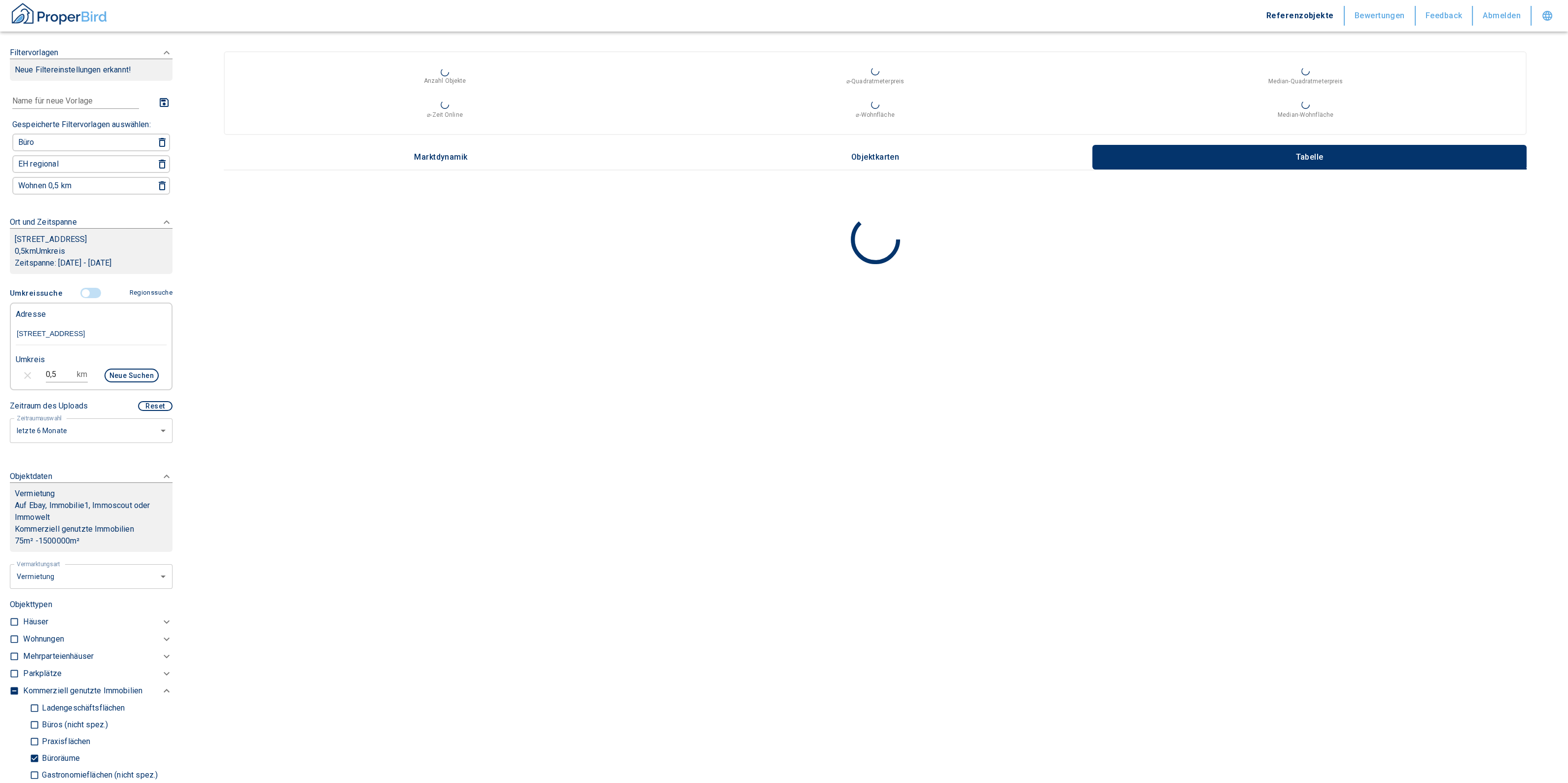
checkbox input "false"
type input "2020"
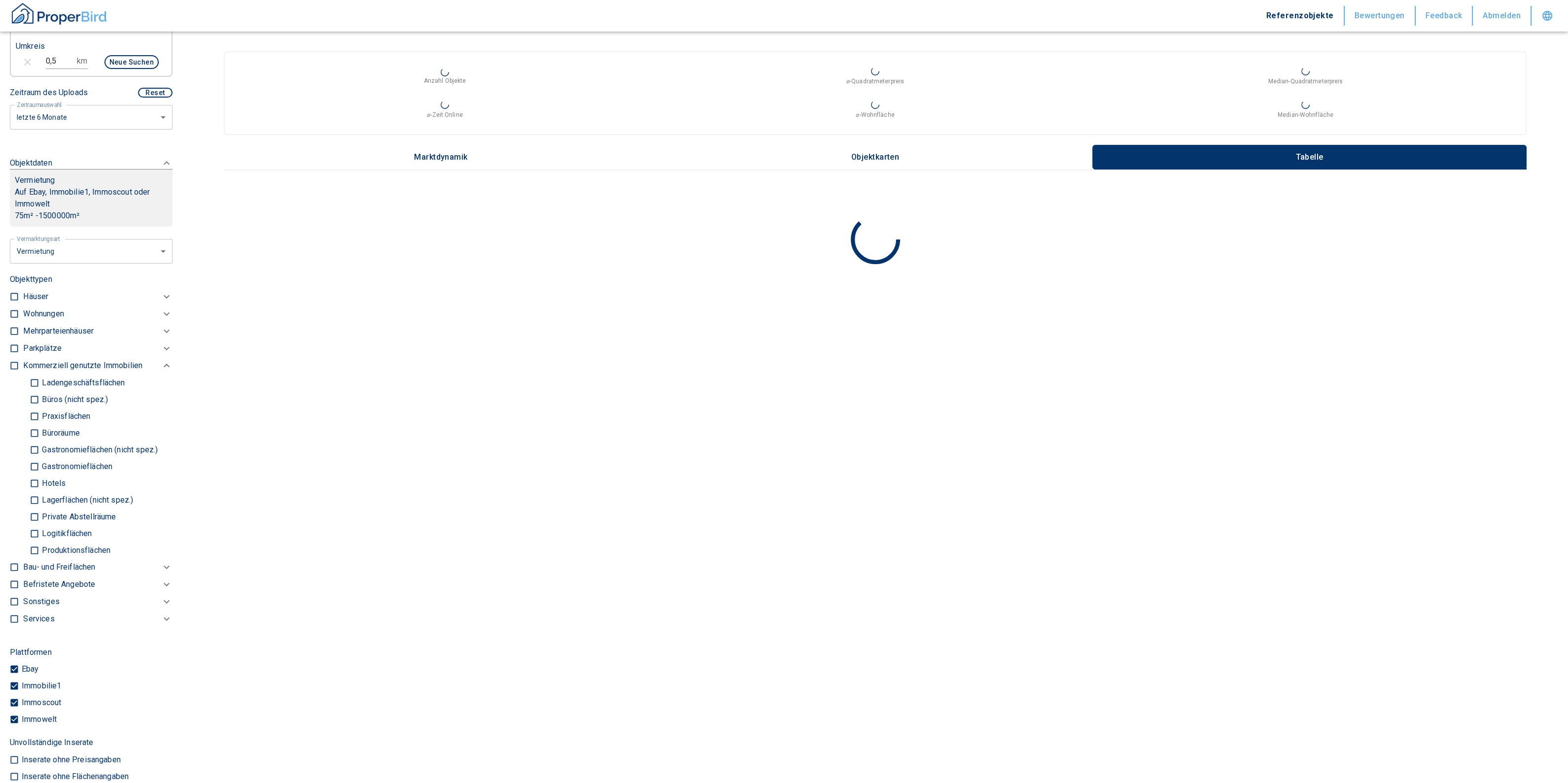
scroll to position [740, 0]
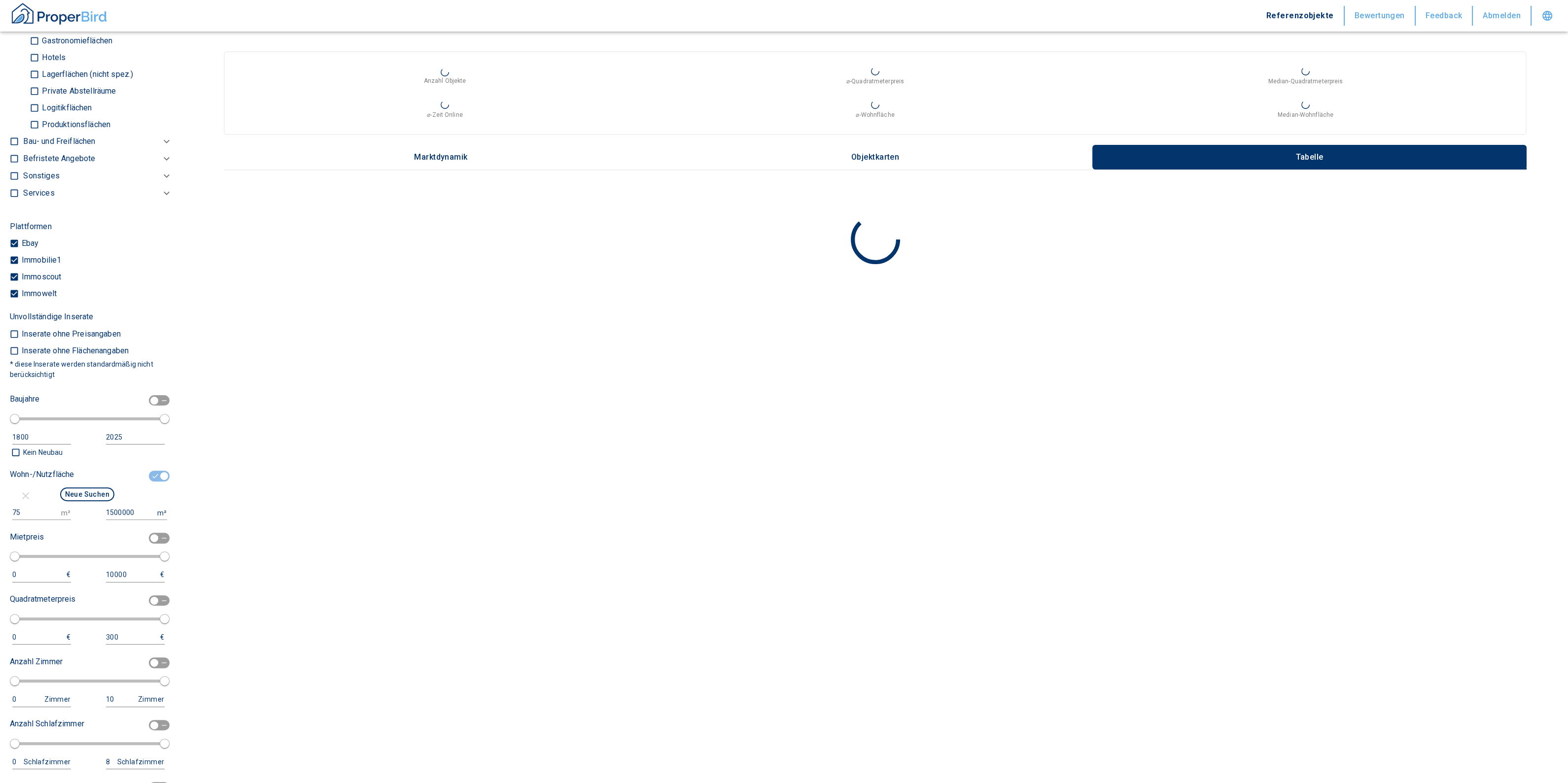
click at [154, 481] on input "checkbox" at bounding box center [164, 476] width 30 height 11
checkbox input "false"
type input "2020"
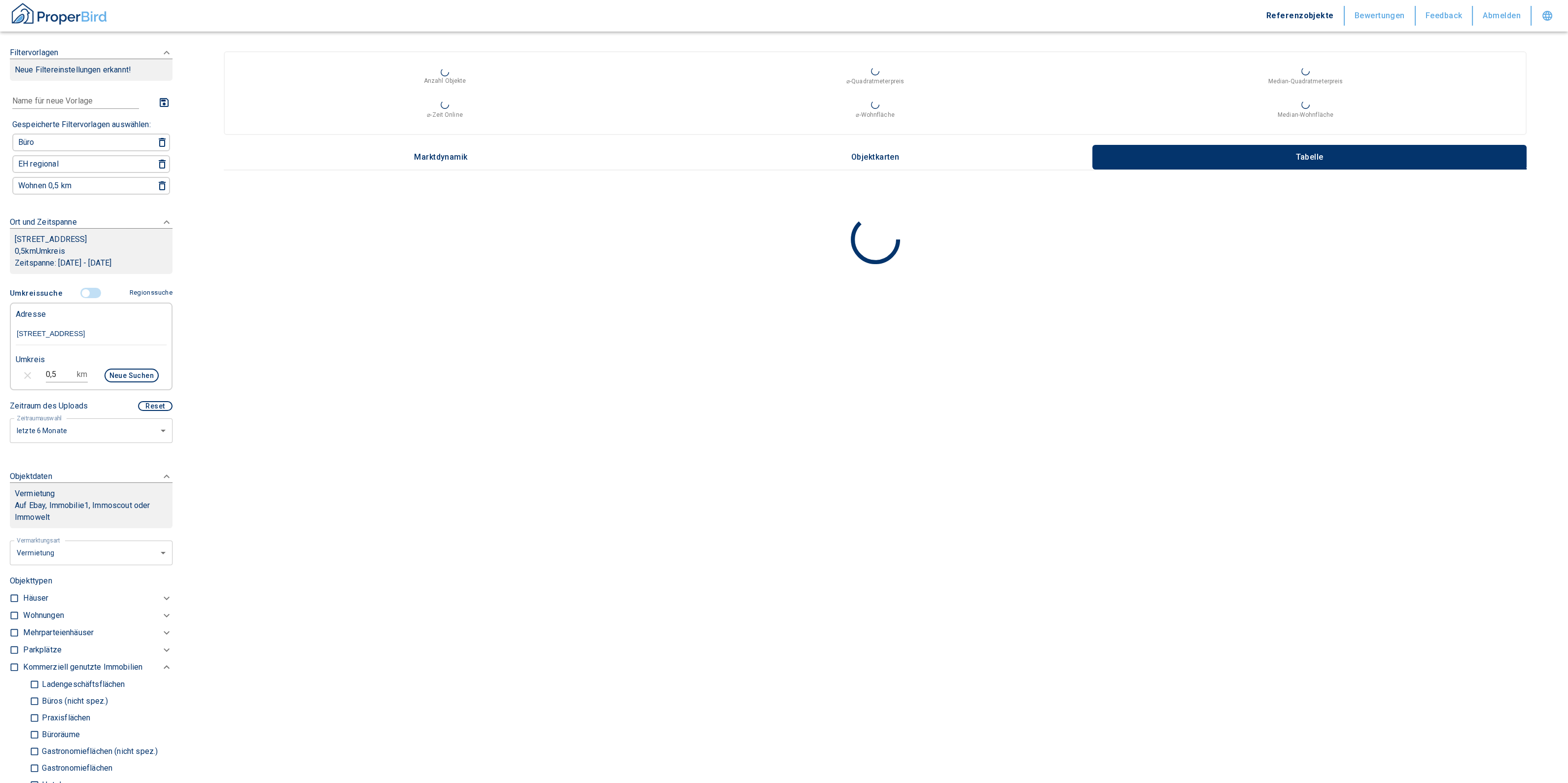
drag, startPoint x: 32, startPoint y: 692, endPoint x: 315, endPoint y: 373, distance: 426.4
click at [32, 692] on input "Ladengeschäftsflächen" at bounding box center [35, 684] width 10 height 17
checkbox input "true"
type input "2020"
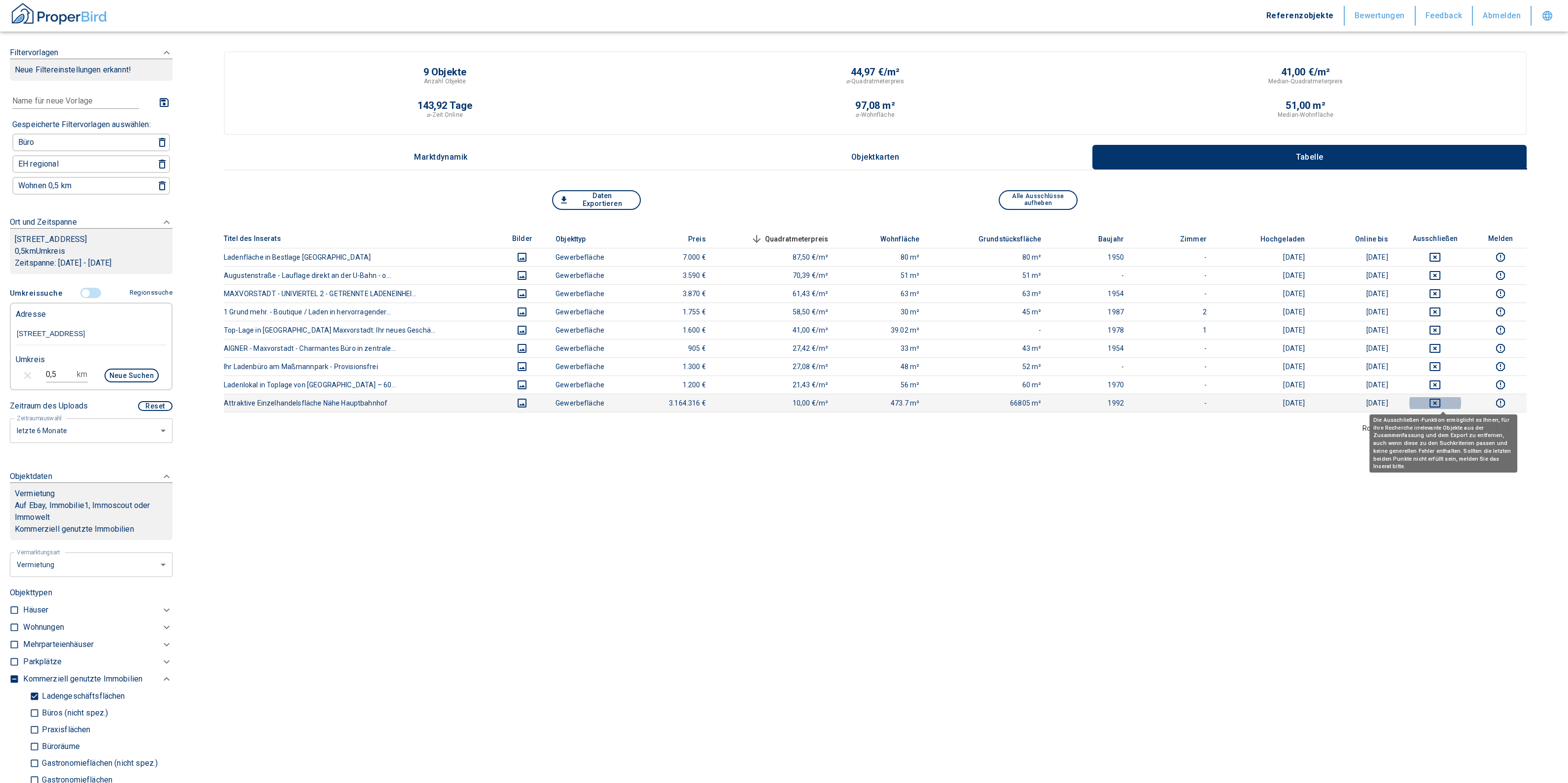
click at [1438, 400] on icon "deselect this listing" at bounding box center [1435, 403] width 12 height 12
